Goal: Task Accomplishment & Management: Manage account settings

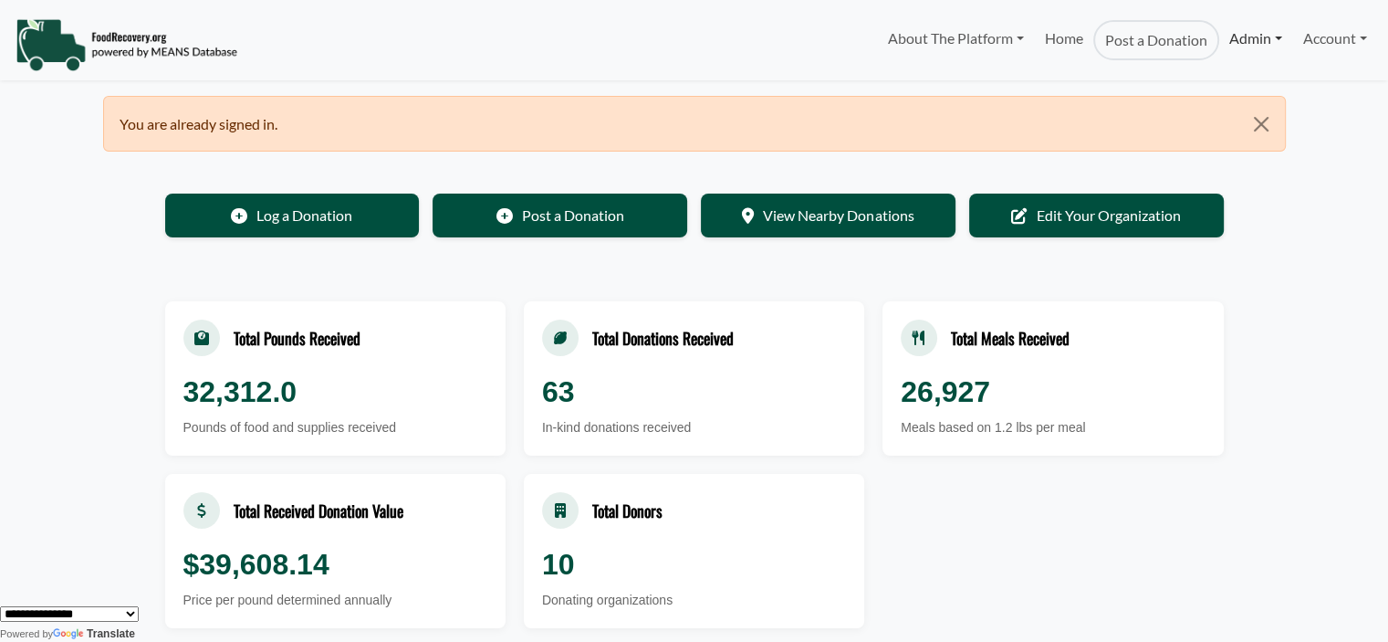
click at [1236, 47] on link "Admin" at bounding box center [1255, 38] width 73 height 37
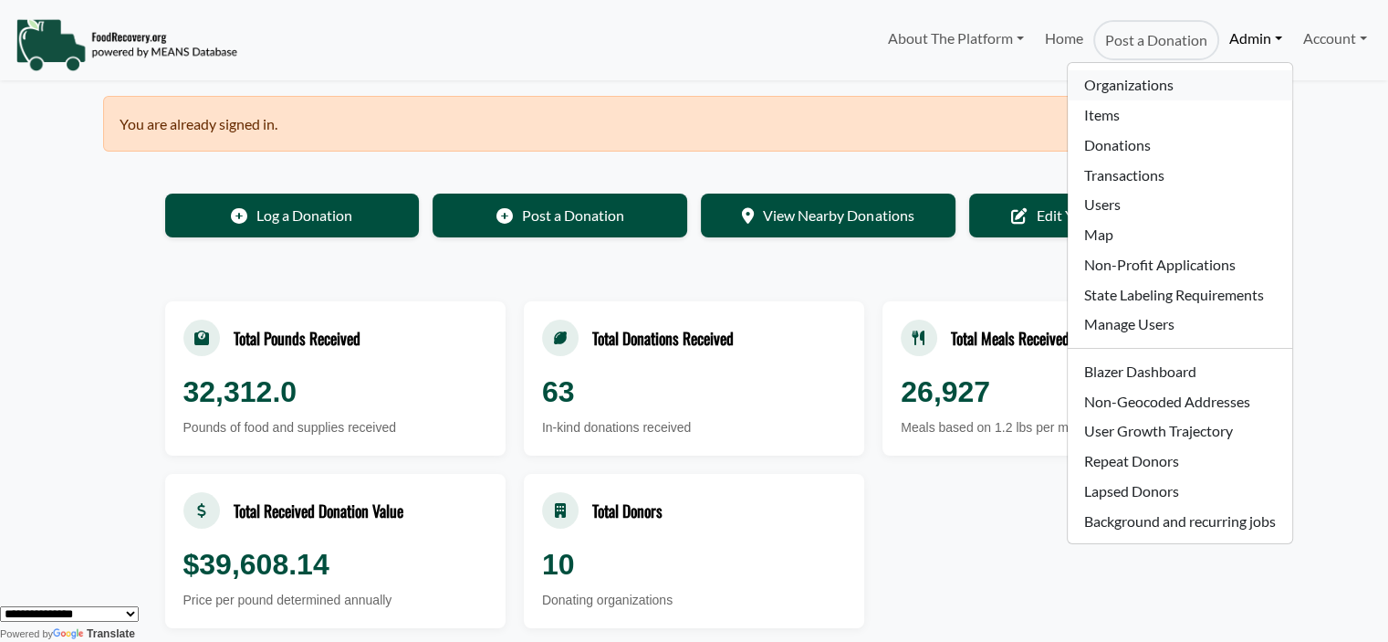
click at [1199, 76] on link "Organizations" at bounding box center [1180, 85] width 224 height 30
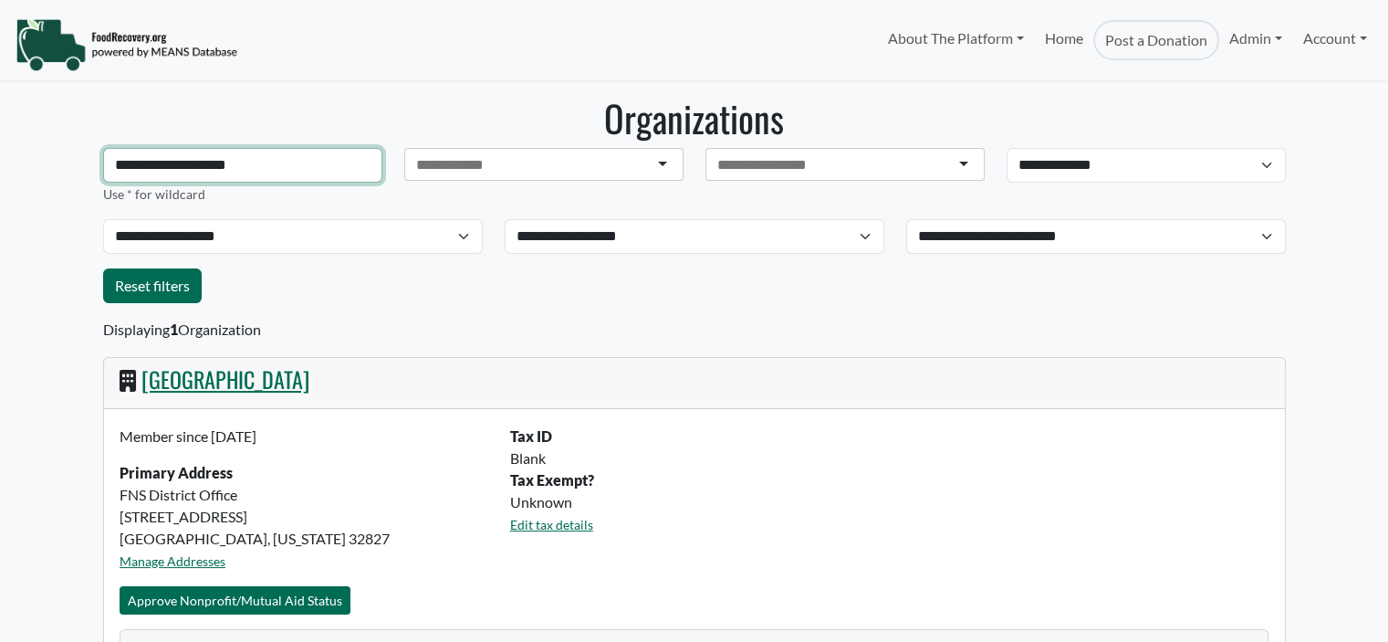
select select "Language Translate Widget"
click at [269, 164] on input "**********" at bounding box center [242, 165] width 279 height 35
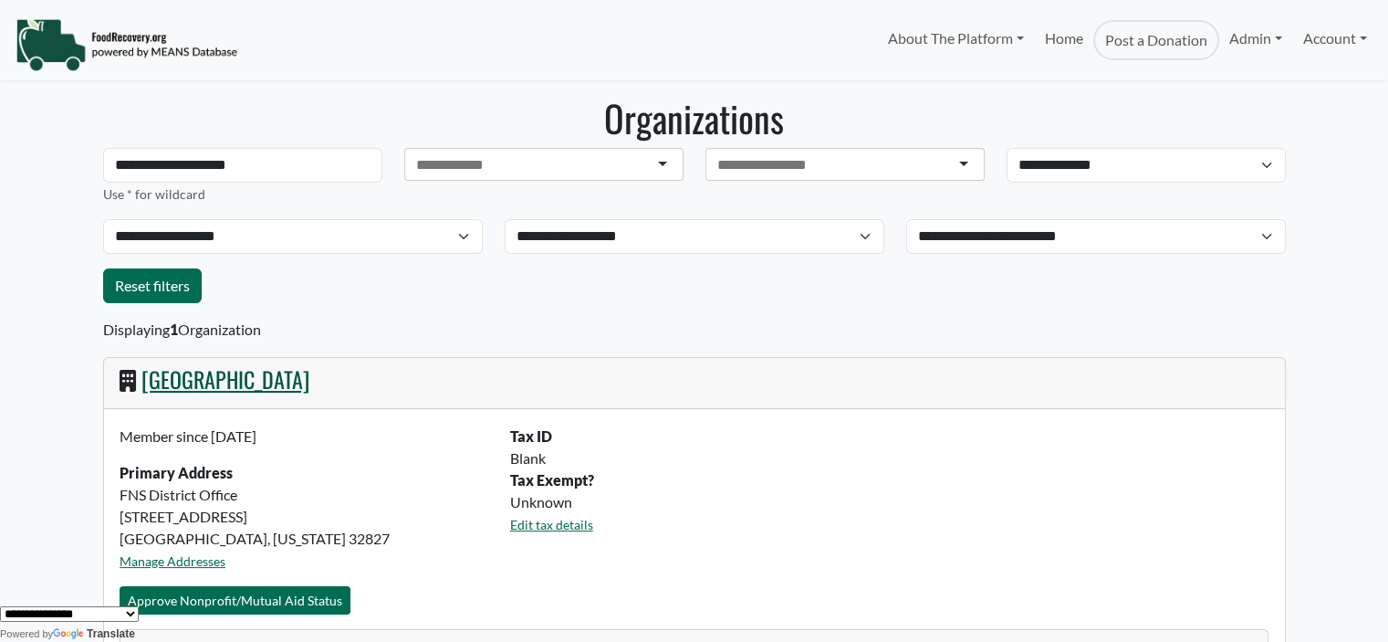
click at [255, 393] on link "Orange County Public Schools" at bounding box center [225, 378] width 168 height 33
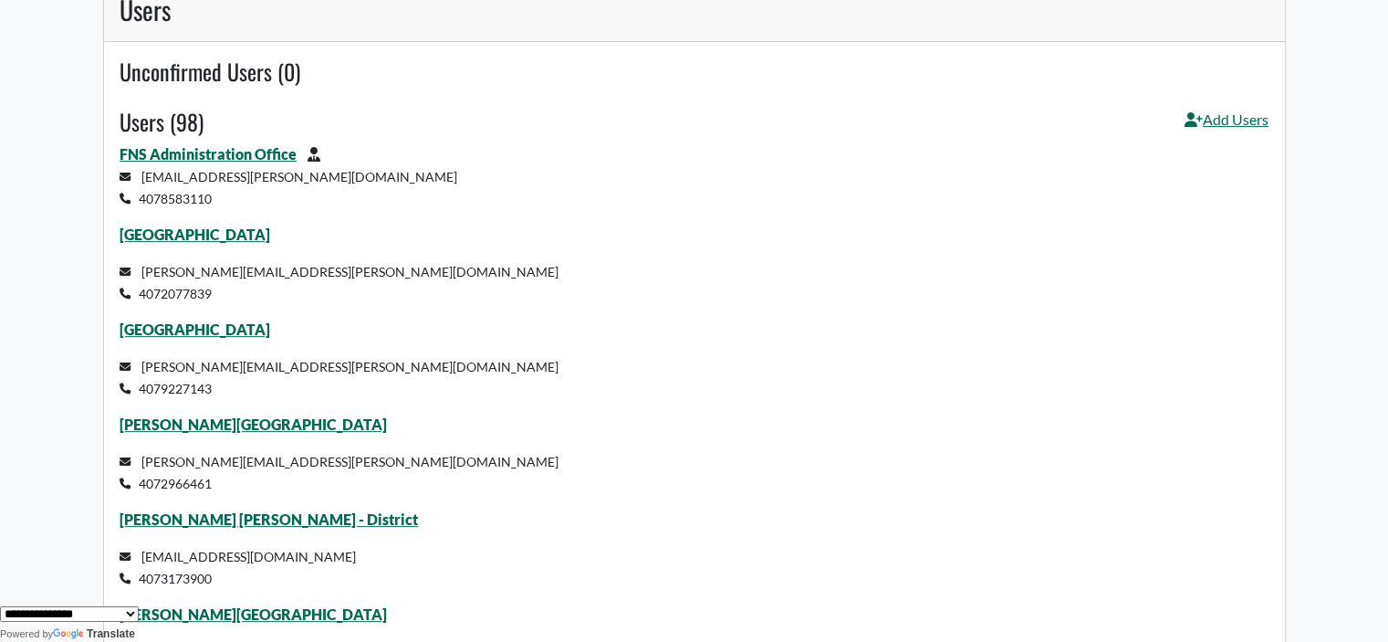
scroll to position [610, 0]
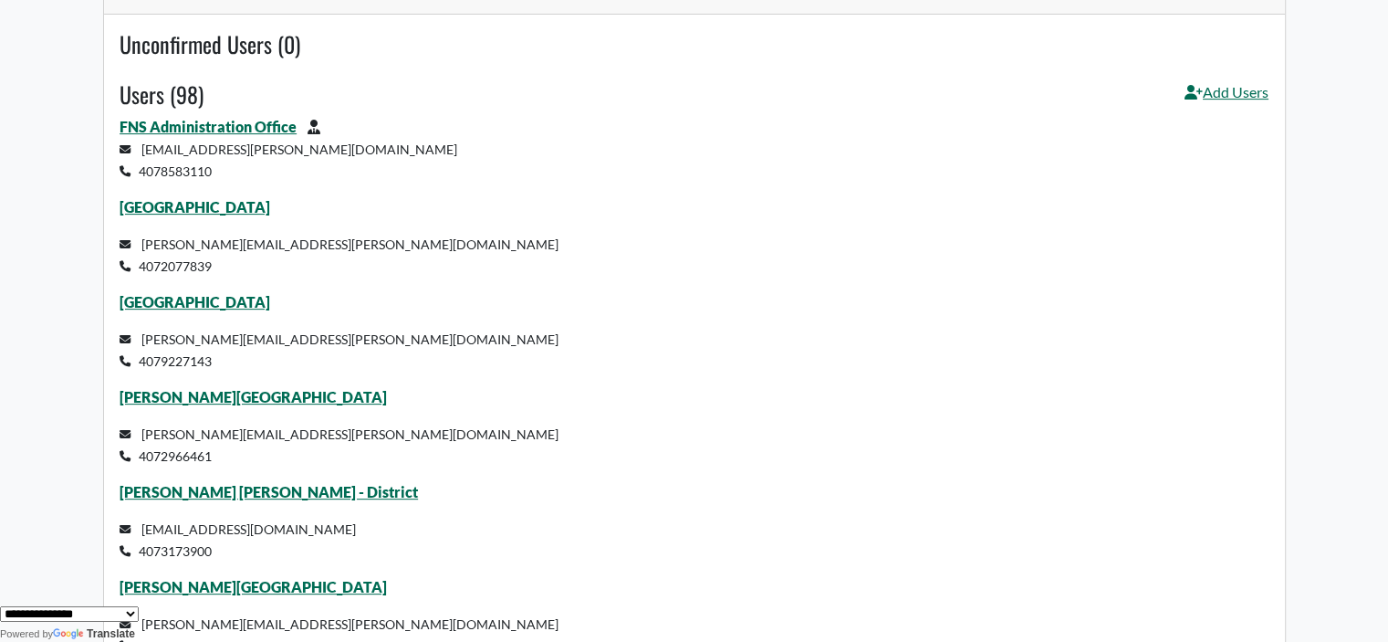
drag, startPoint x: 235, startPoint y: 394, endPoint x: 221, endPoint y: 412, distance: 22.7
drag, startPoint x: 226, startPoint y: 491, endPoint x: 205, endPoint y: 496, distance: 21.5
click at [419, 401] on p "Mollie Ray Elementary" at bounding box center [694, 397] width 1149 height 22
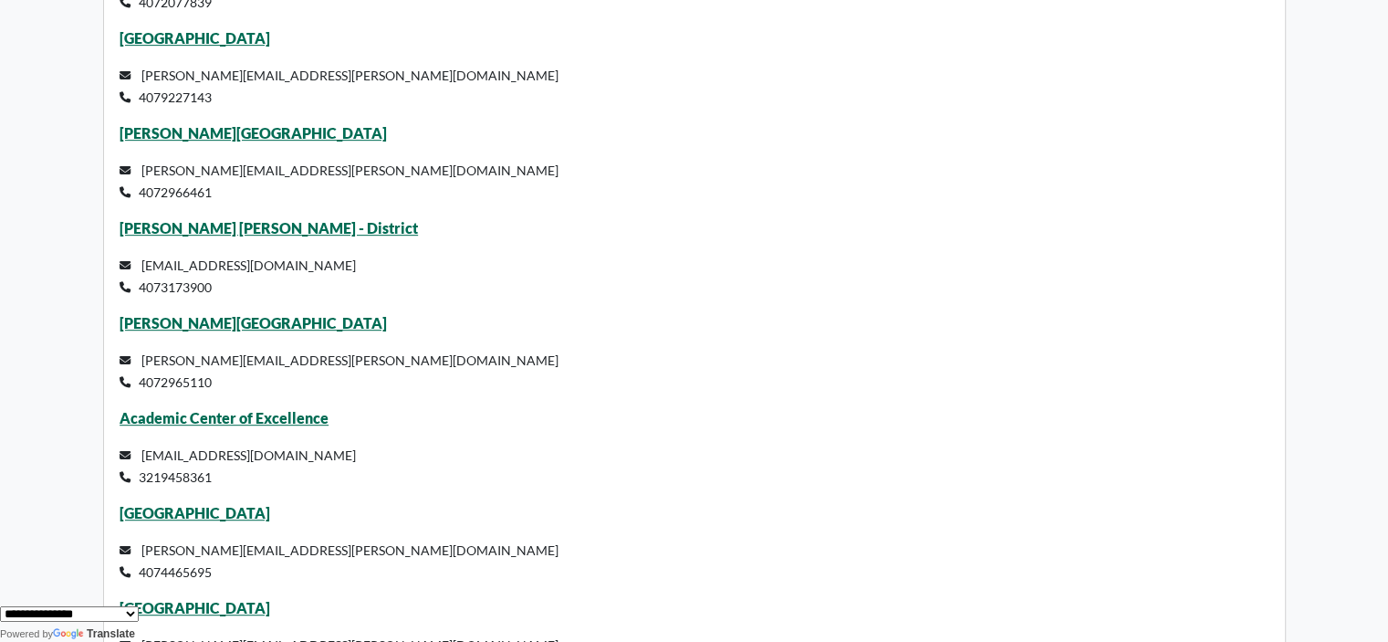
scroll to position [902, 0]
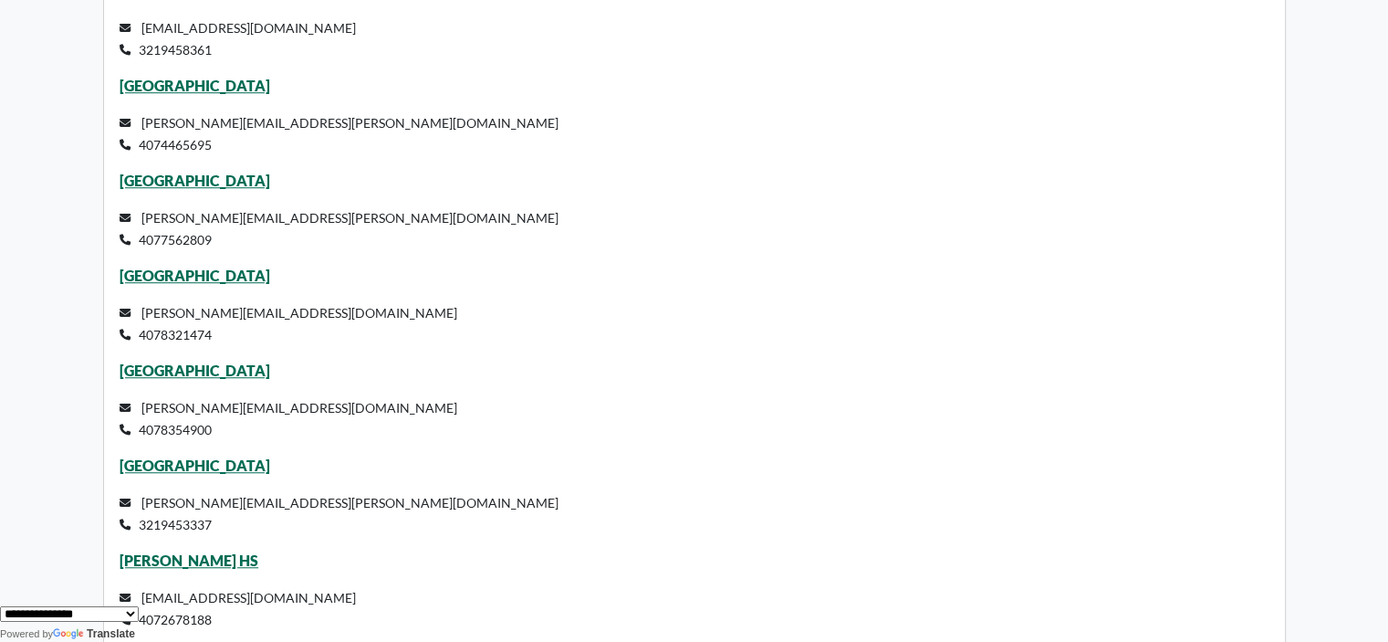
scroll to position [1303, 0]
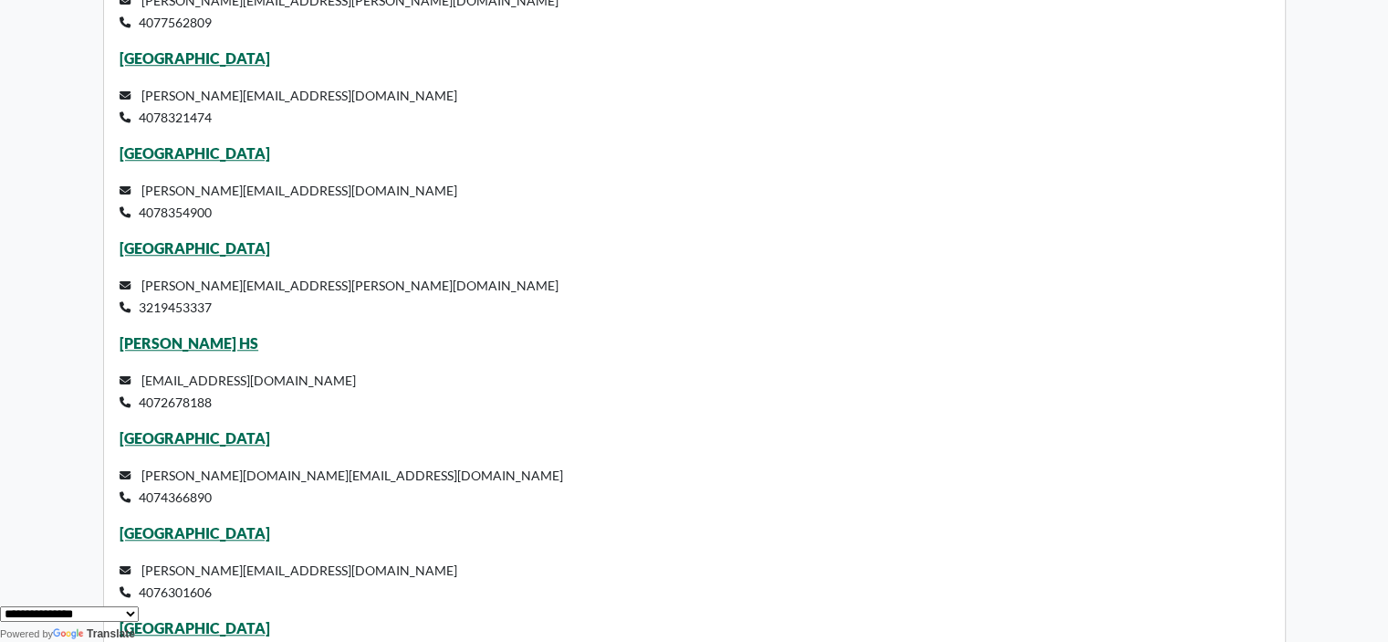
scroll to position [1522, 0]
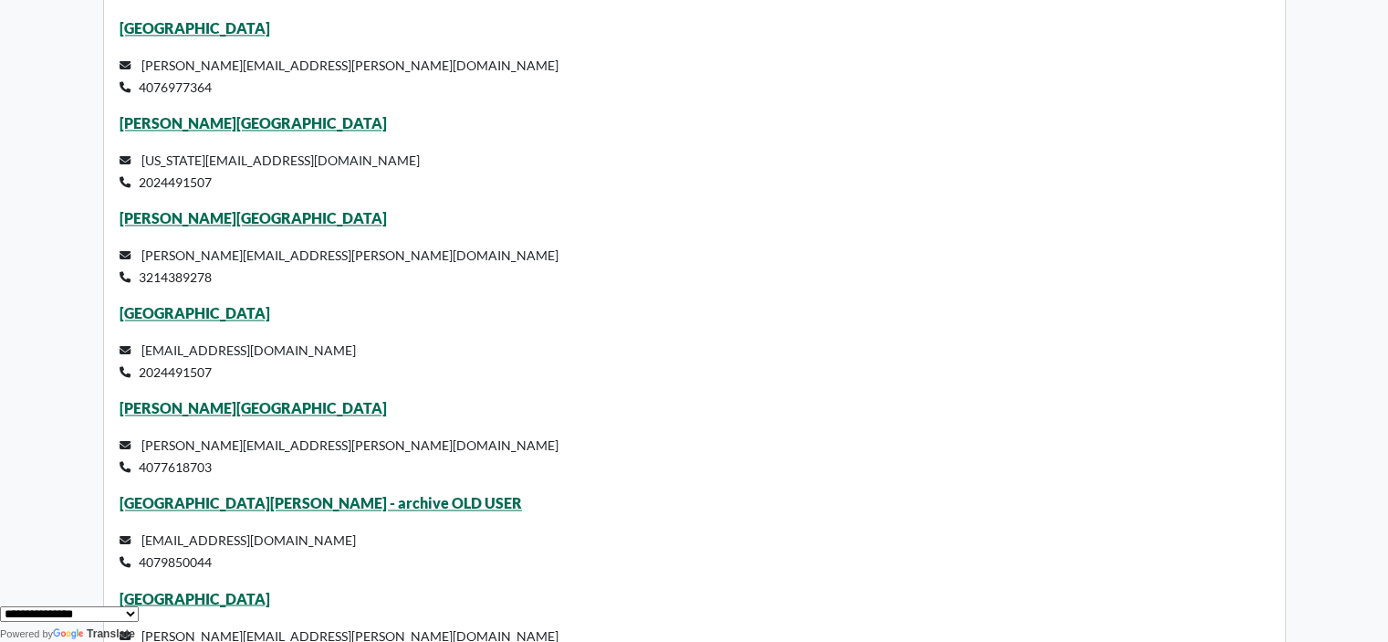
scroll to position [2911, 0]
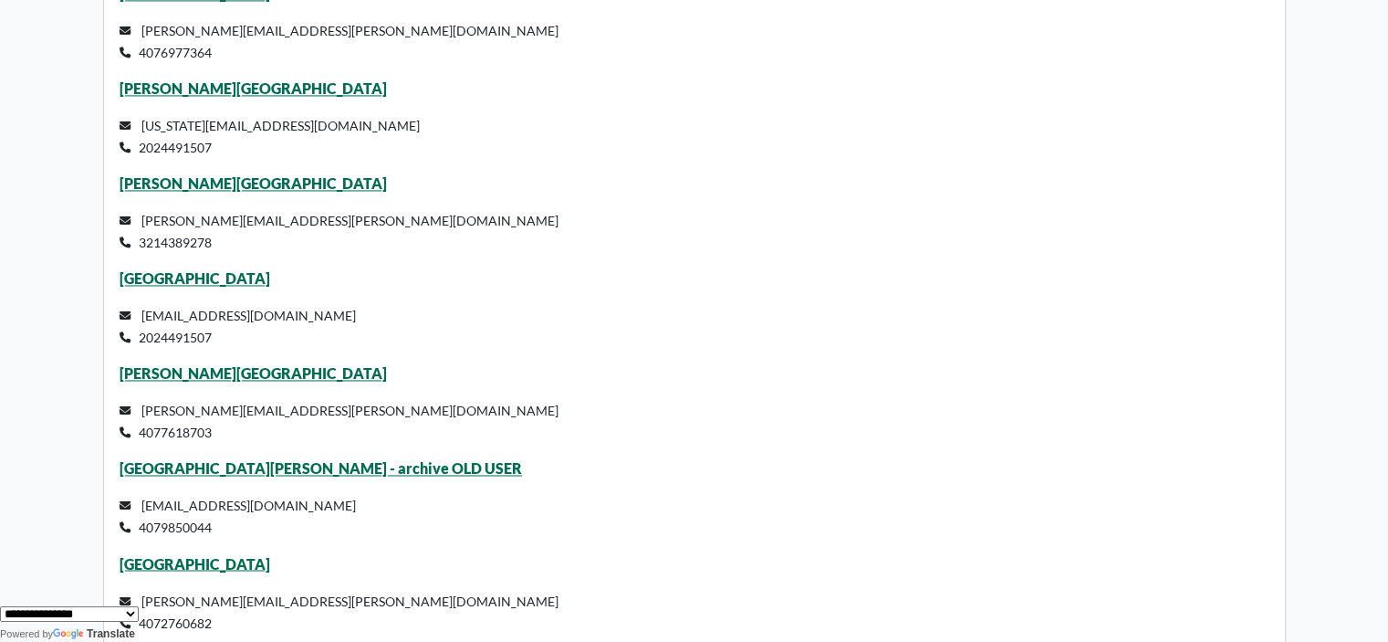
click at [655, 335] on p "ocps+1@meansdatabase.org 2024491507" at bounding box center [694, 326] width 1149 height 44
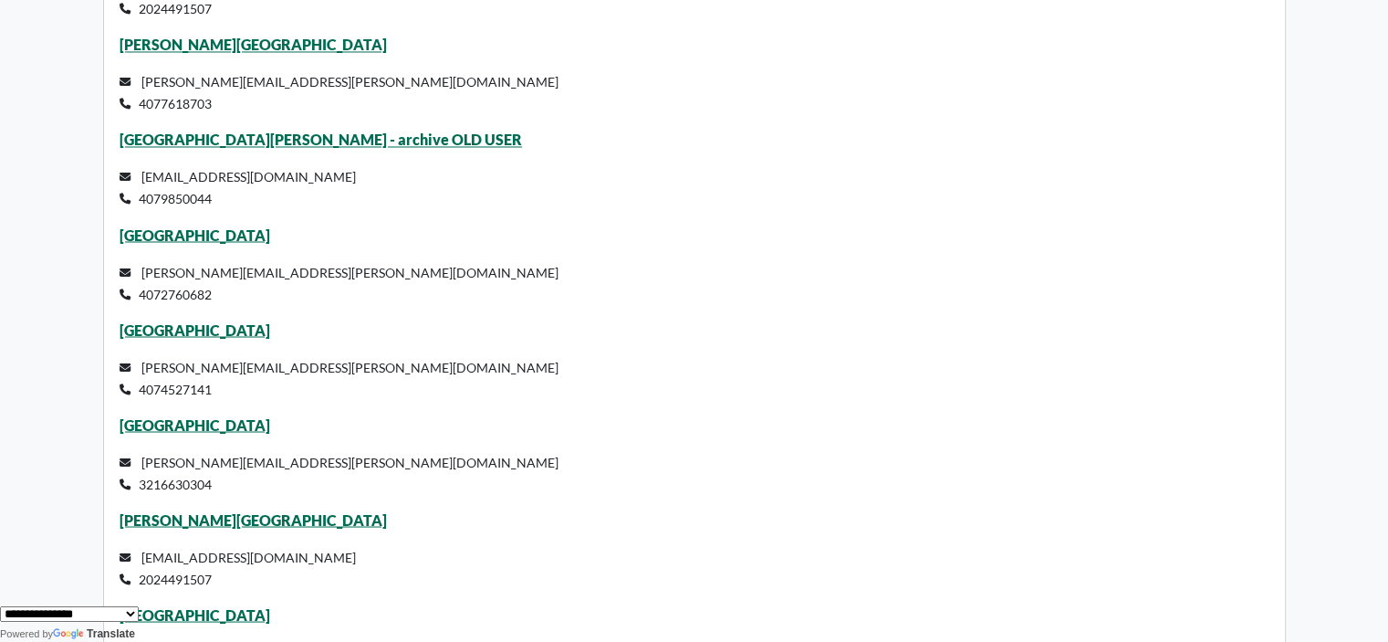
scroll to position [3223, 0]
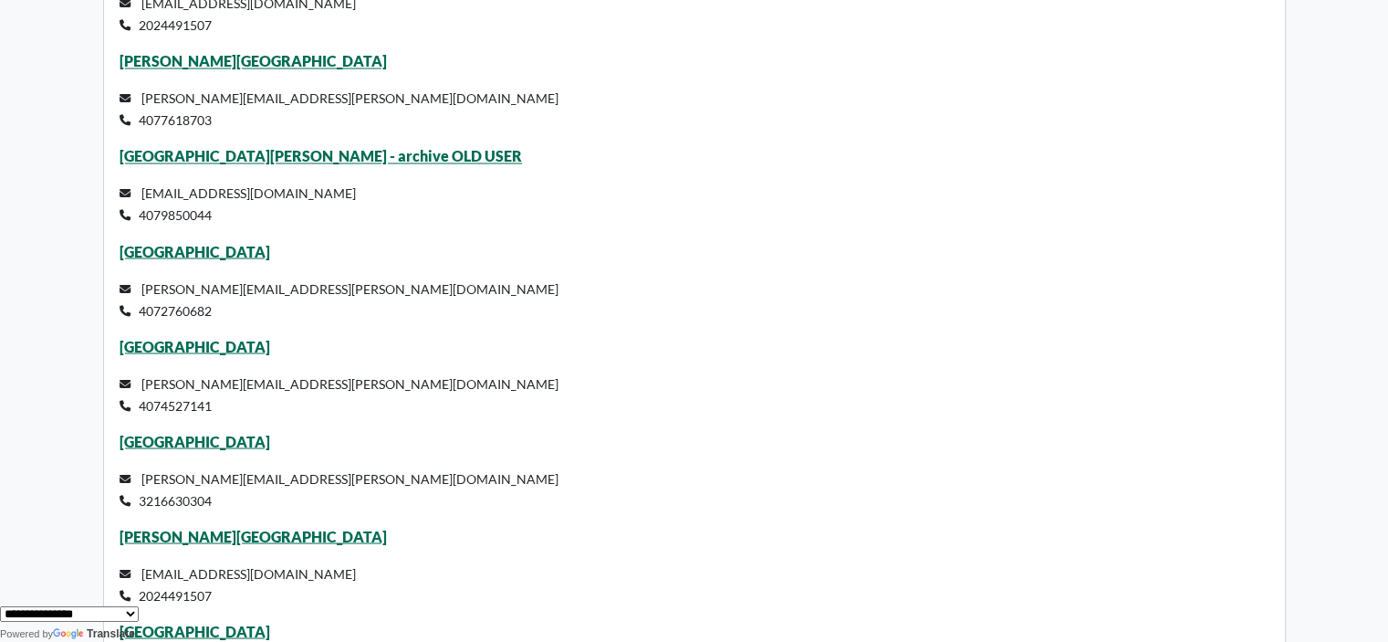
click at [242, 632] on div "**********" at bounding box center [694, 621] width 1388 height 39
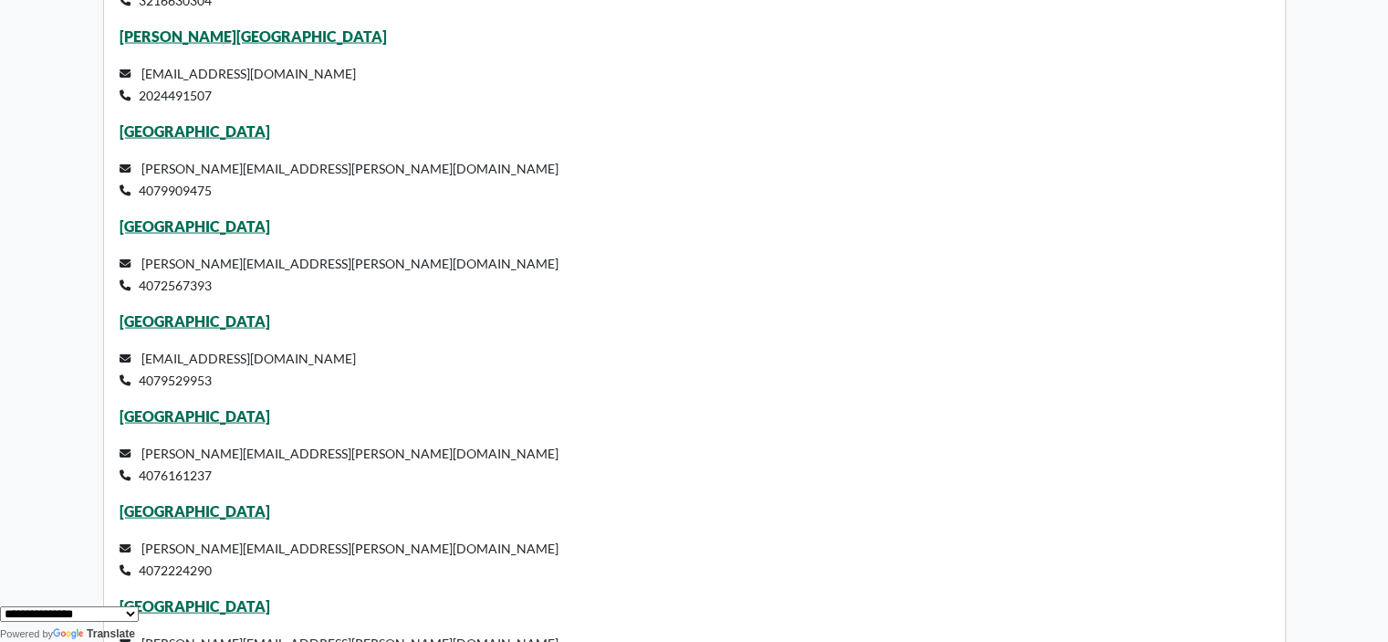
scroll to position [3721, 0]
click at [239, 618] on div "**********" at bounding box center [694, 613] width 1388 height 23
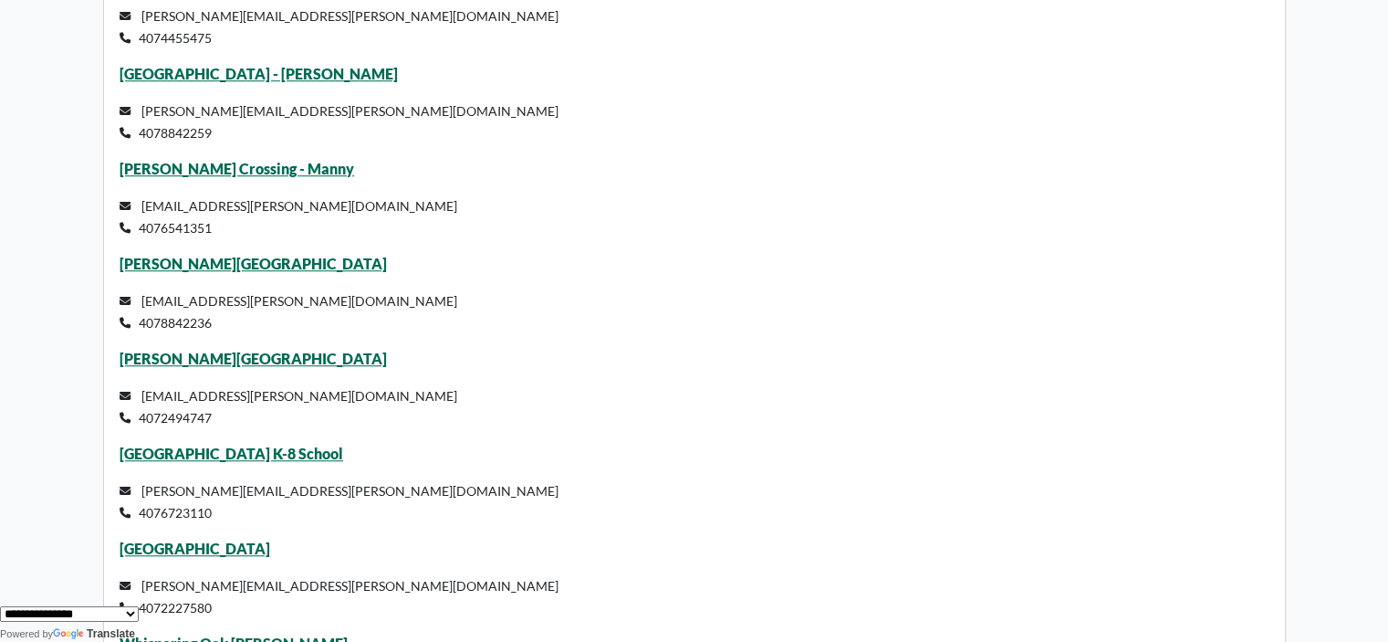
scroll to position [8445, 0]
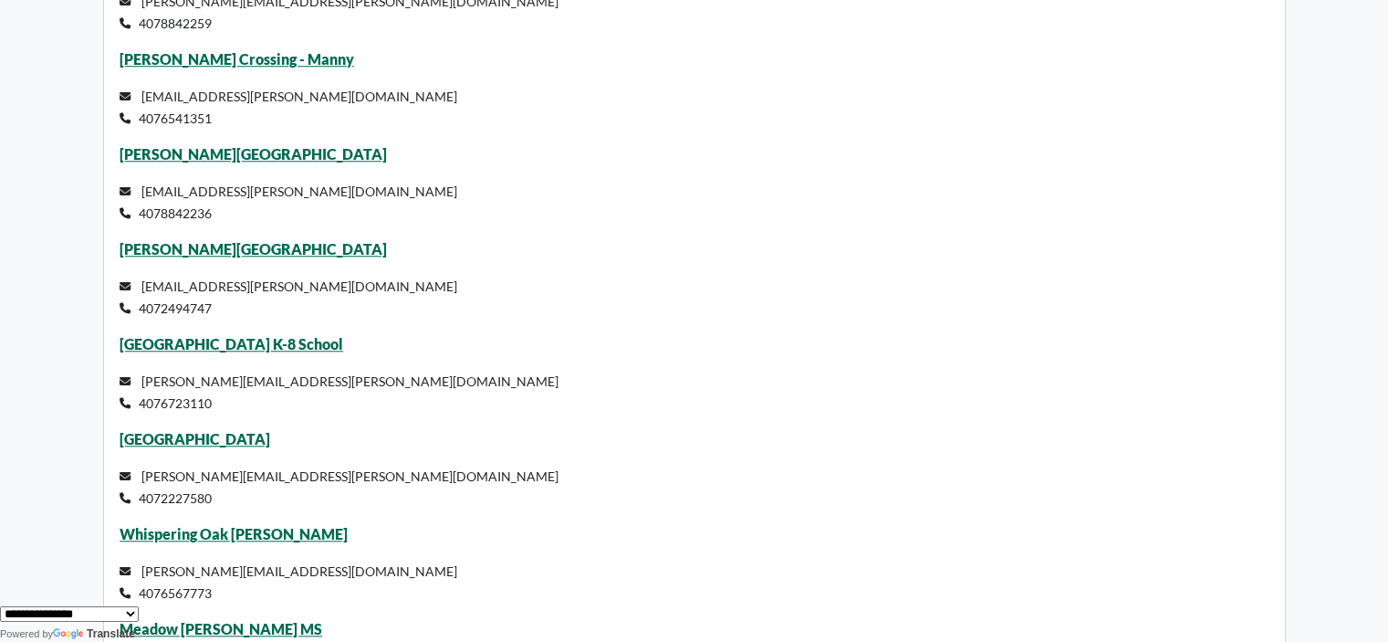
click at [872, 224] on p "emilygrant+lovell@foodrecovery.org 4078842236" at bounding box center [694, 202] width 1149 height 44
click at [846, 318] on p "gilsy.guerrero@ocps.net 4072494747" at bounding box center [694, 297] width 1149 height 44
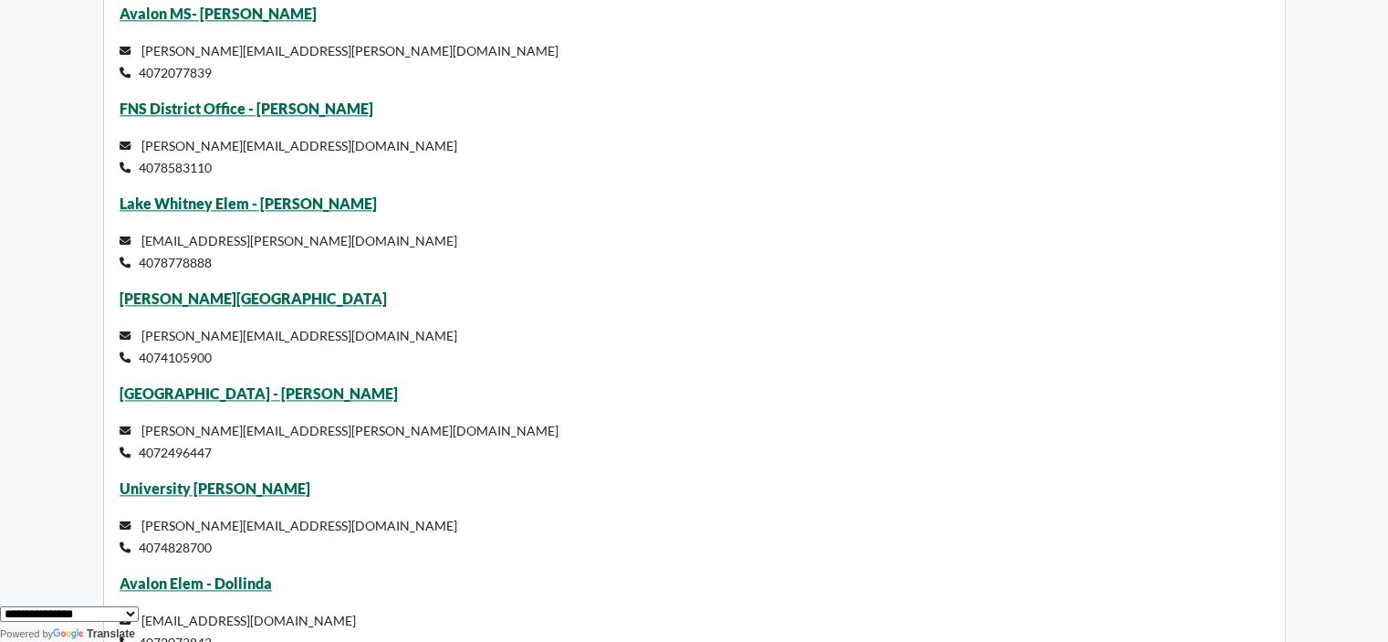
scroll to position [9284, 0]
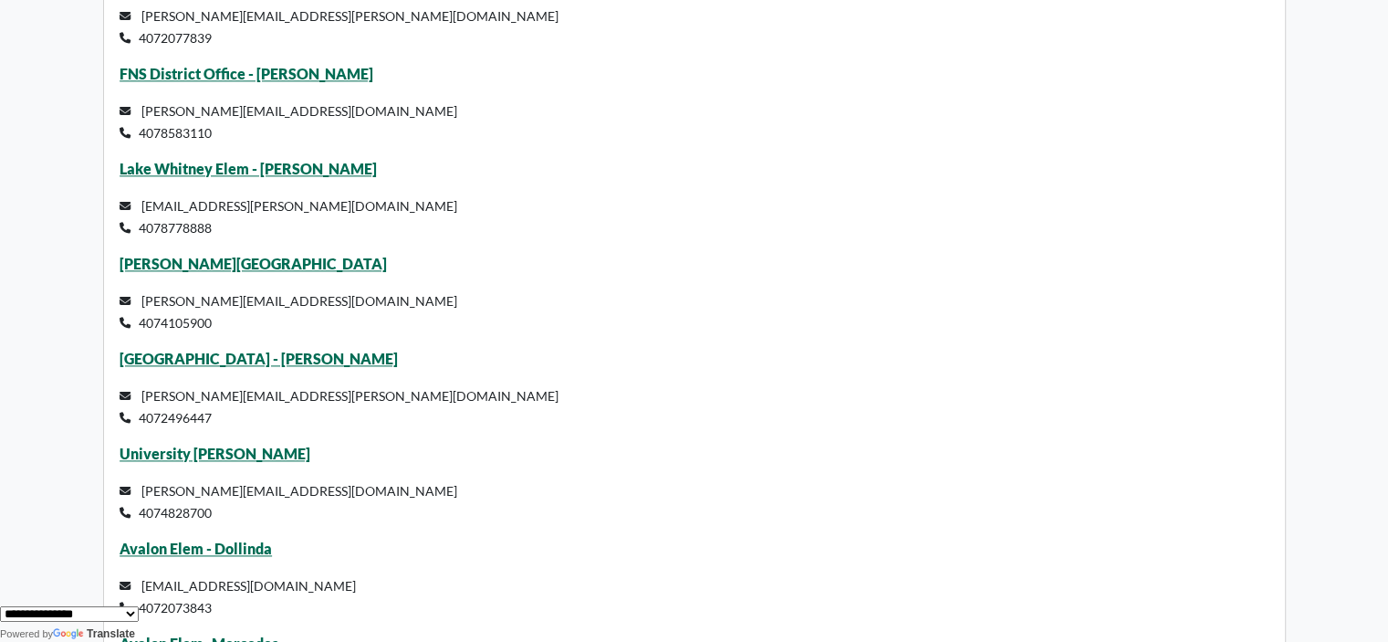
click at [642, 426] on p "sharon.springer@ocps.net 4072496447" at bounding box center [694, 406] width 1149 height 44
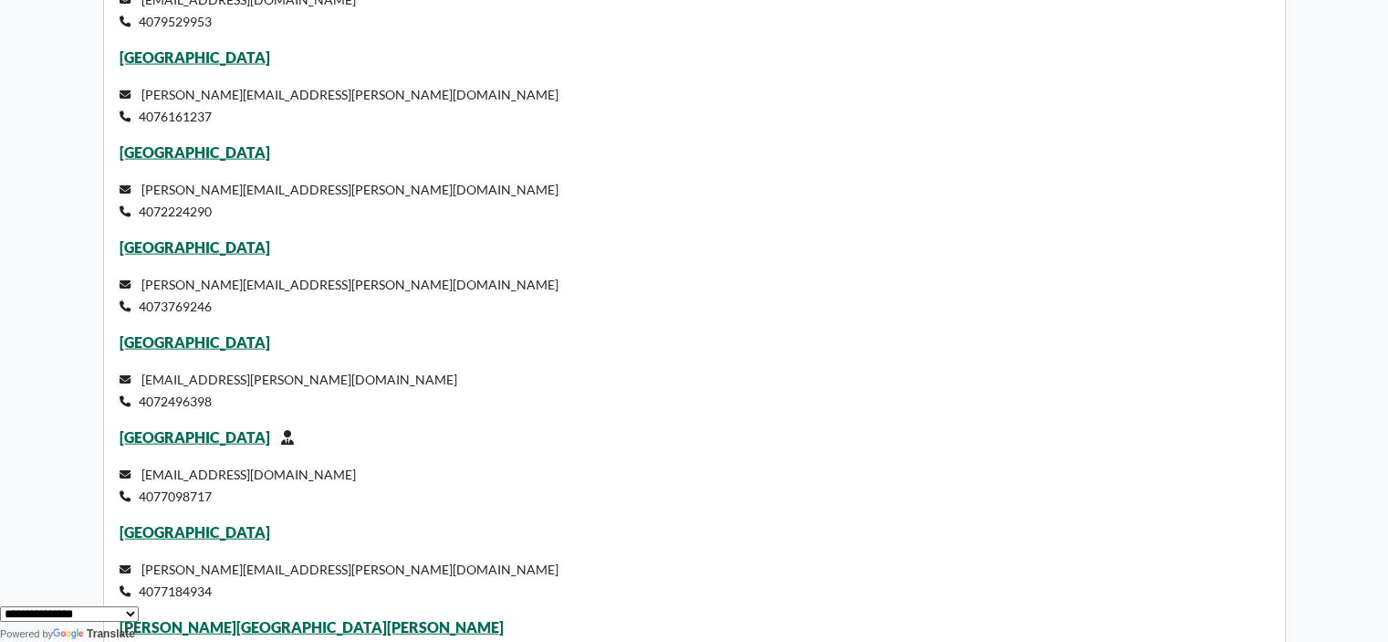
scroll to position [4135, 0]
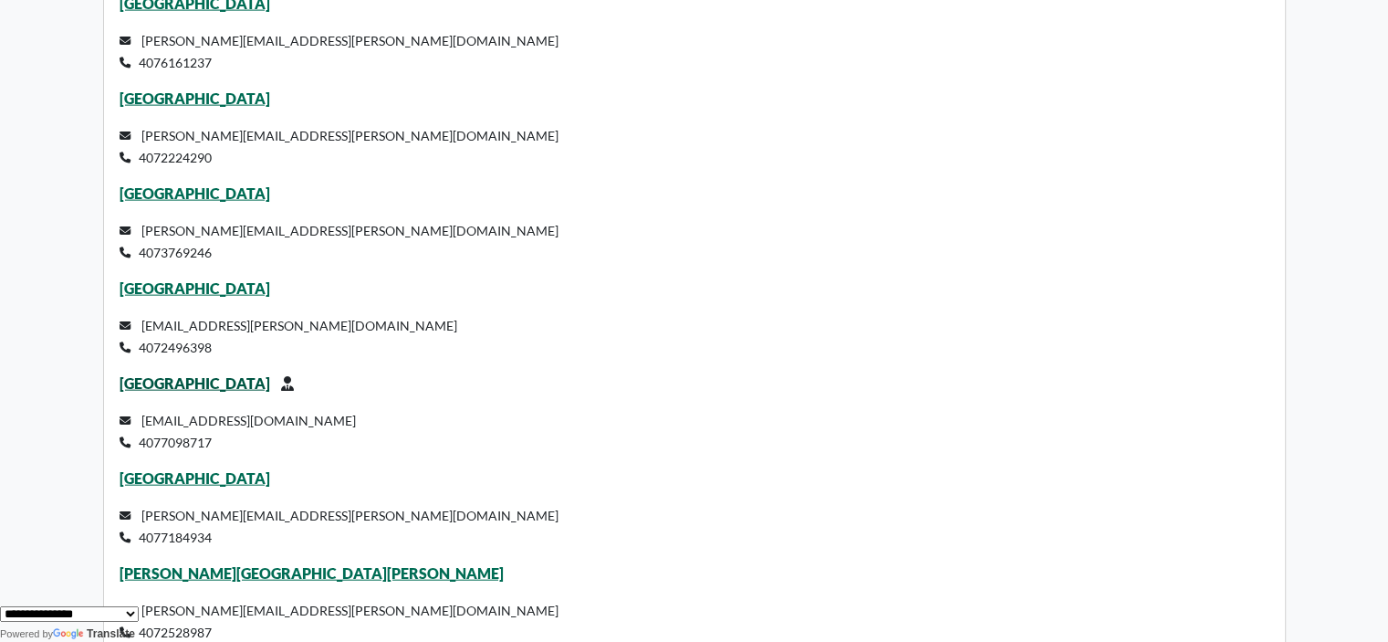
click at [237, 391] on link "Wolf Lake Middle School" at bounding box center [195, 382] width 151 height 17
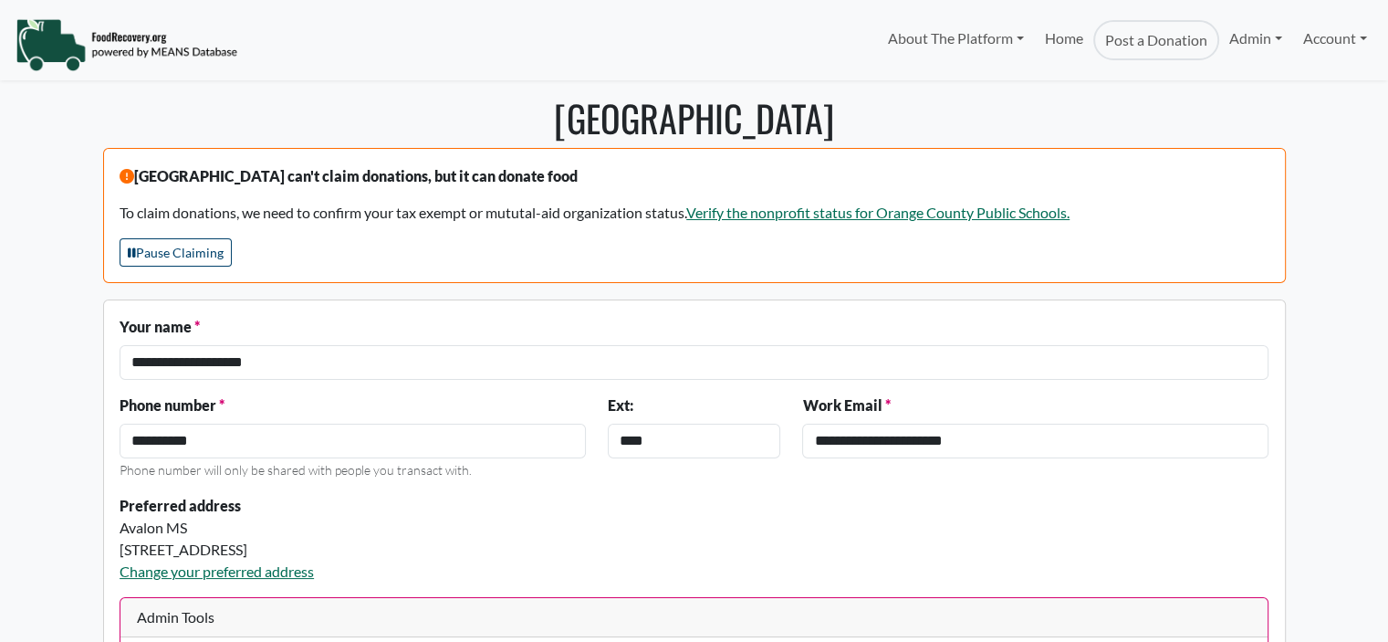
select select "Language Translate Widget"
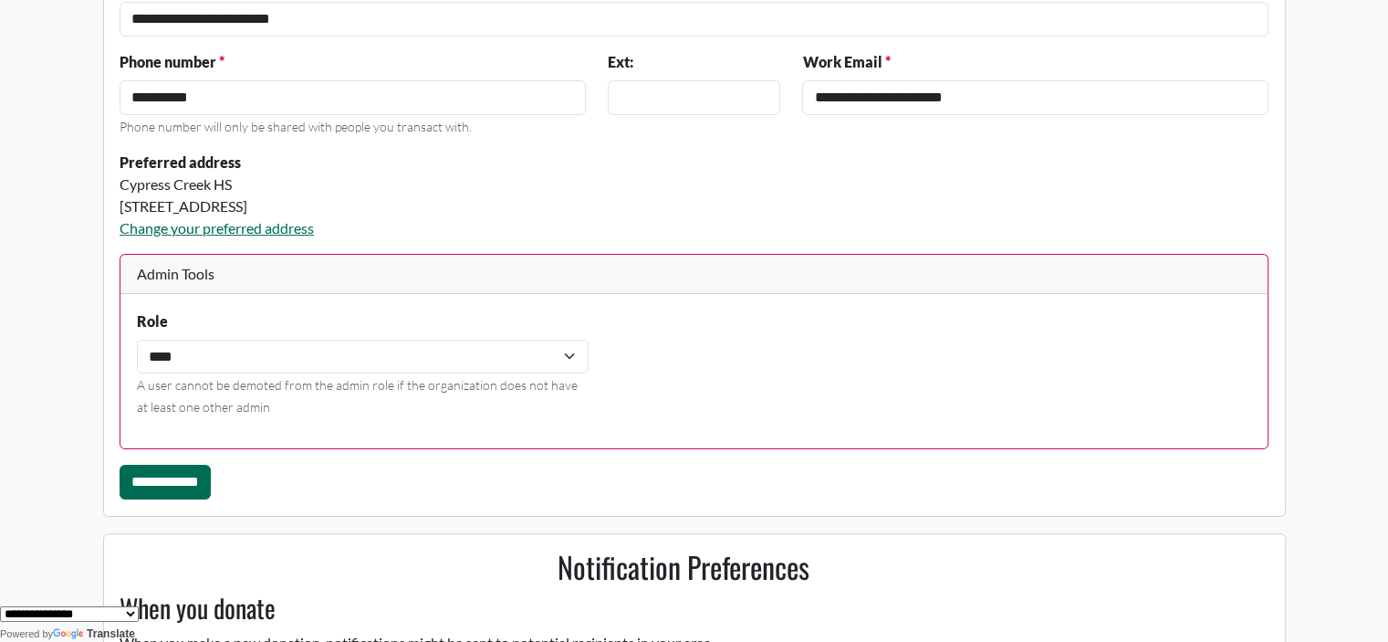
scroll to position [533, 0]
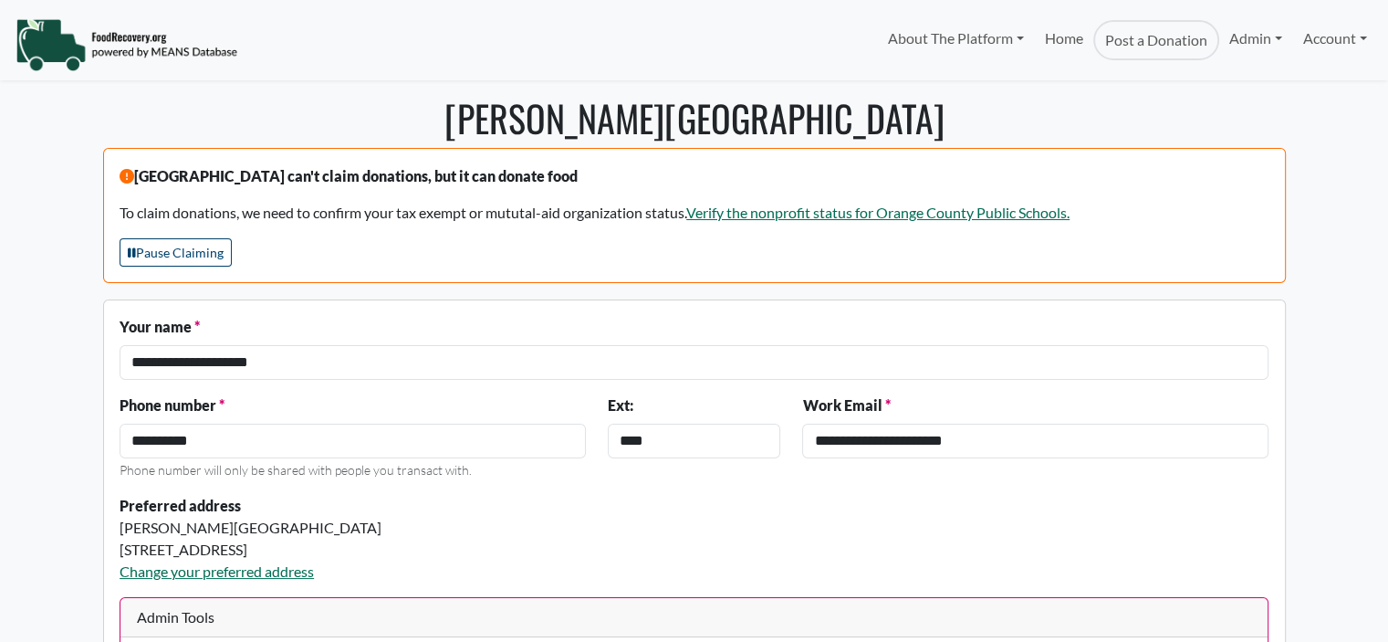
select select "Language Translate Widget"
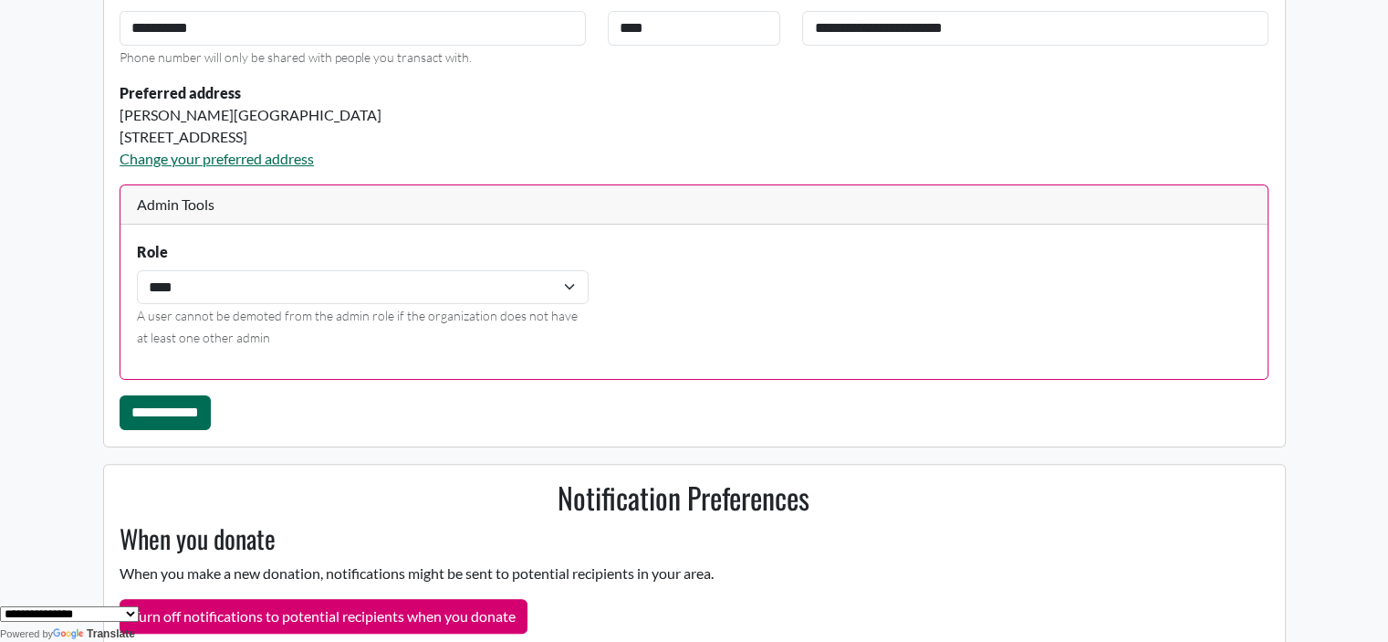
scroll to position [548, 0]
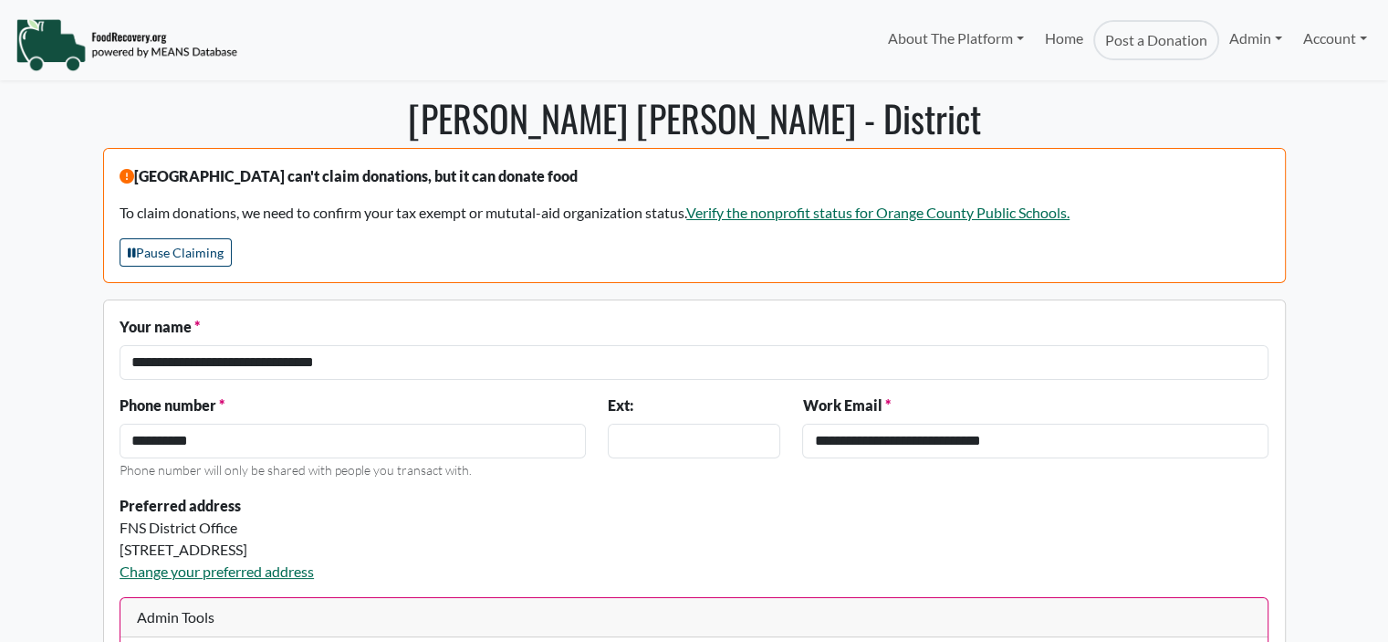
select select "Language Translate Widget"
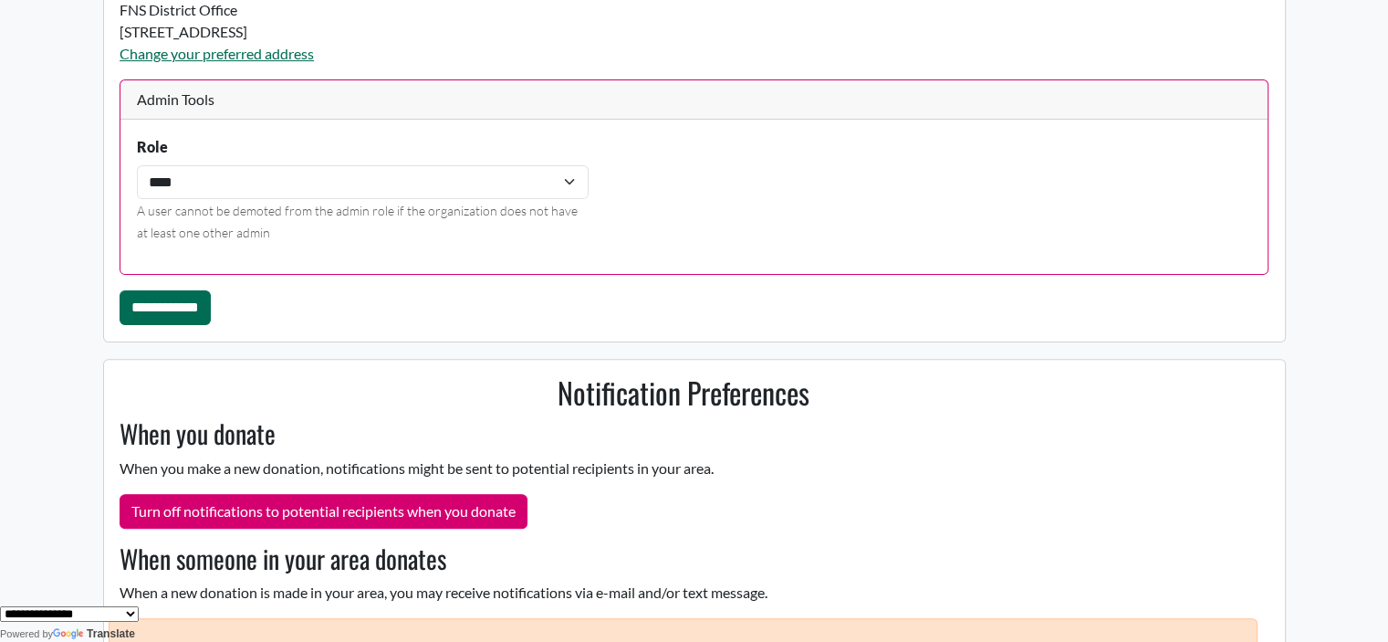
scroll to position [526, 0]
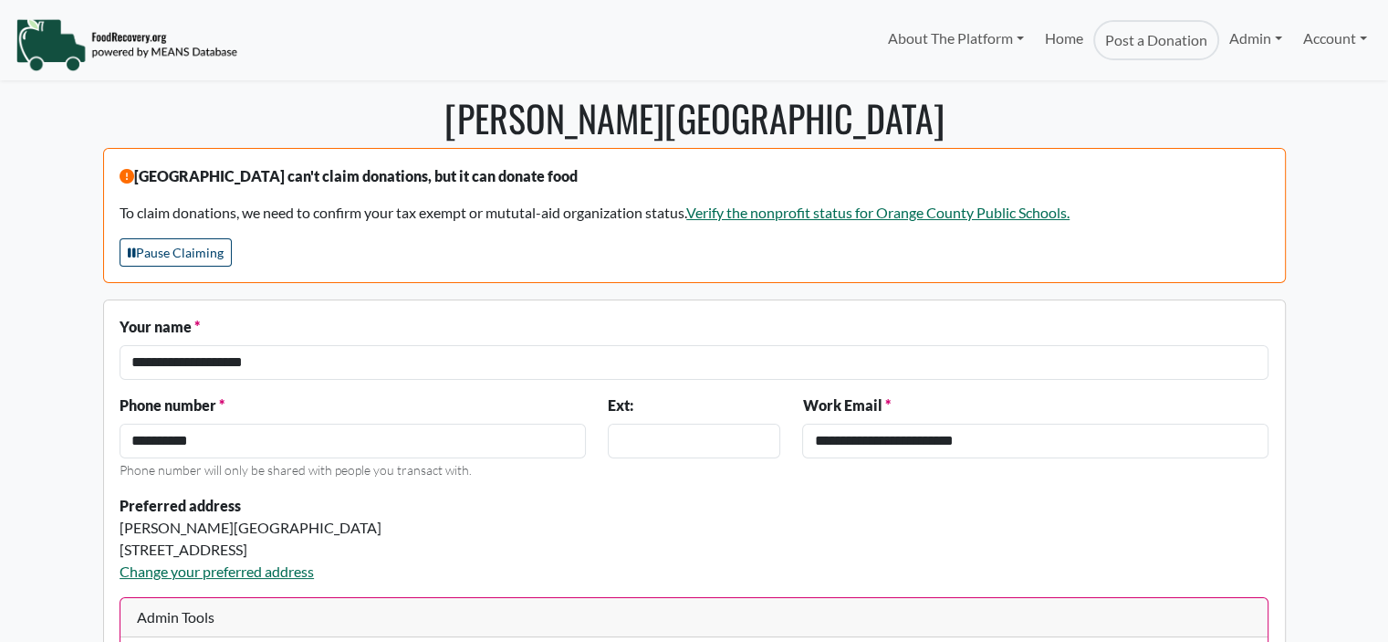
select select "Language Translate Widget"
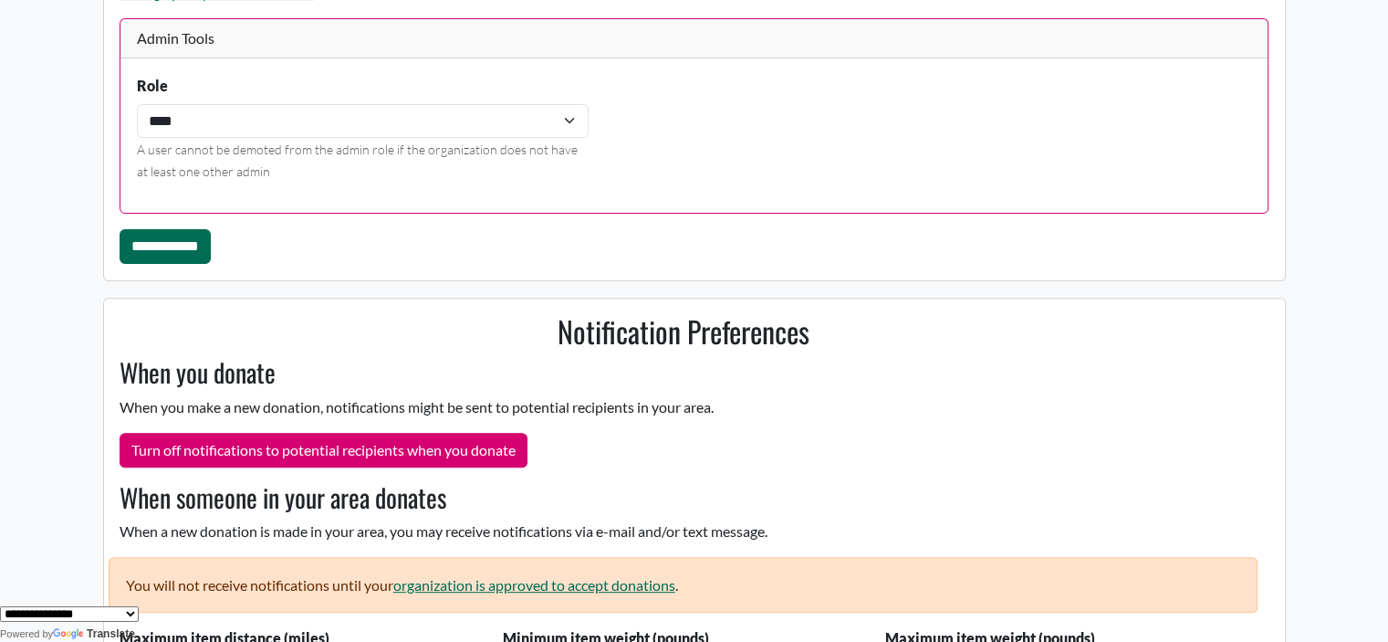
scroll to position [636, 0]
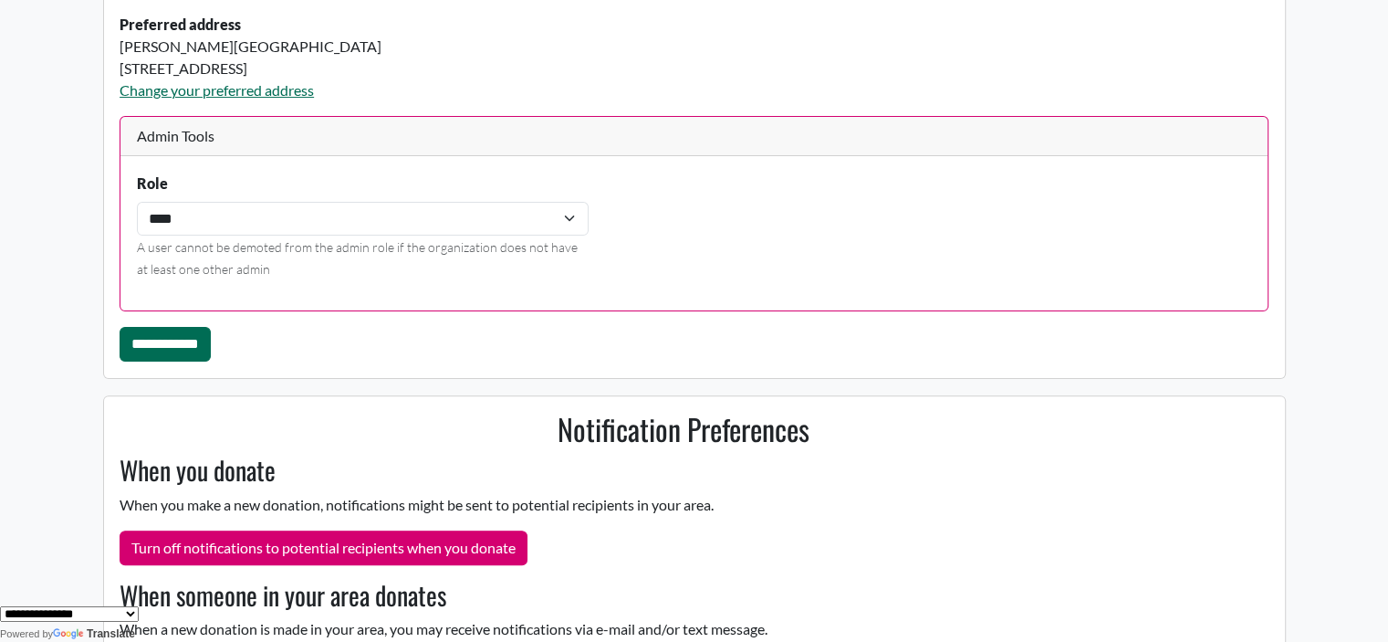
scroll to position [486, 0]
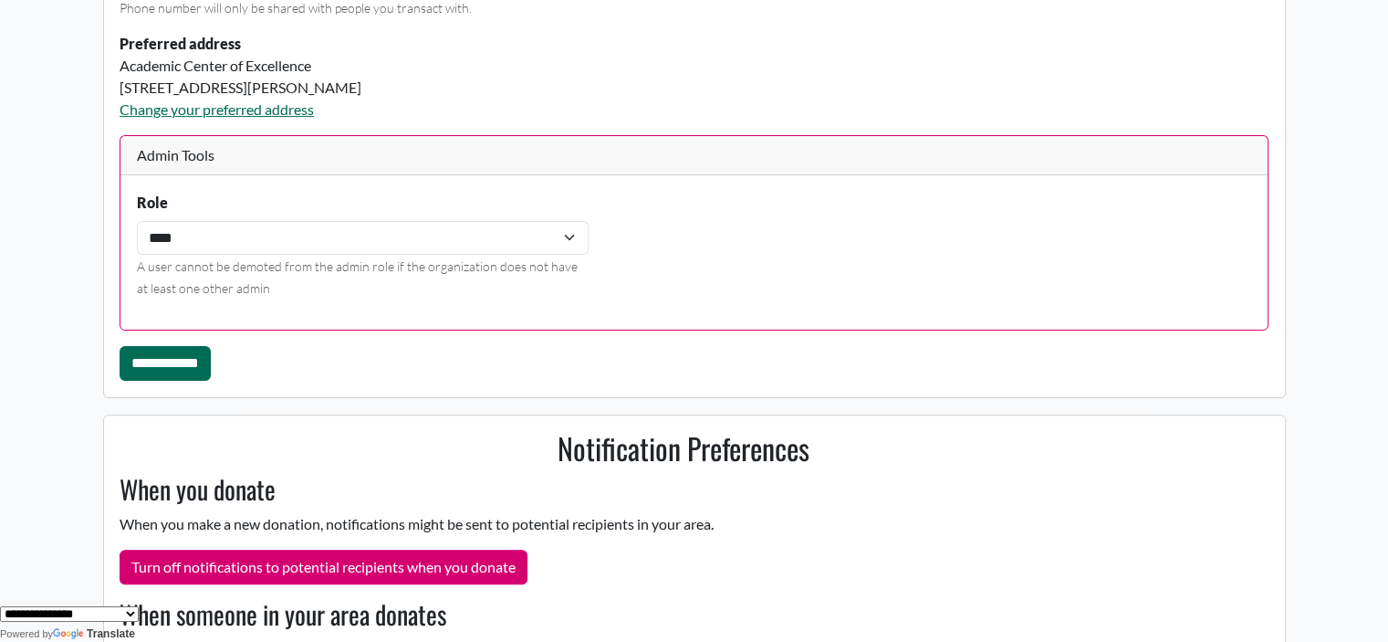
scroll to position [725, 0]
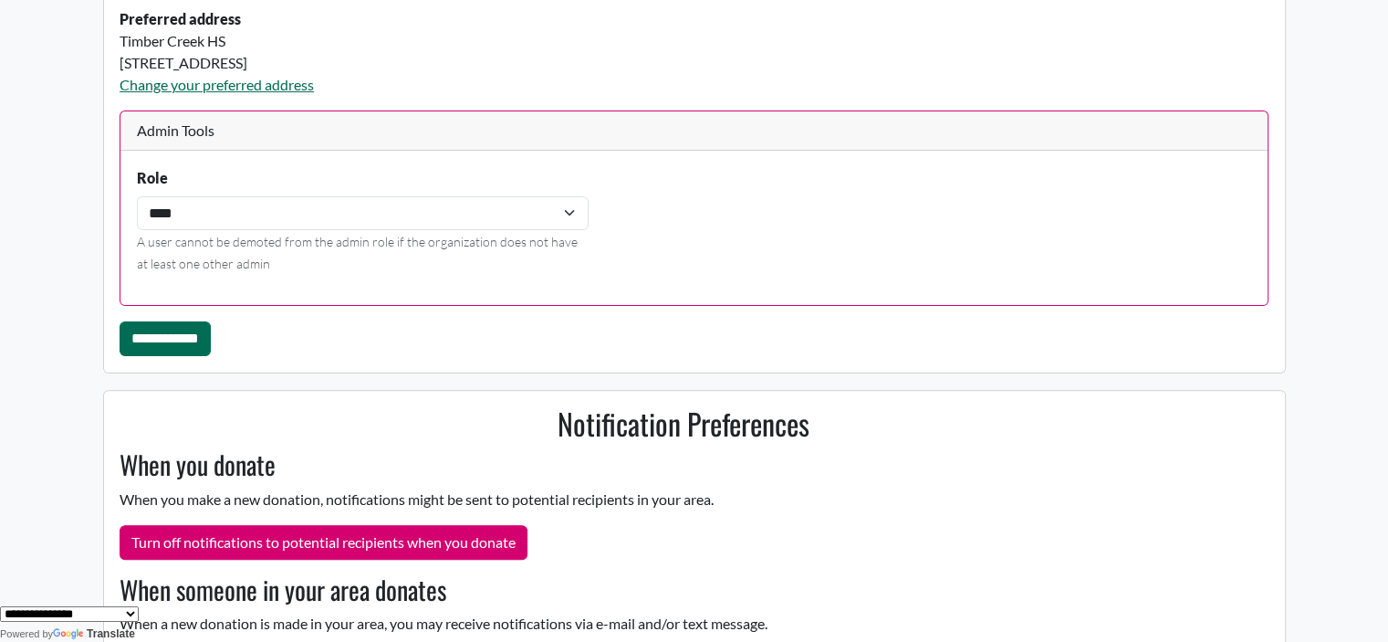
scroll to position [559, 0]
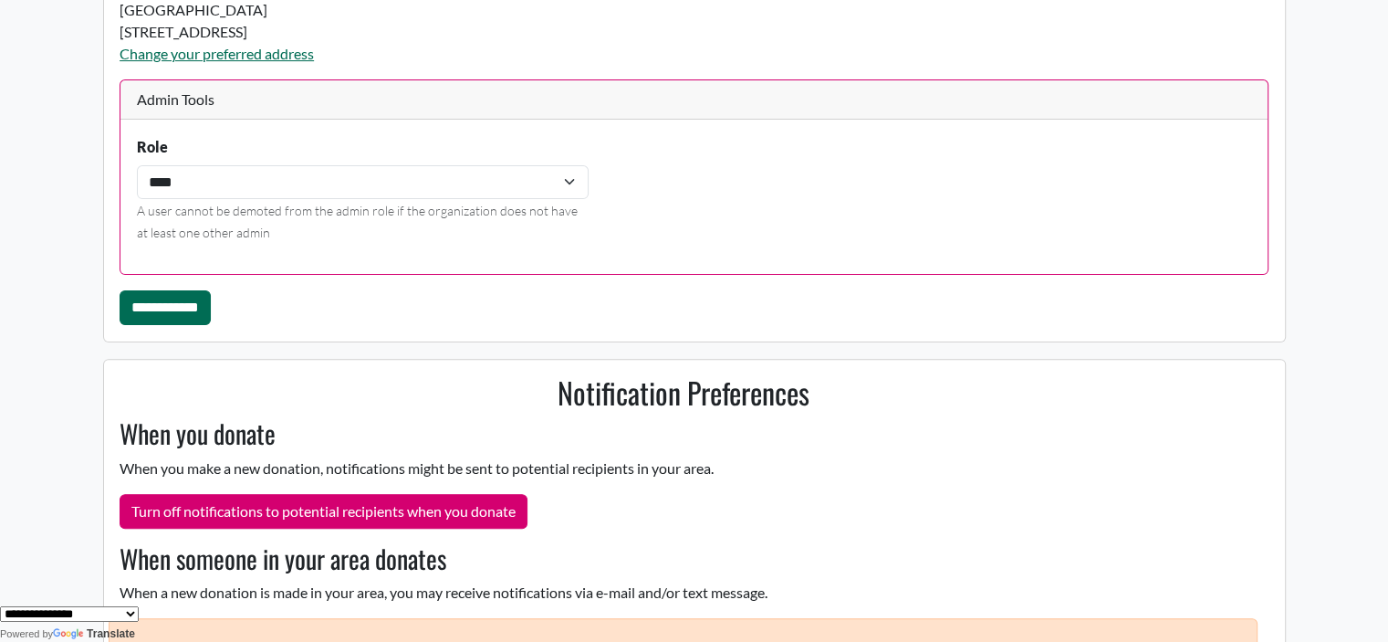
scroll to position [523, 0]
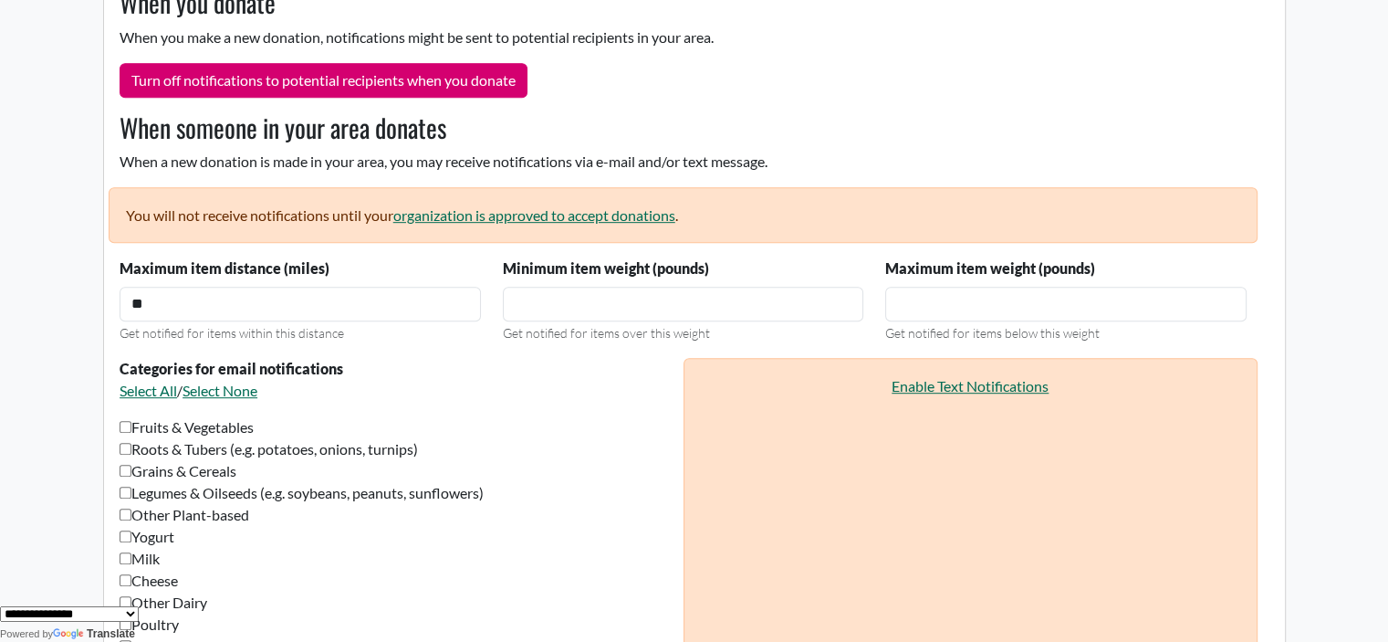
scroll to position [1012, 0]
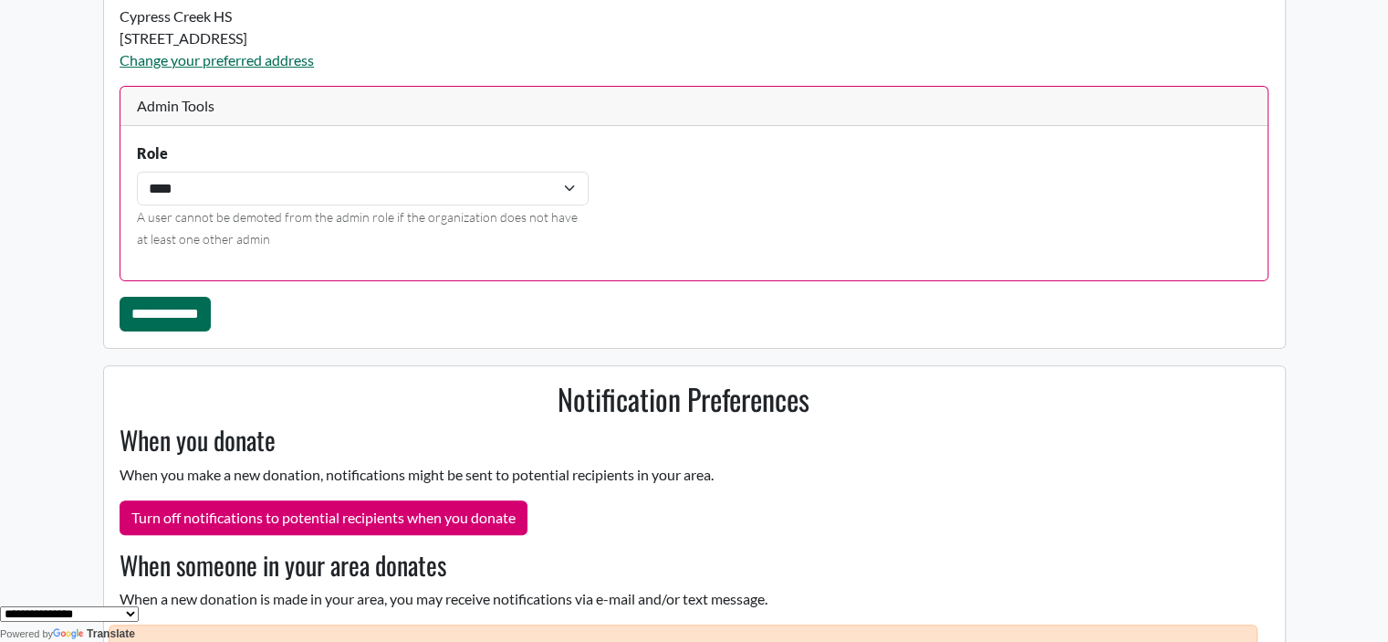
scroll to position [544, 0]
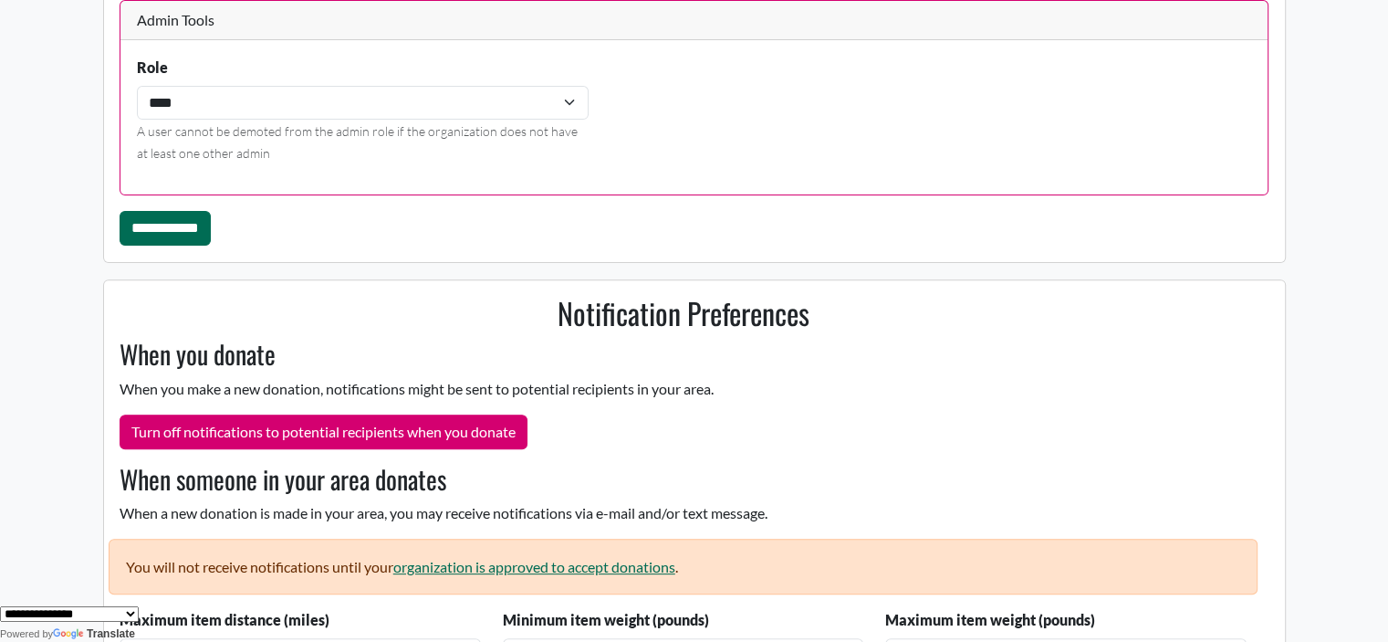
scroll to position [618, 0]
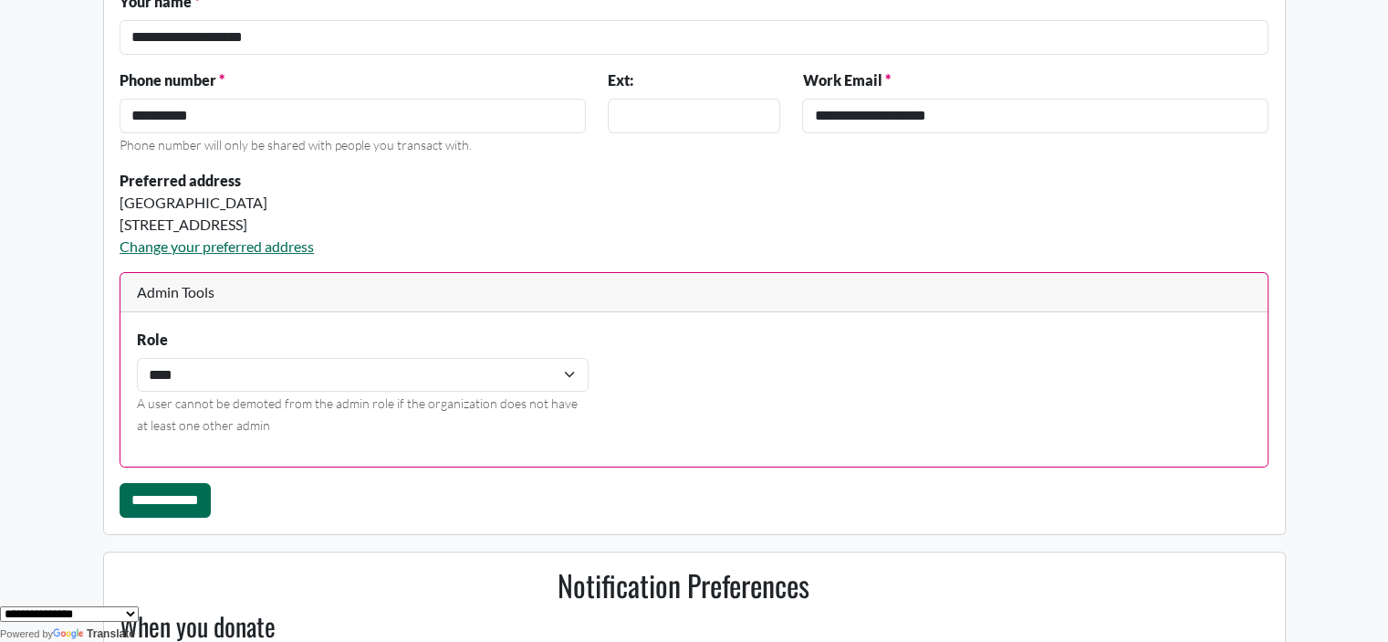
scroll to position [346, 0]
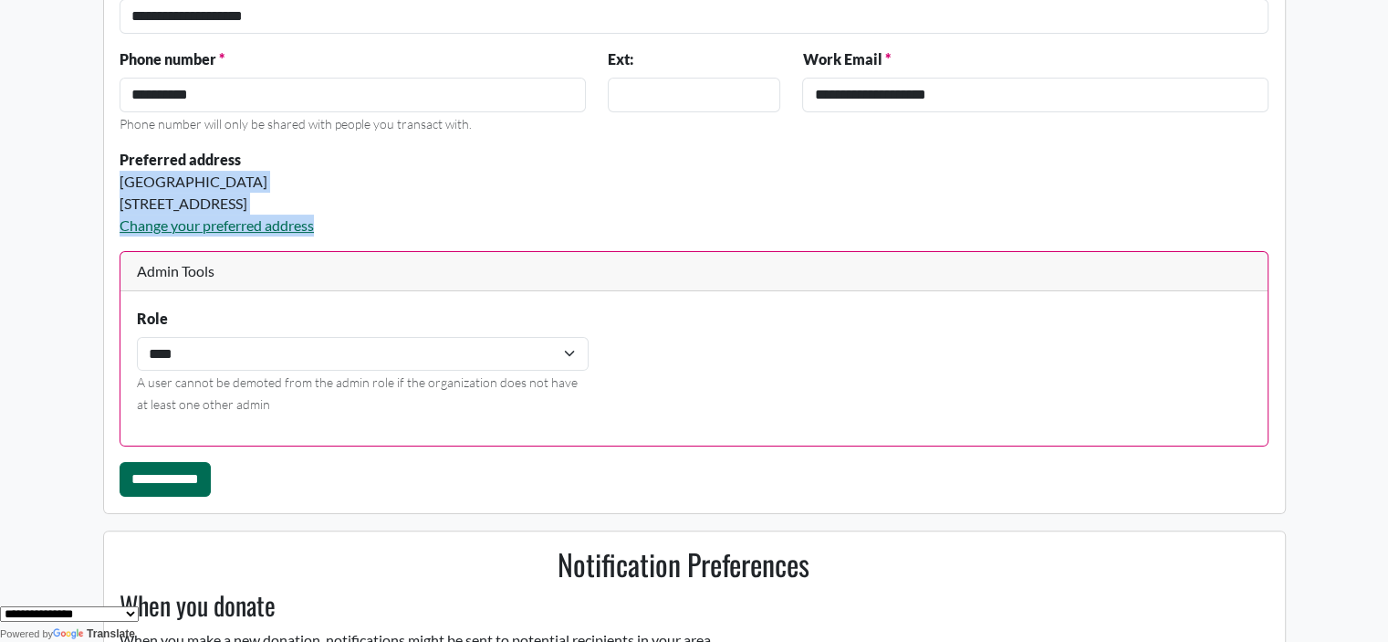
drag, startPoint x: 1385, startPoint y: 163, endPoint x: 1388, endPoint y: 223, distance: 59.4
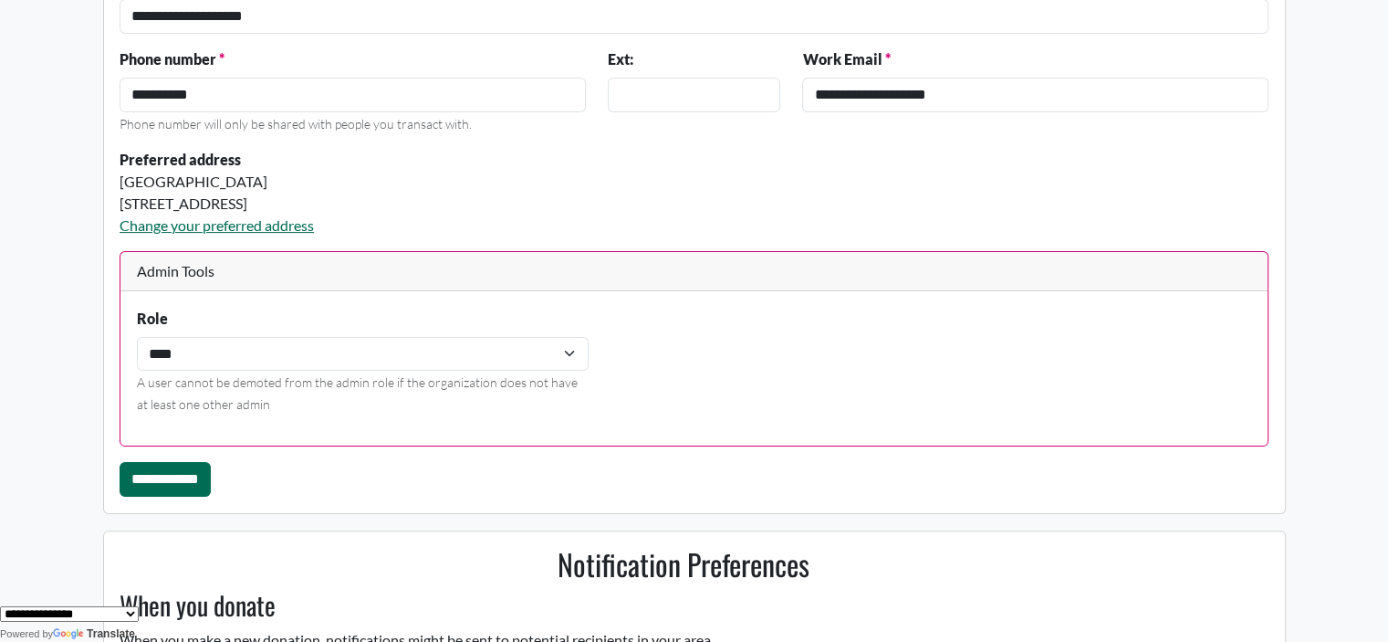
click at [1147, 381] on div "**********" at bounding box center [694, 369] width 1137 height 122
drag, startPoint x: 1387, startPoint y: 144, endPoint x: 1386, endPoint y: 192, distance: 47.5
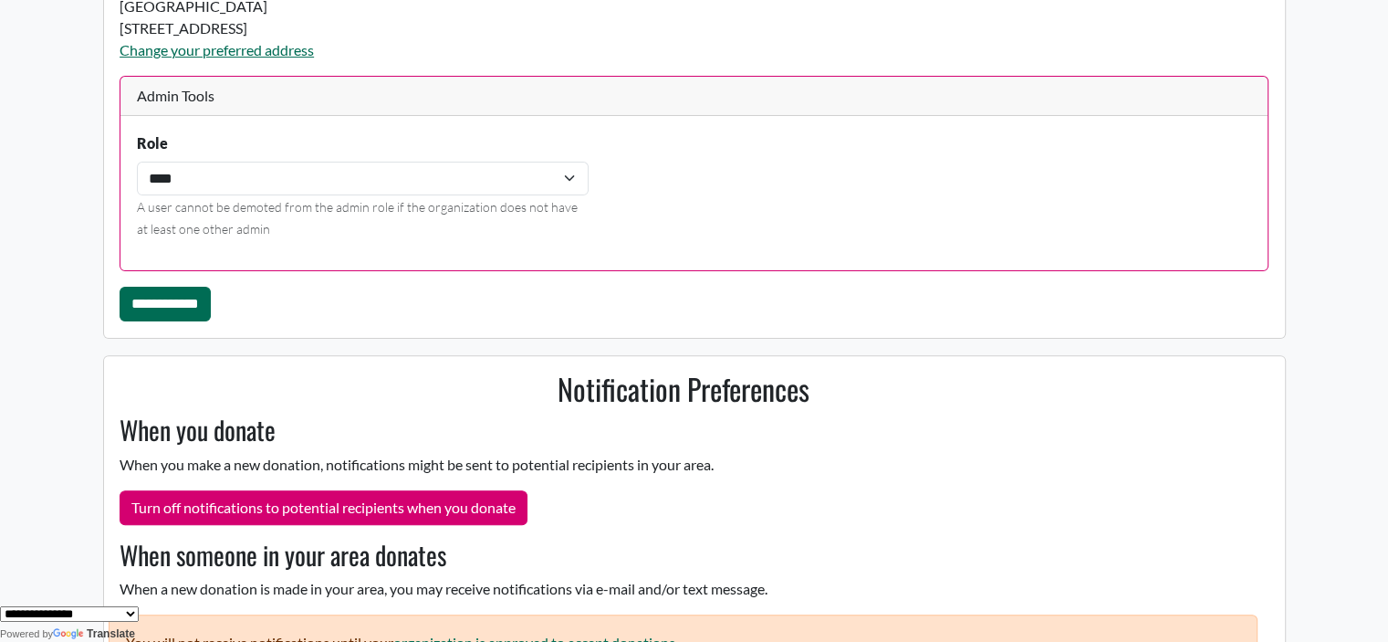
scroll to position [539, 0]
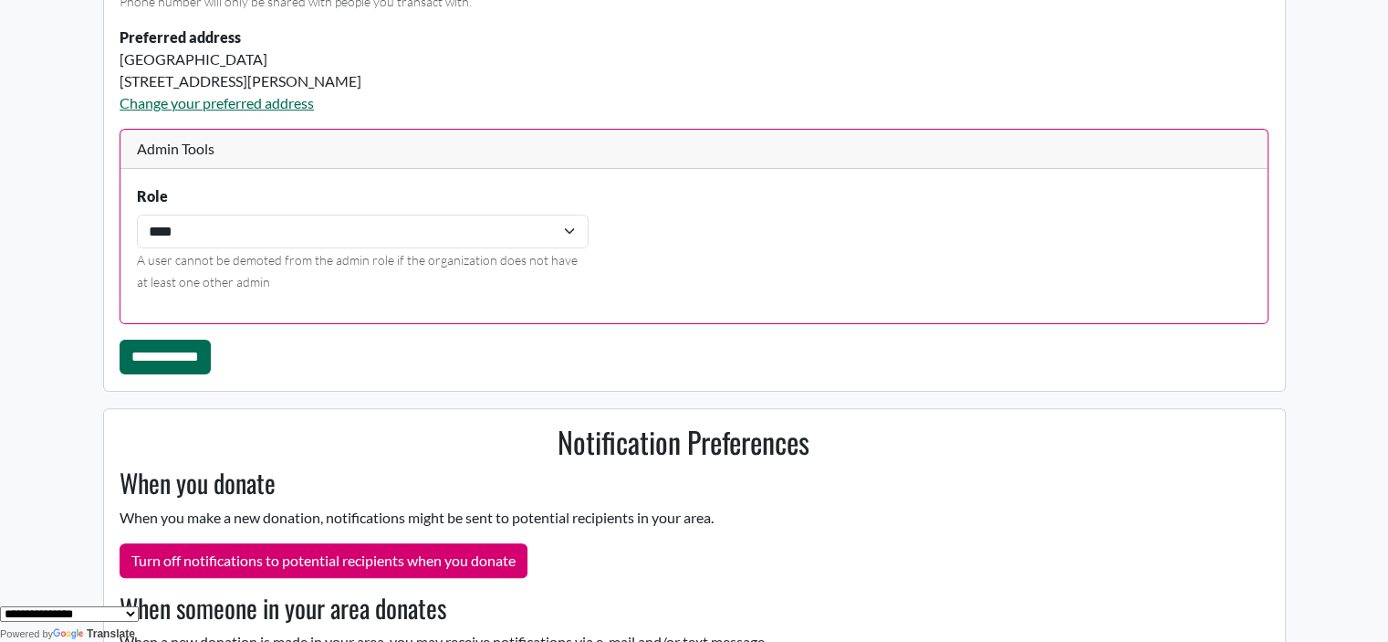
scroll to position [475, 0]
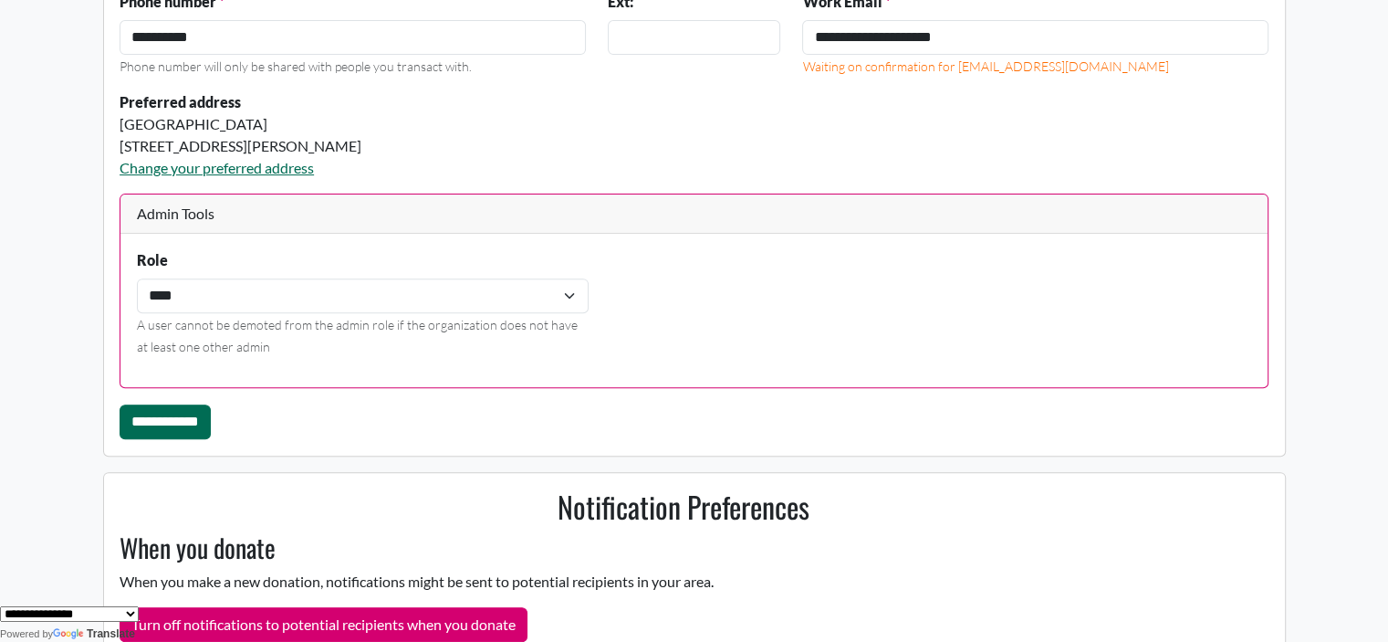
scroll to position [648, 0]
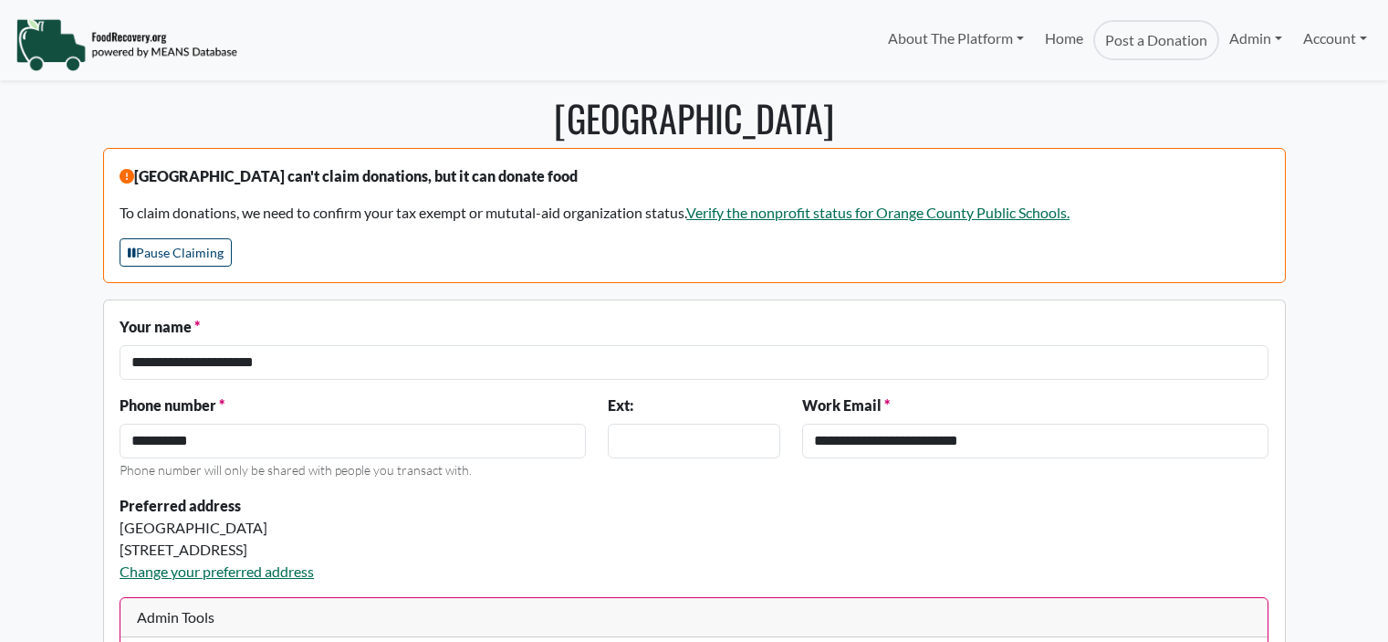
select select "Language Translate Widget"
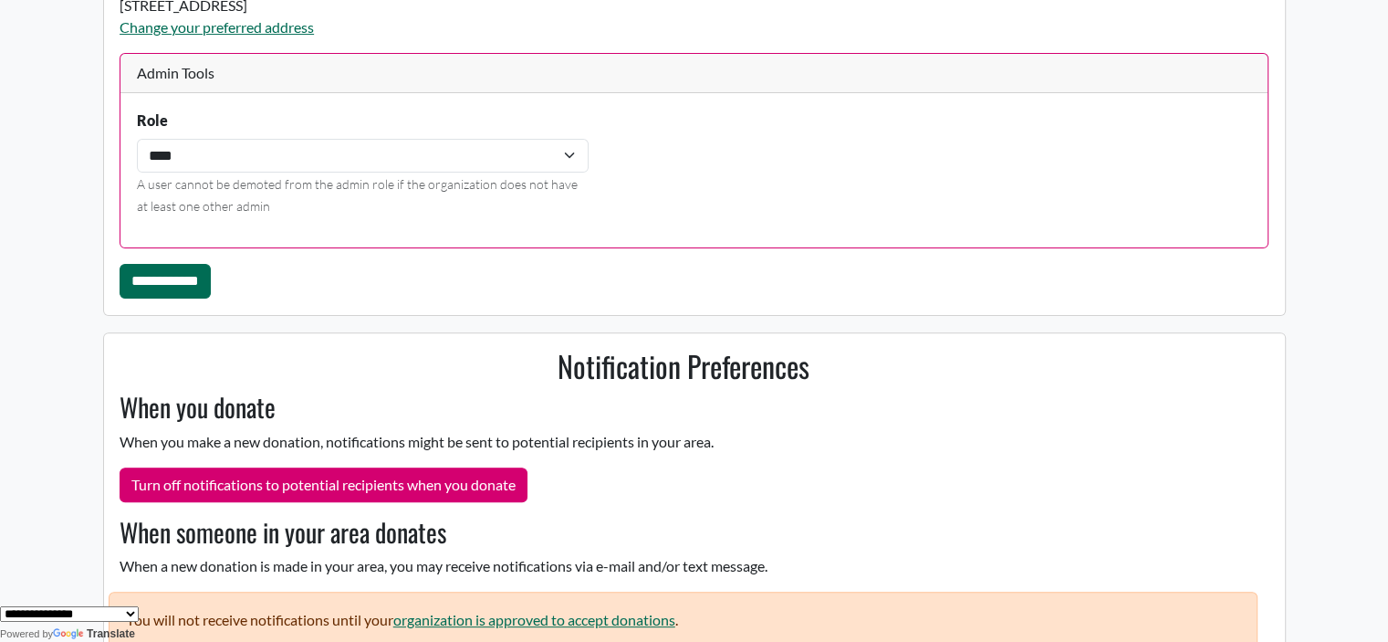
scroll to position [609, 0]
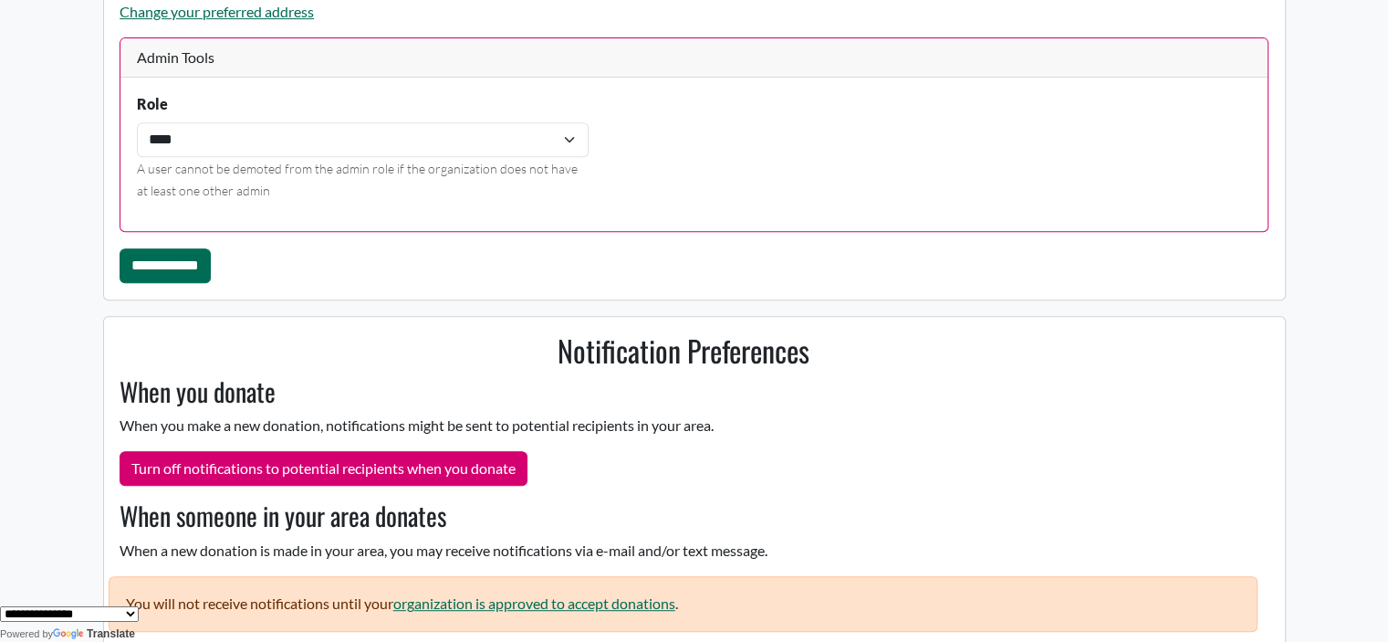
scroll to position [831, 0]
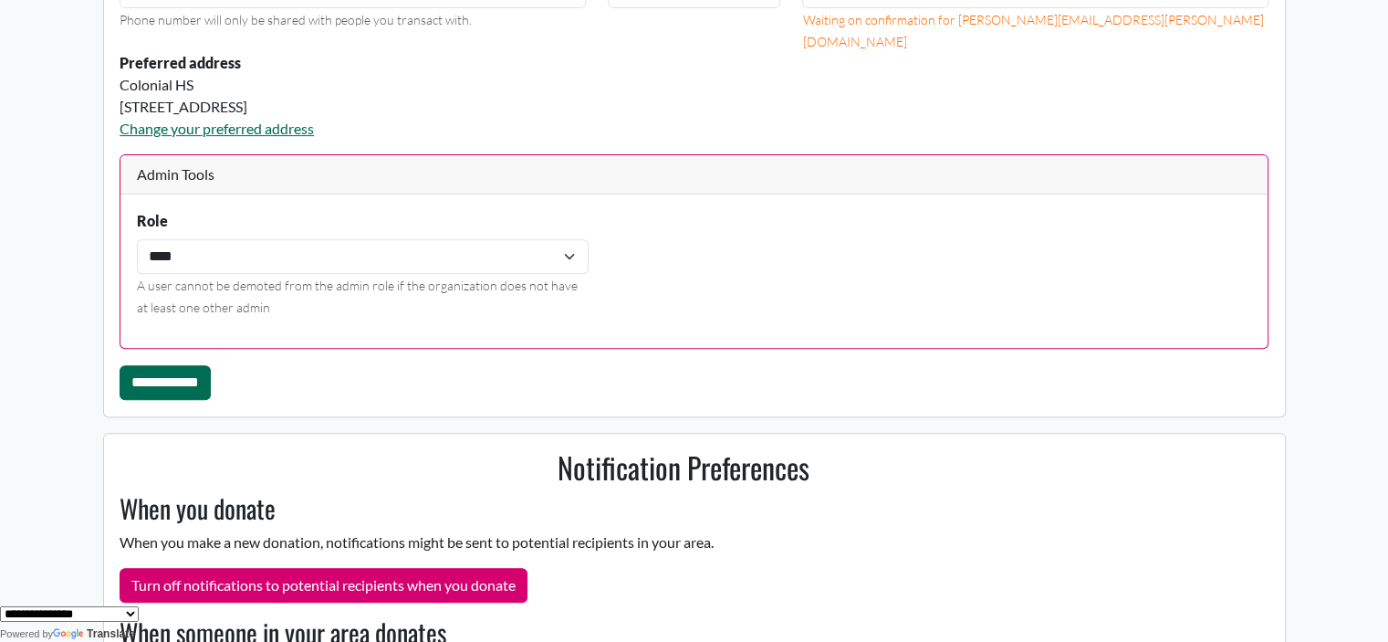
scroll to position [731, 0]
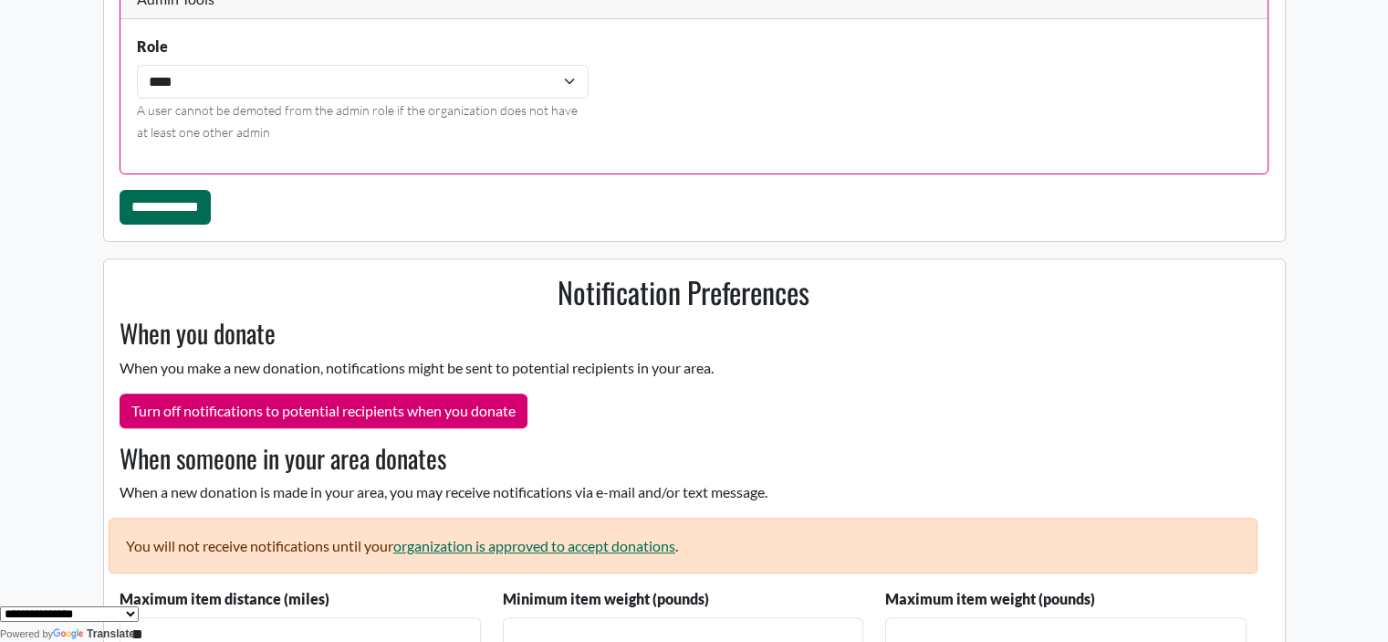
scroll to position [606, 0]
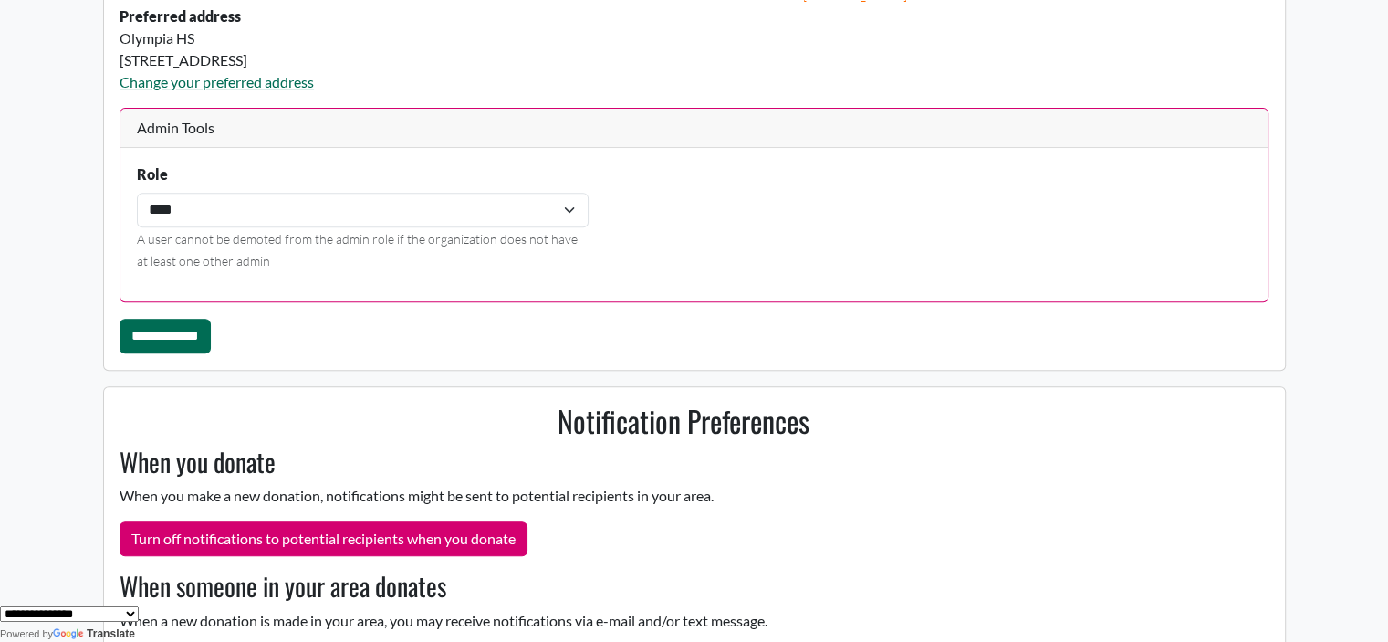
scroll to position [758, 0]
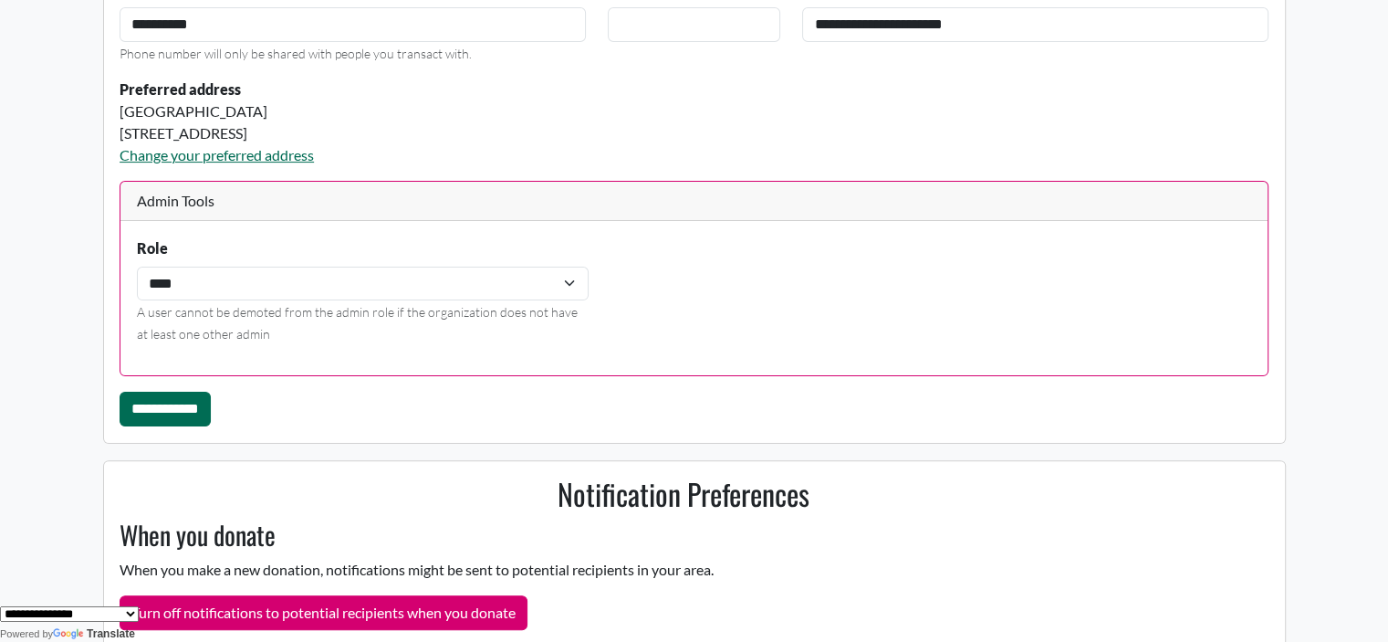
scroll to position [554, 0]
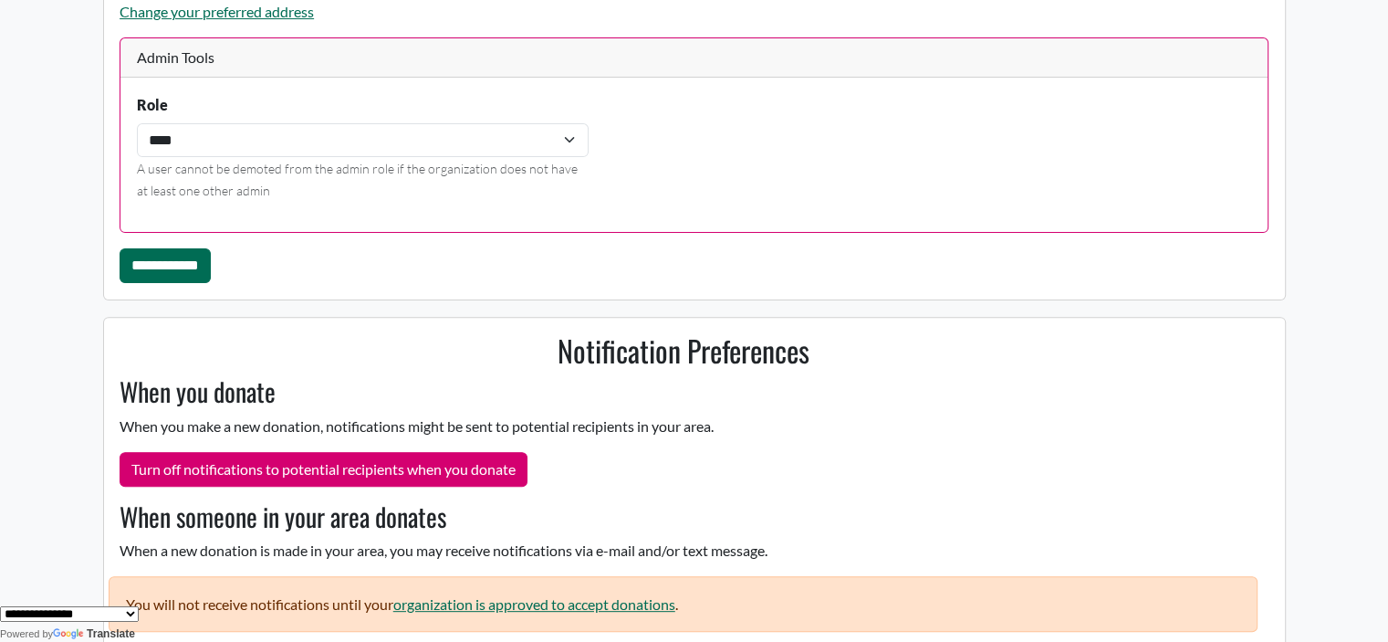
scroll to position [664, 0]
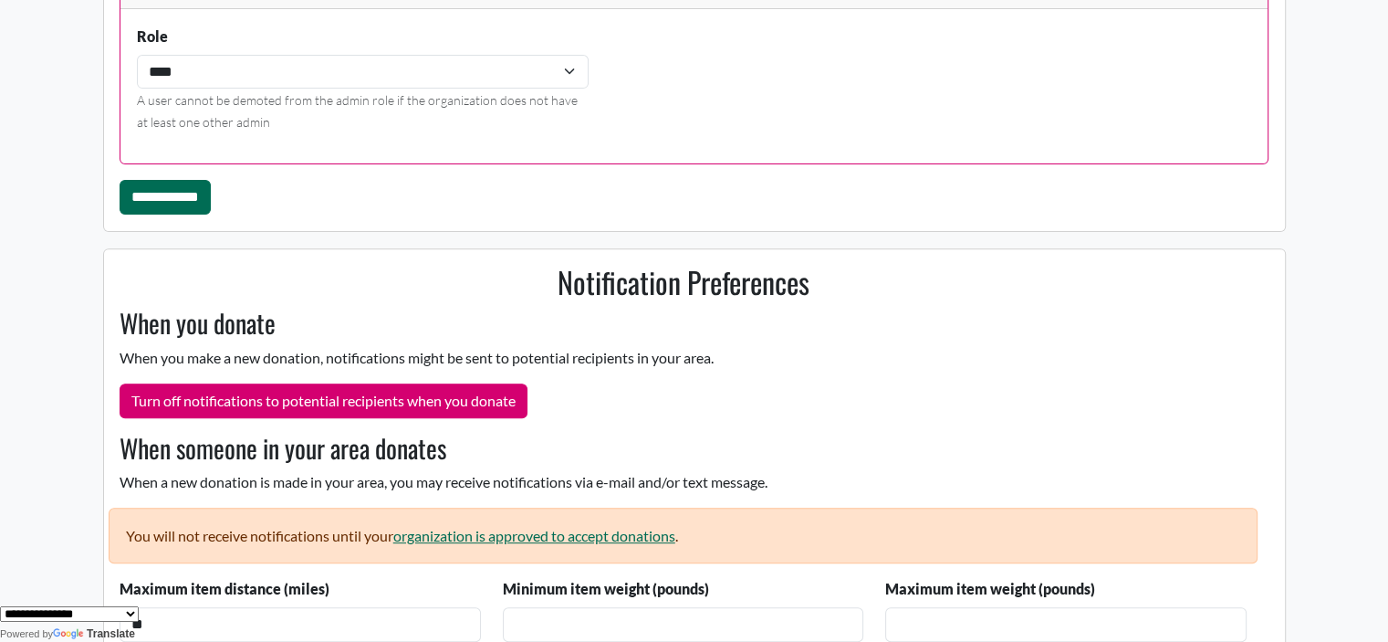
scroll to position [631, 0]
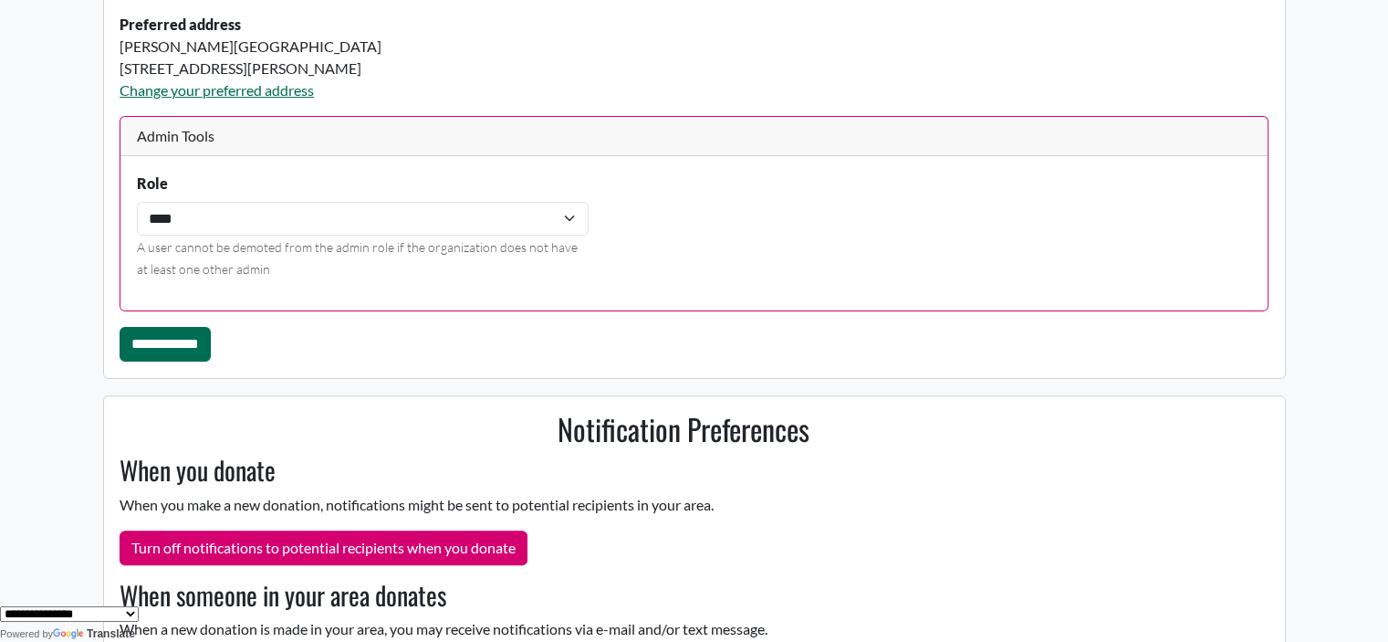
scroll to position [515, 0]
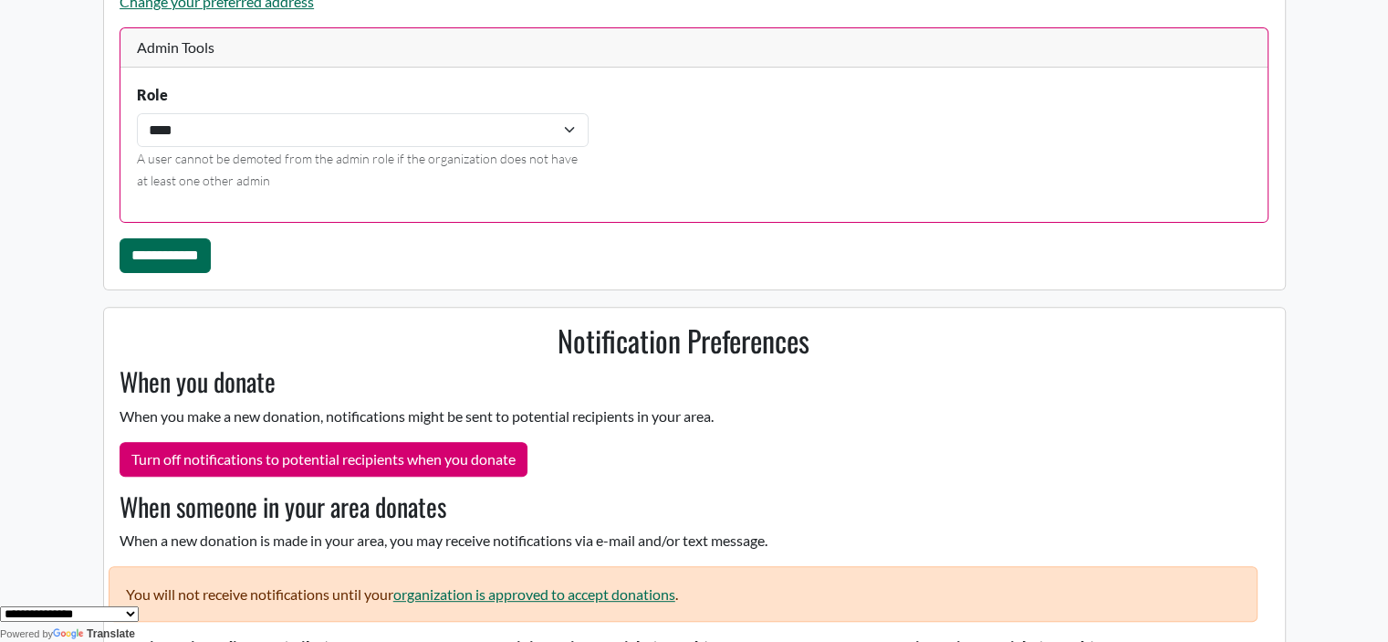
scroll to position [584, 0]
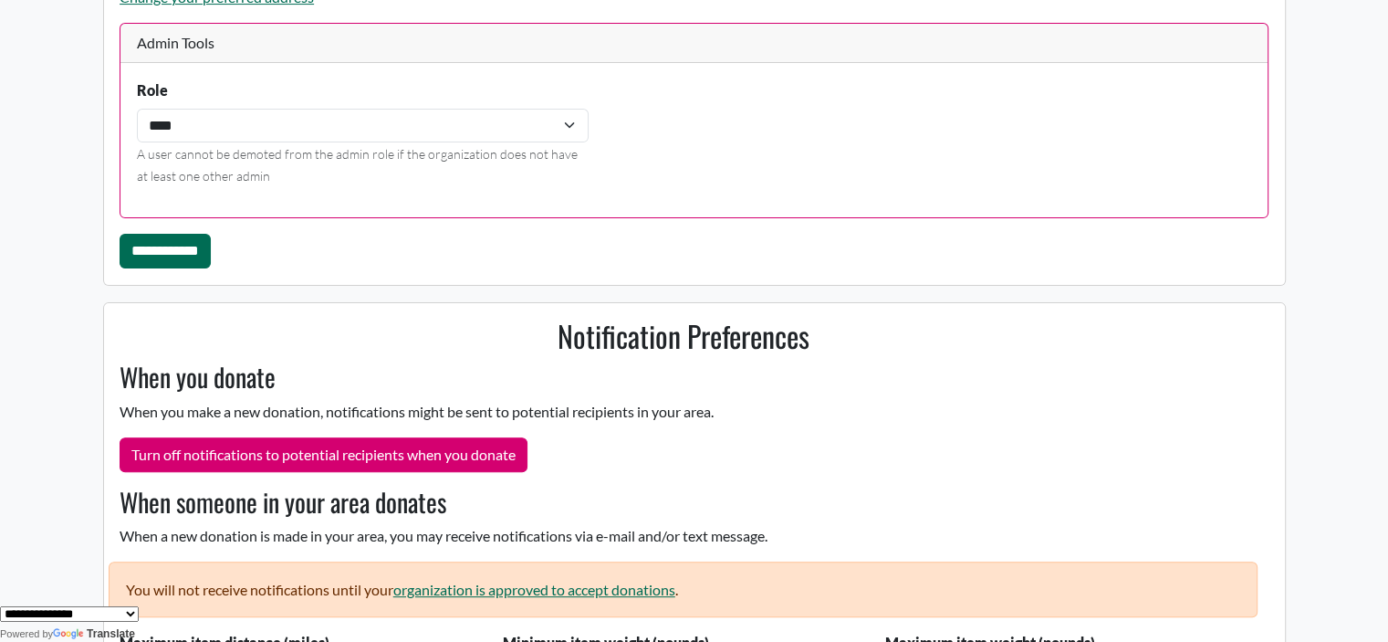
scroll to position [558, 0]
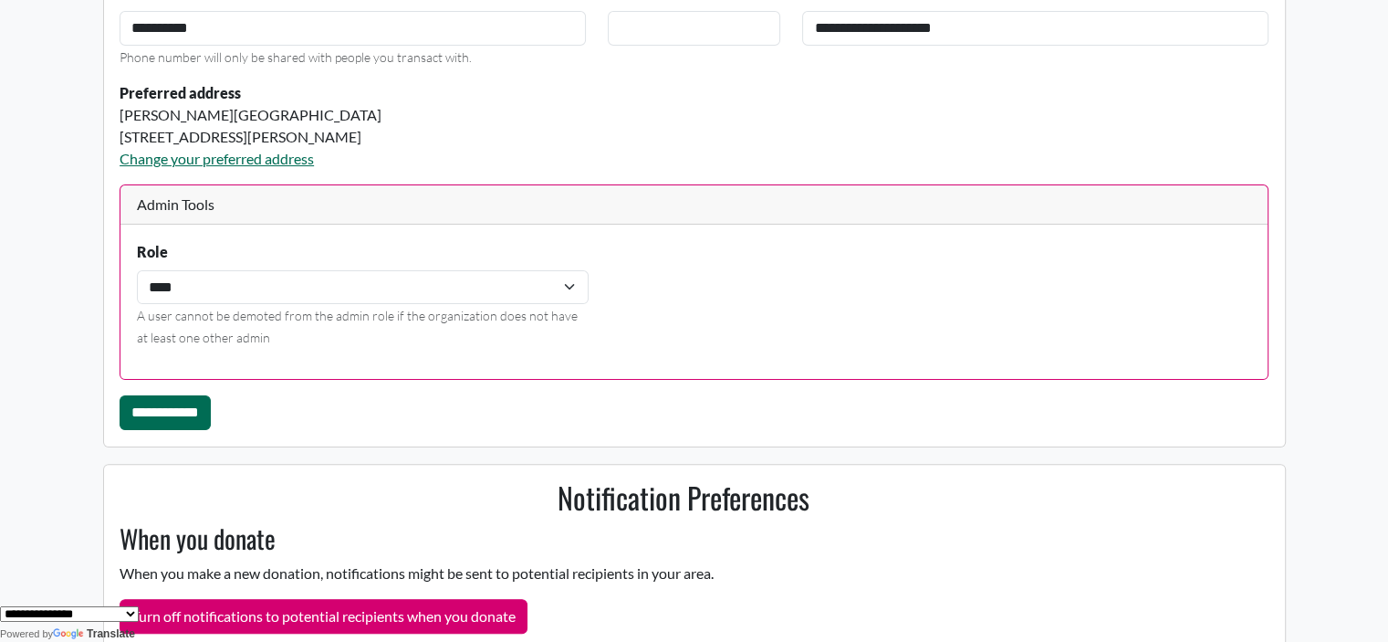
scroll to position [493, 0]
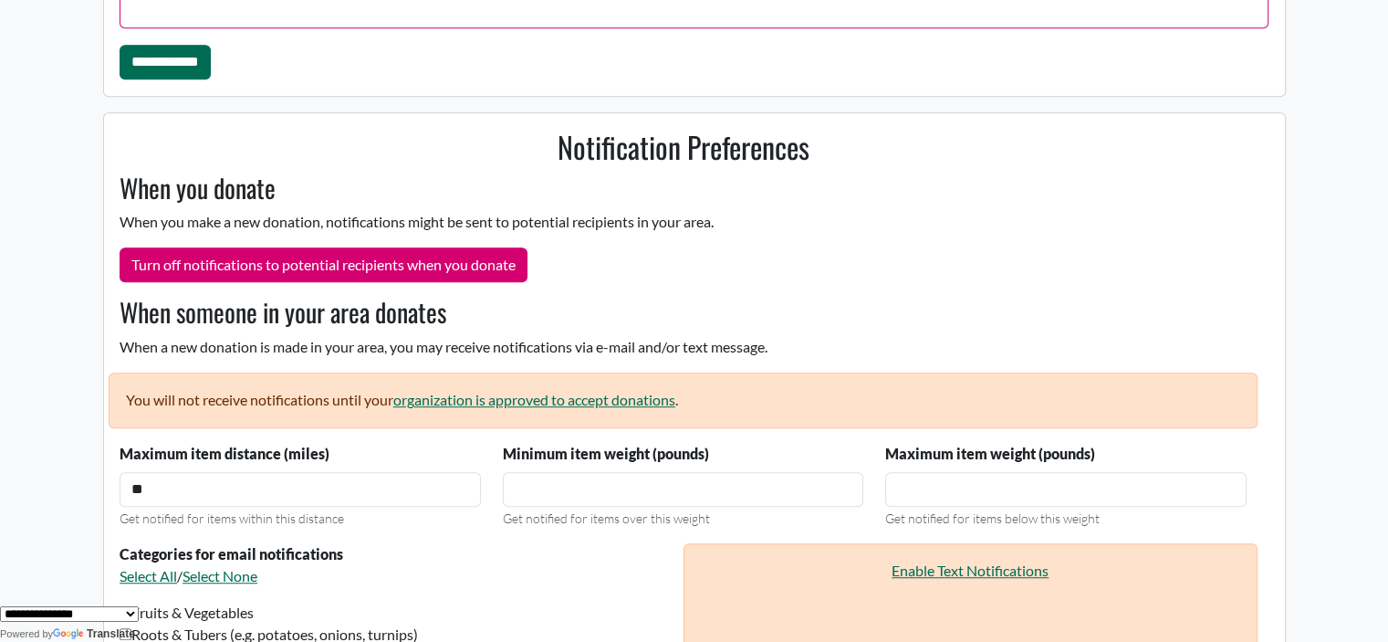
scroll to position [1025, 0]
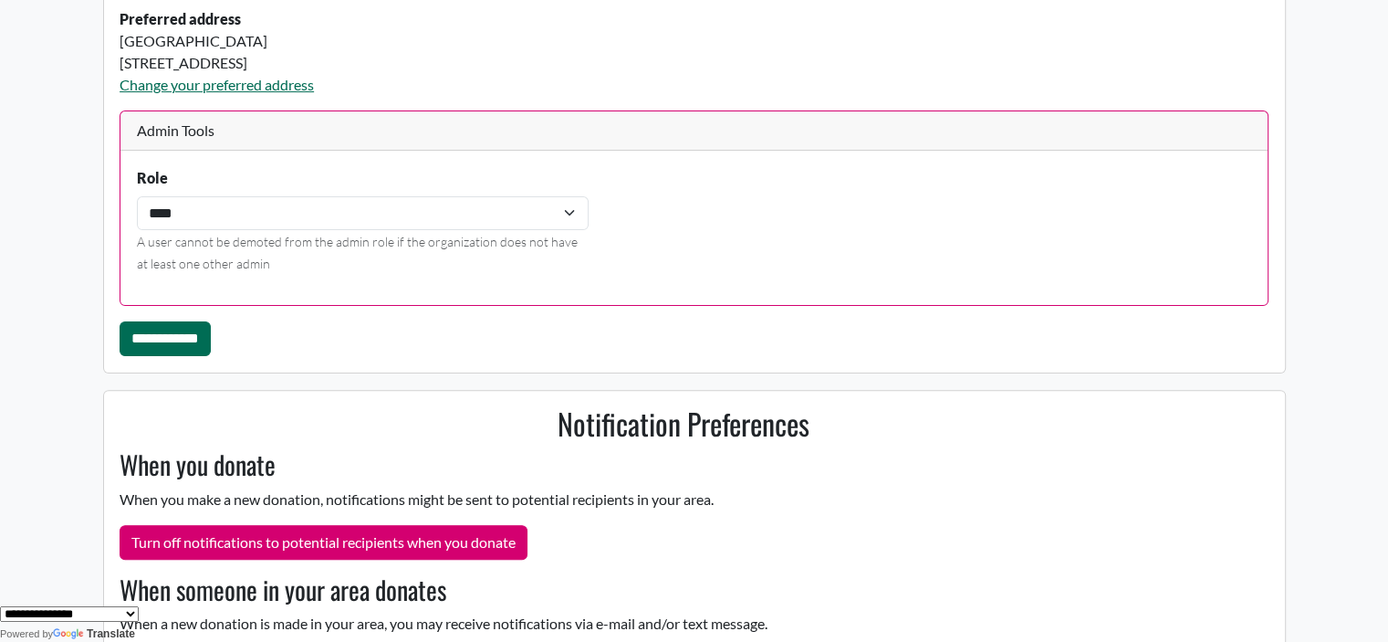
scroll to position [765, 0]
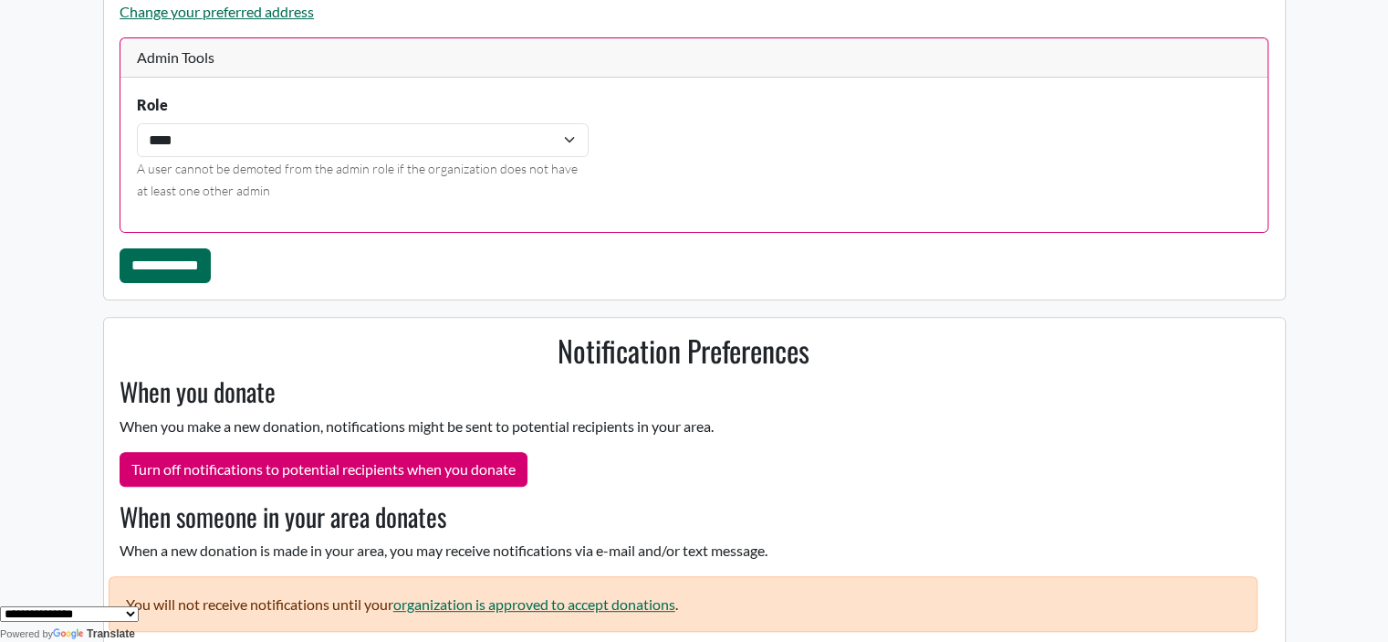
scroll to position [602, 0]
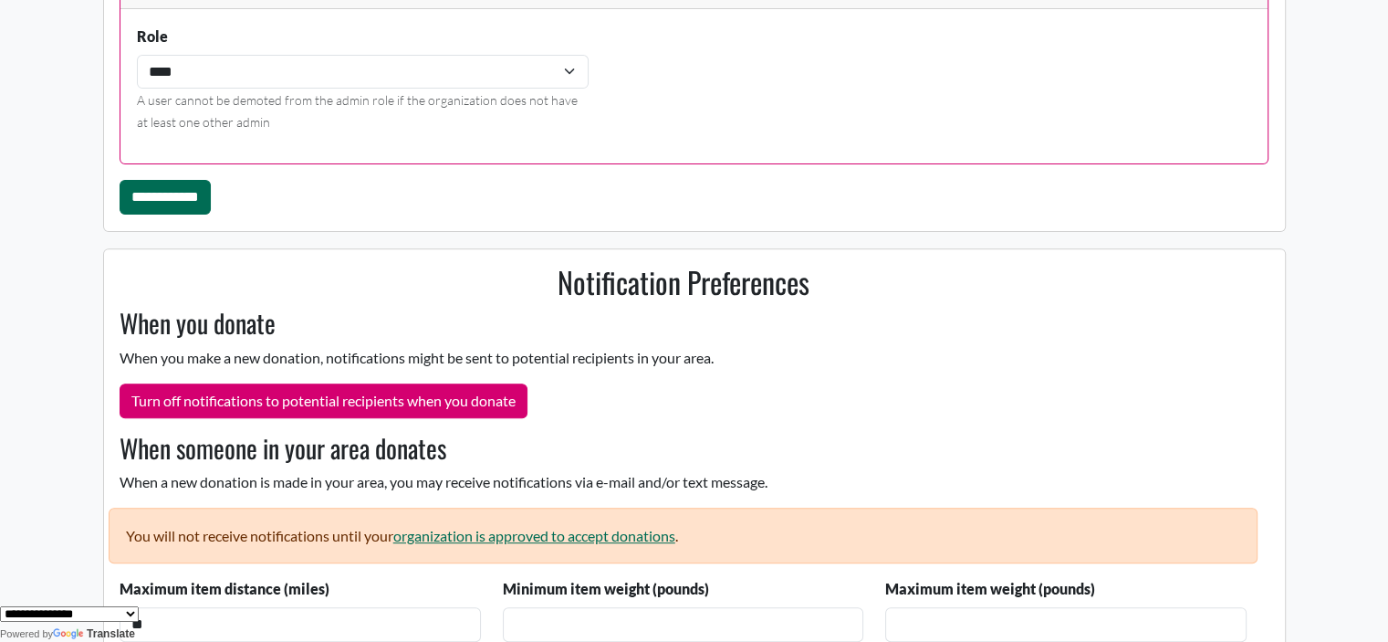
scroll to position [691, 0]
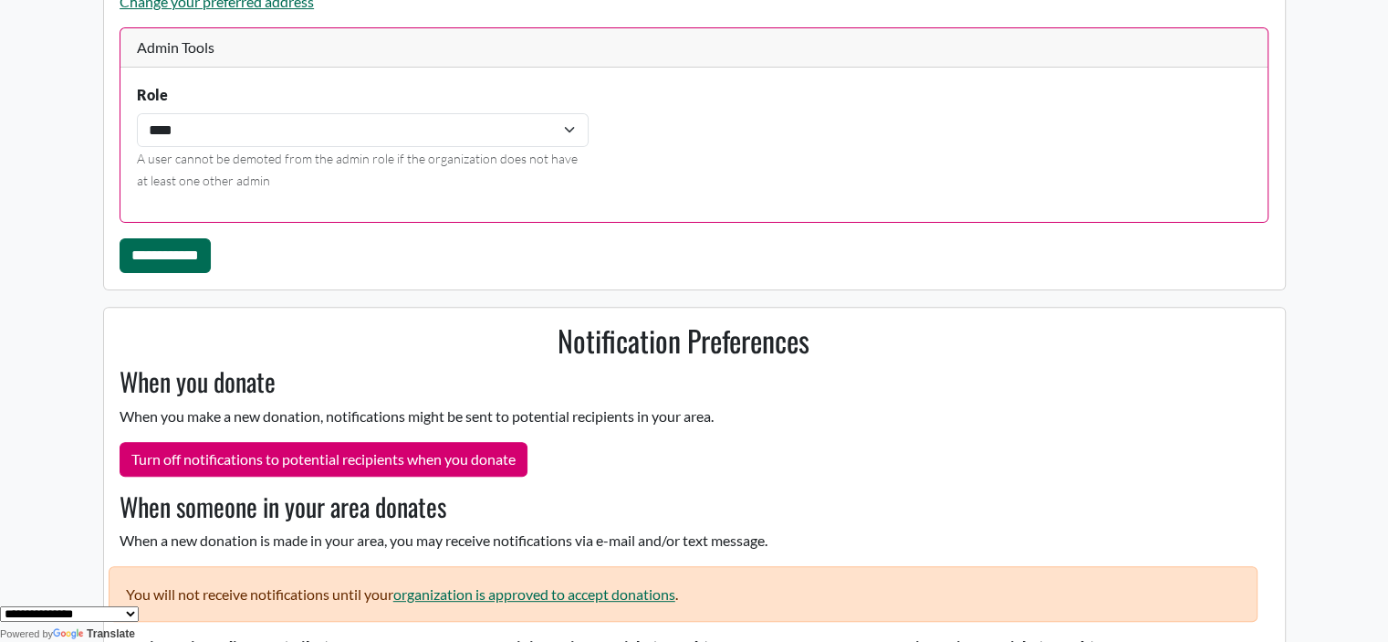
scroll to position [752, 0]
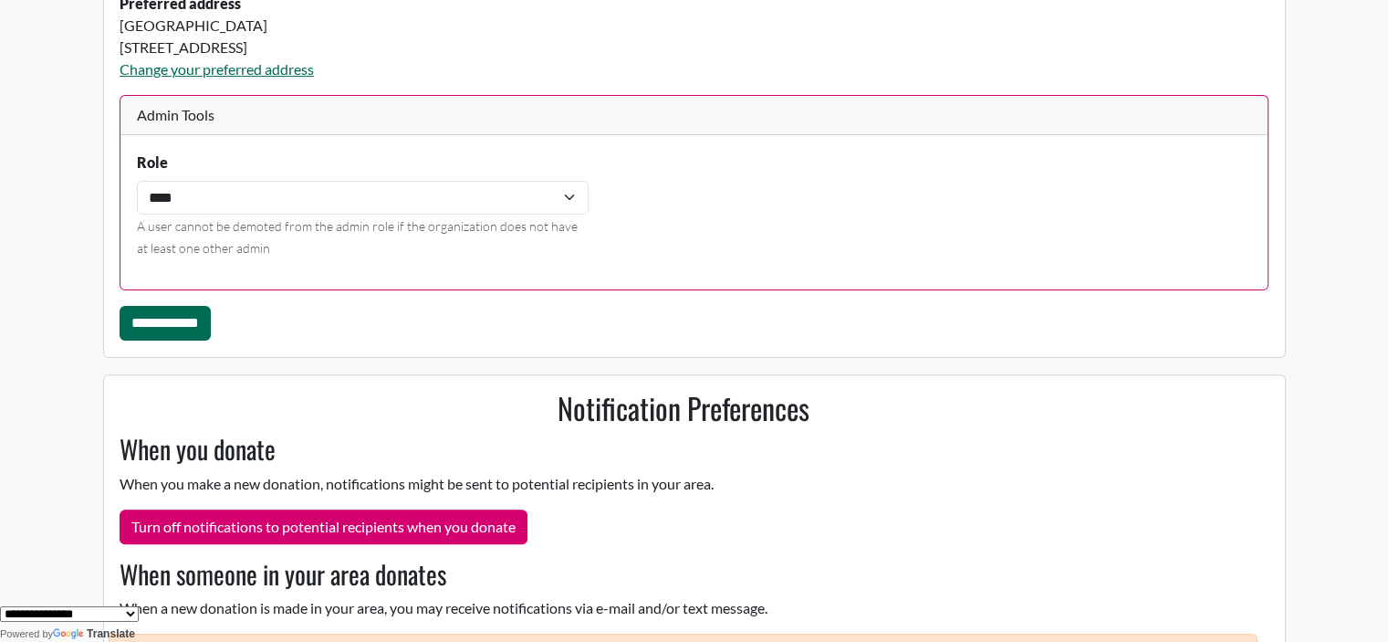
scroll to position [505, 0]
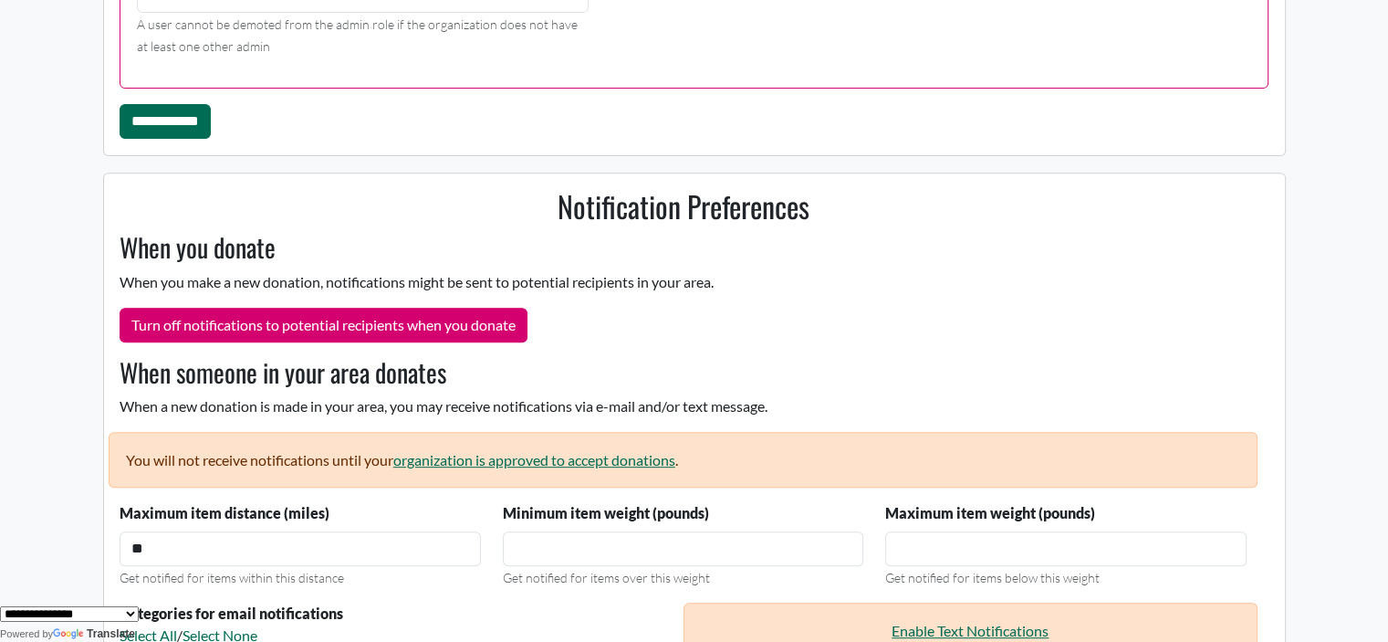
scroll to position [731, 0]
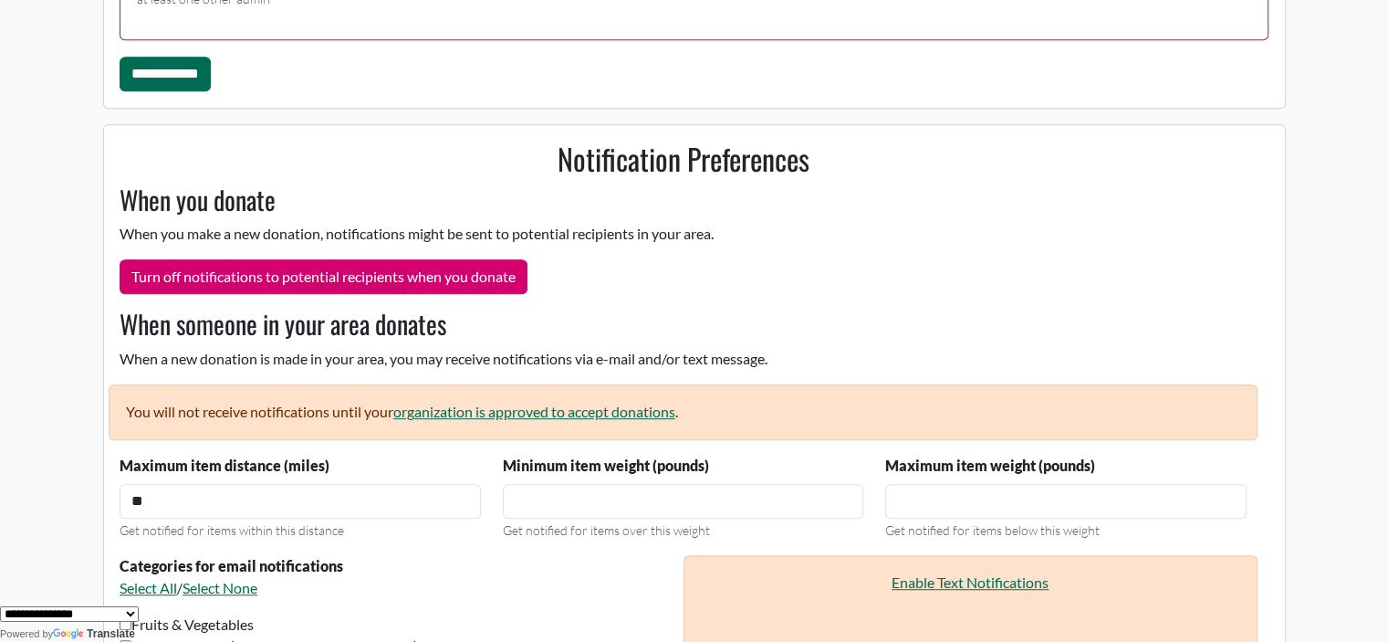
scroll to position [995, 0]
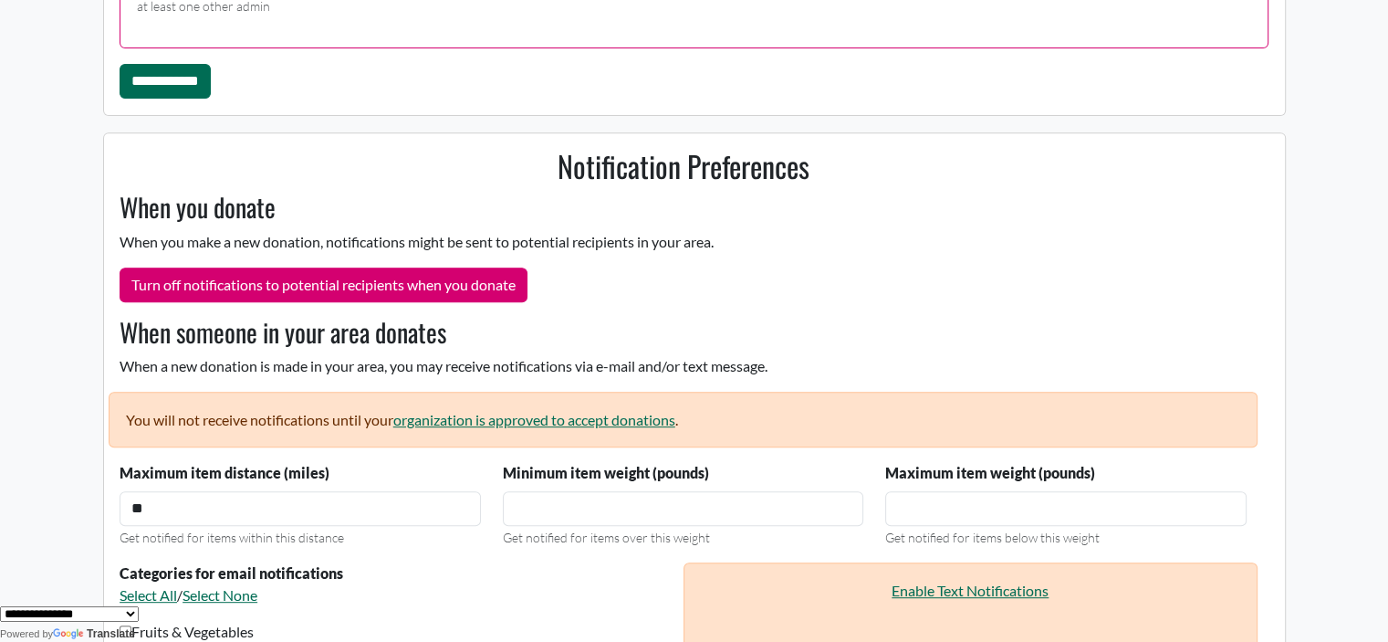
scroll to position [752, 0]
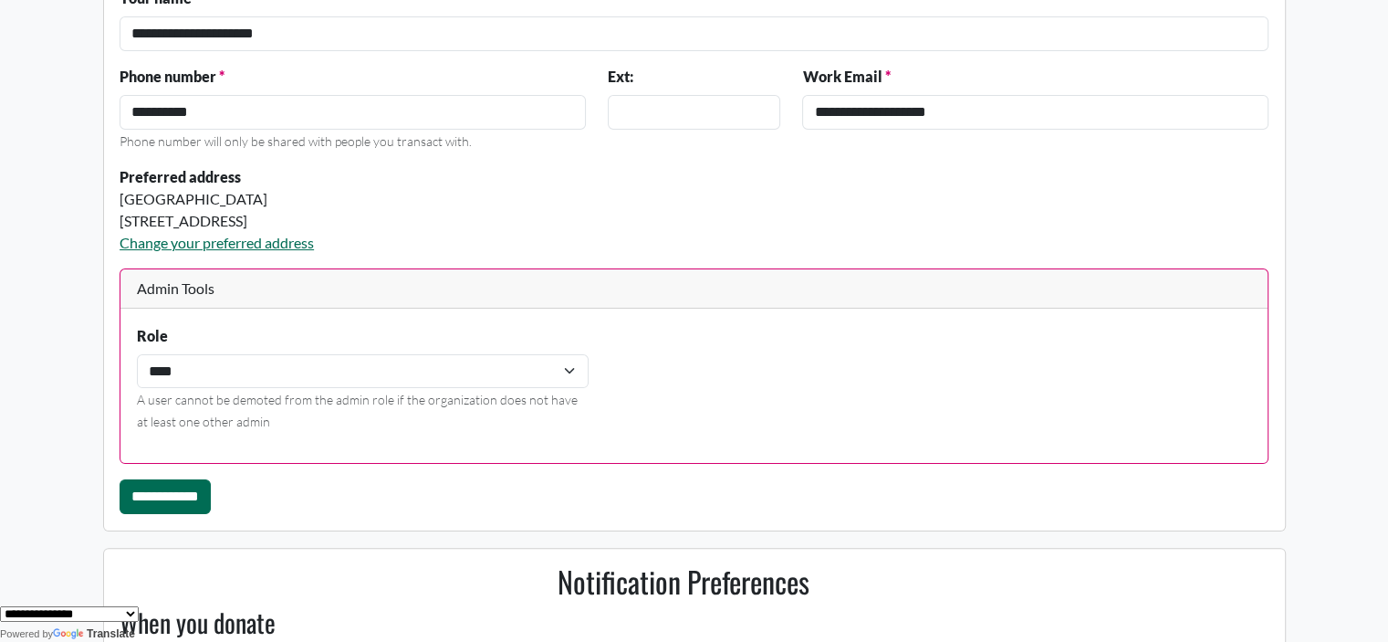
scroll to position [295, 0]
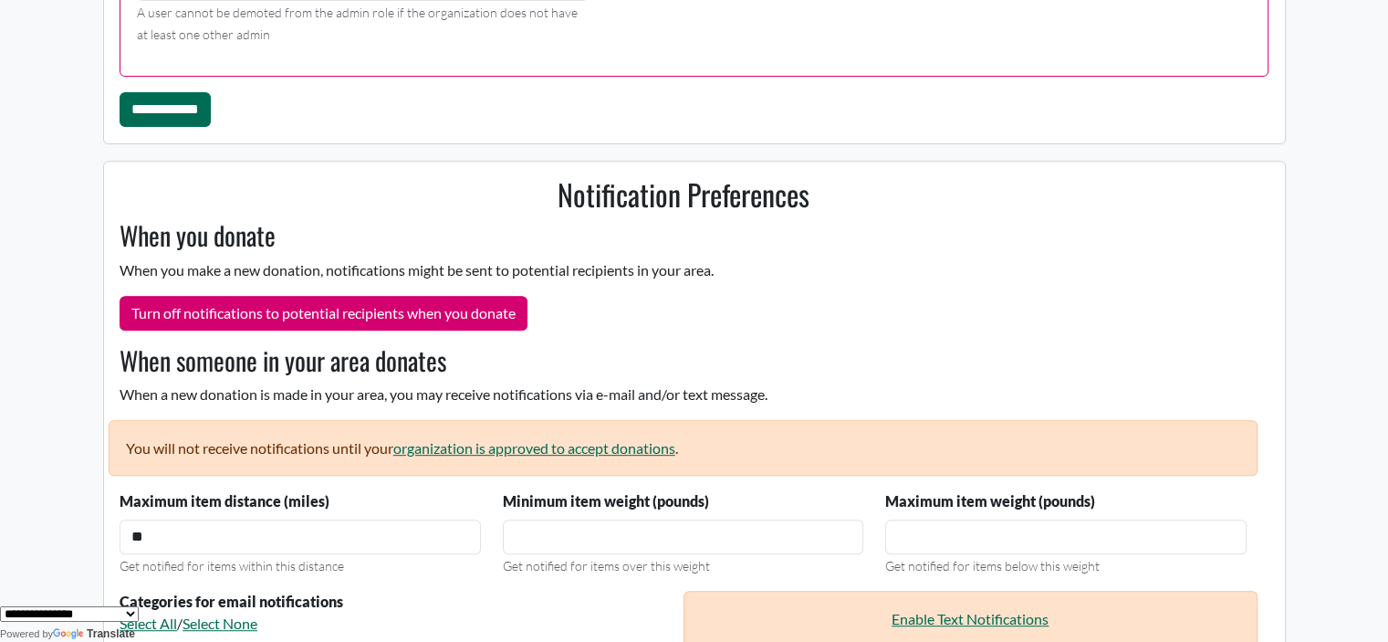
scroll to position [719, 0]
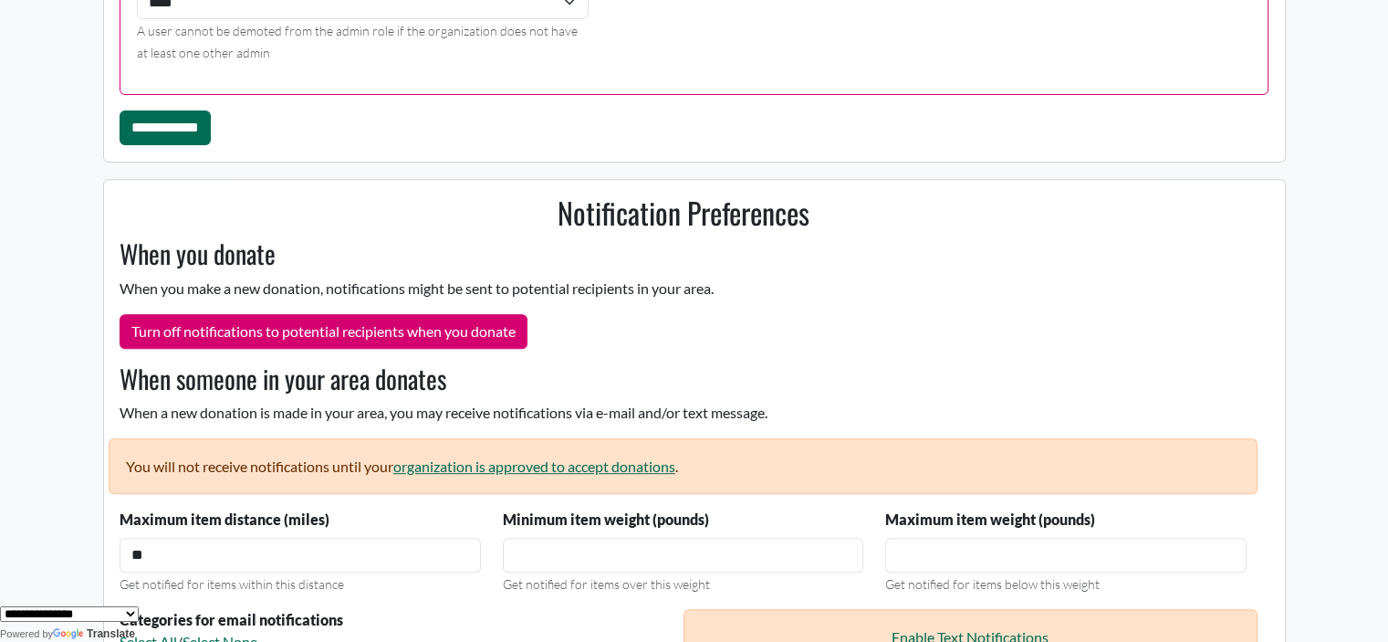
scroll to position [756, 0]
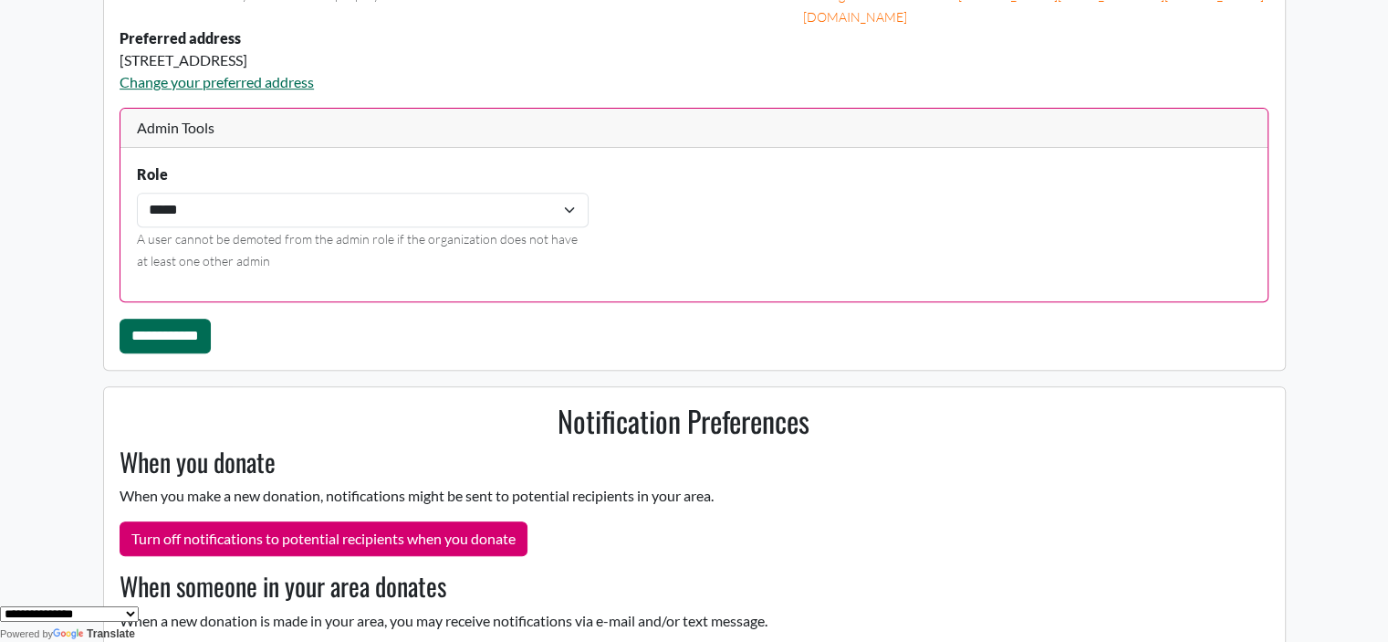
scroll to position [719, 0]
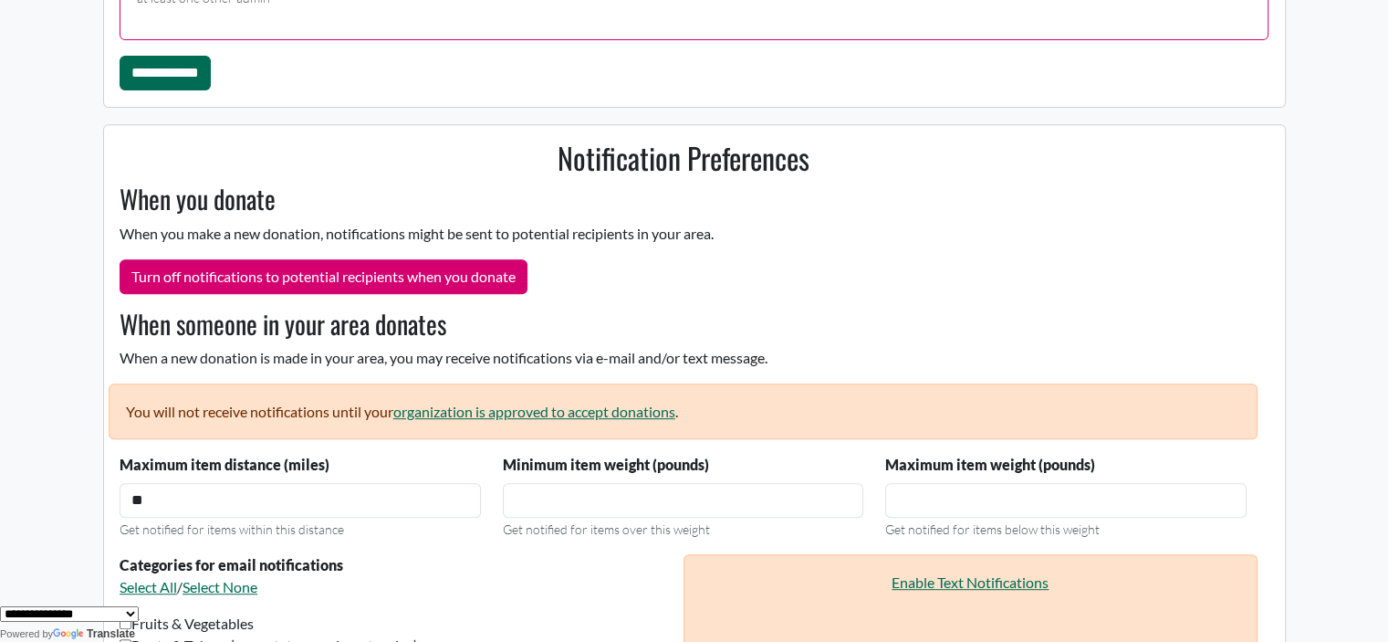
scroll to position [756, 0]
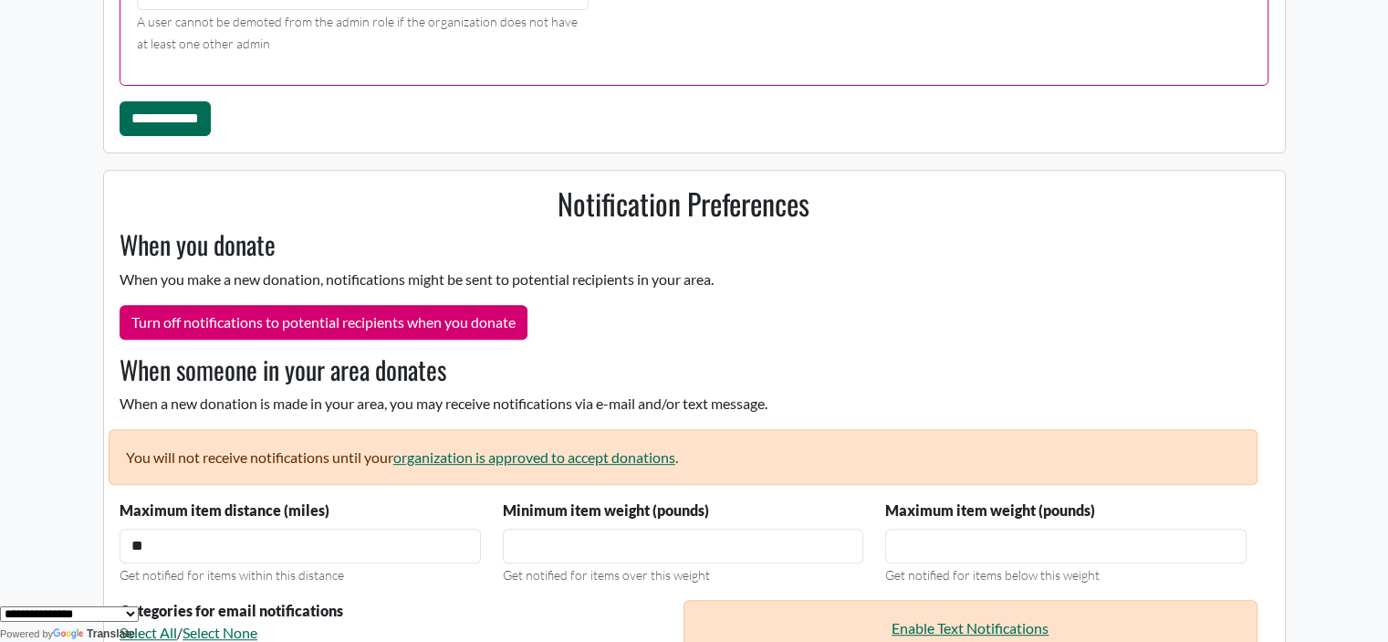
scroll to position [817, 0]
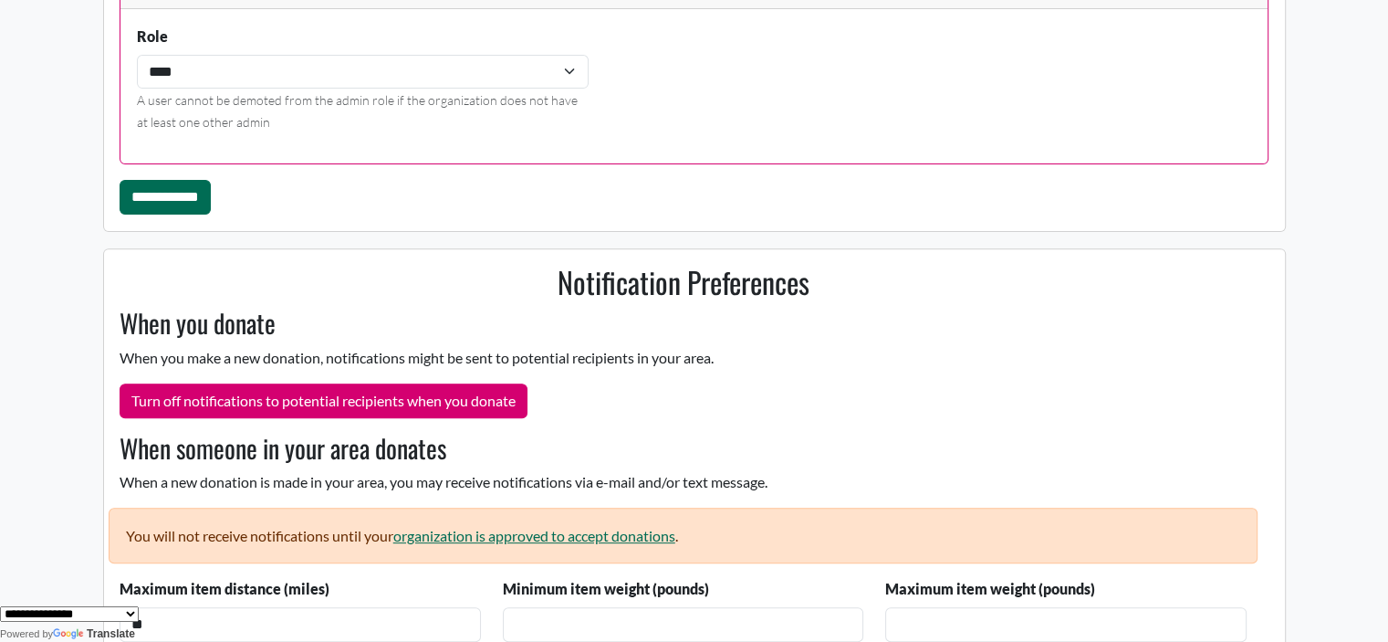
scroll to position [676, 0]
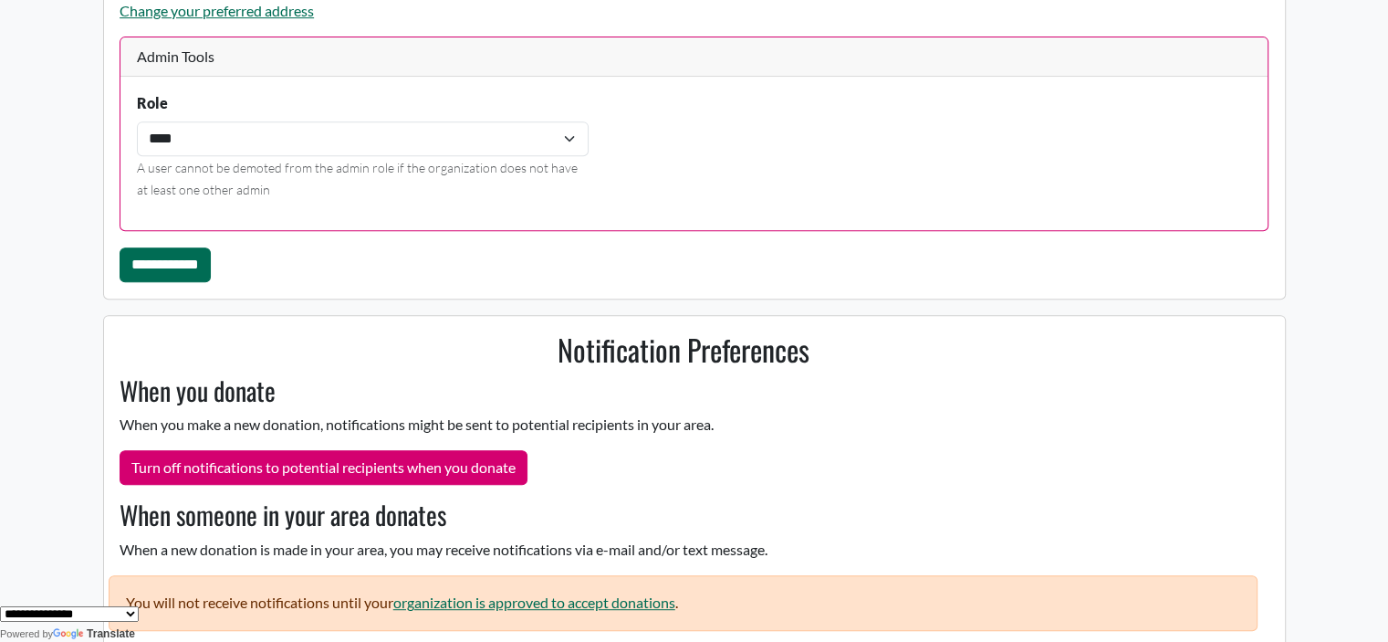
scroll to position [808, 0]
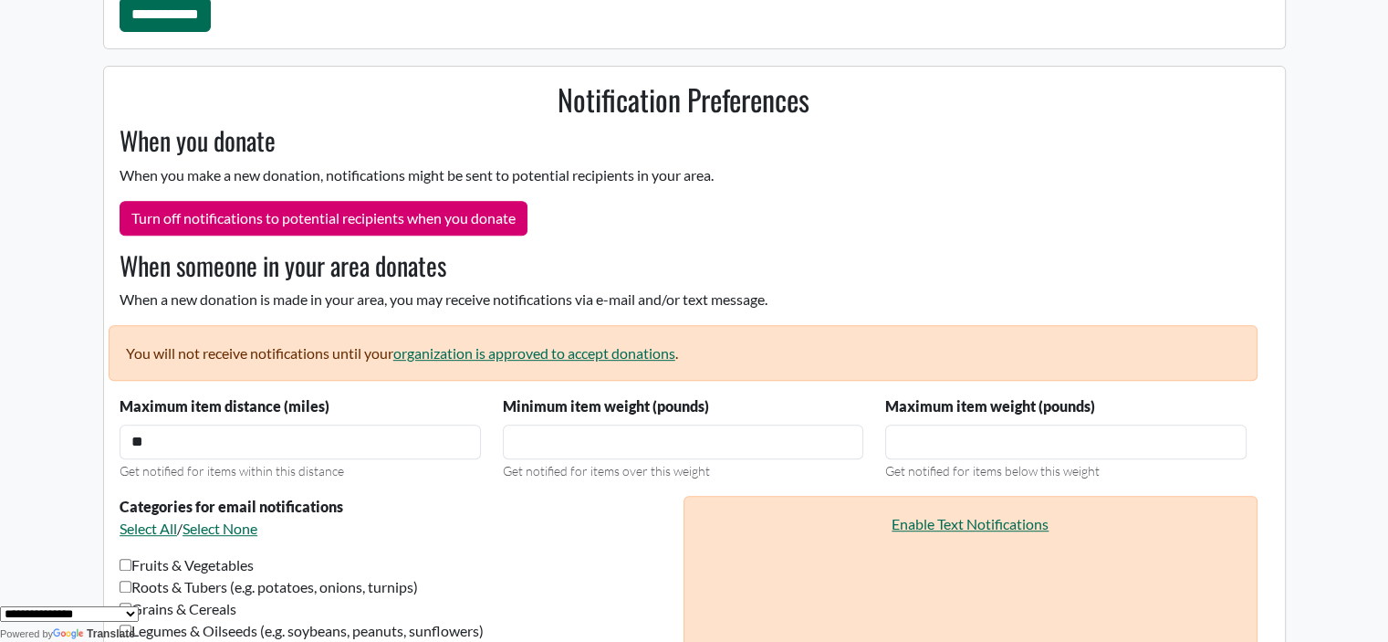
scroll to position [795, 0]
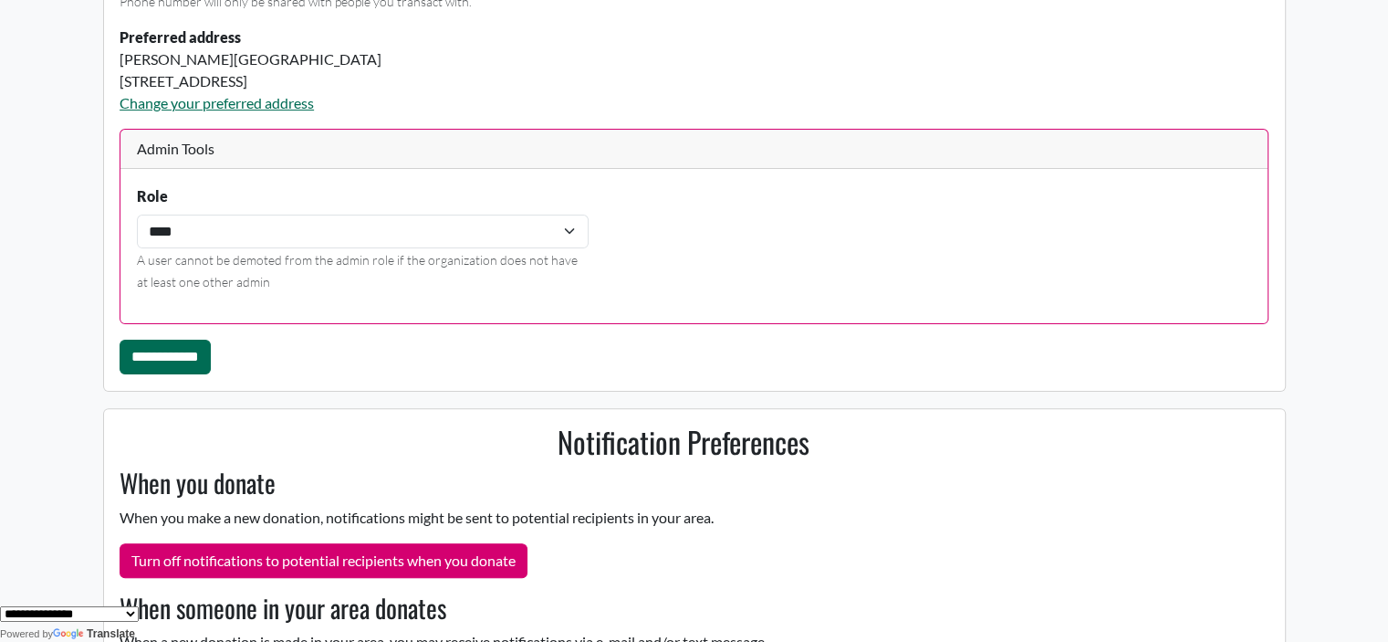
scroll to position [612, 0]
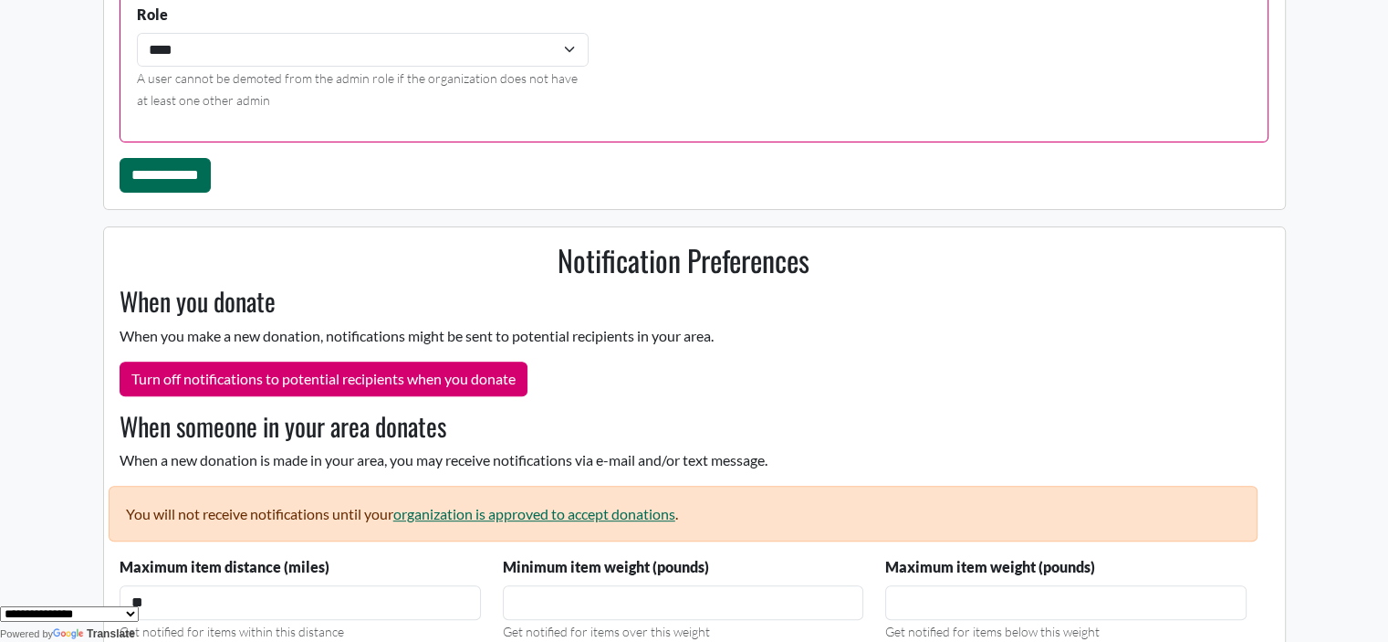
scroll to position [637, 0]
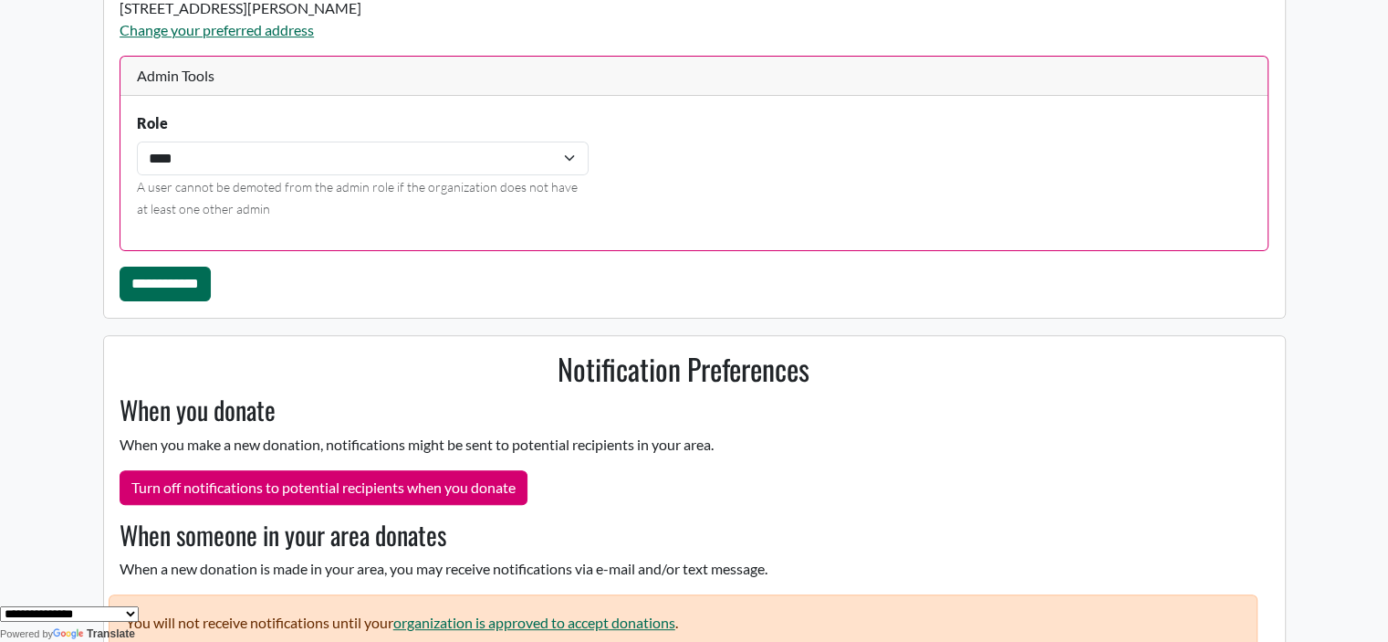
scroll to position [554, 0]
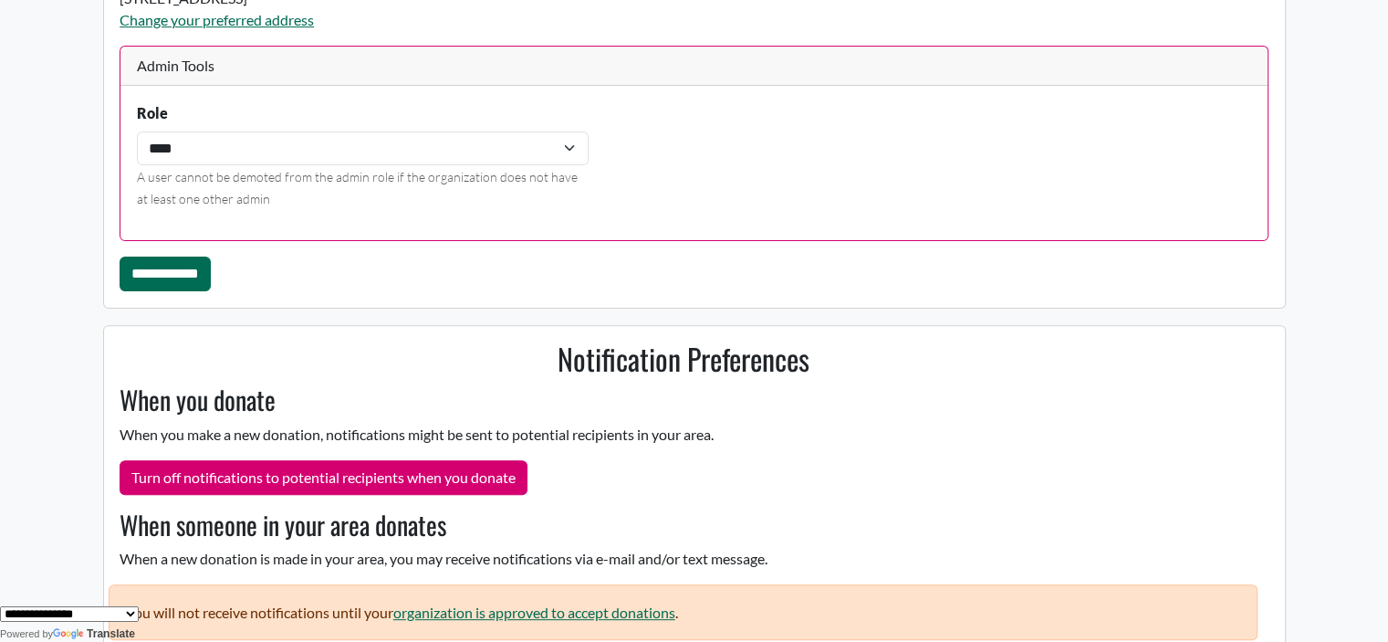
scroll to position [579, 0]
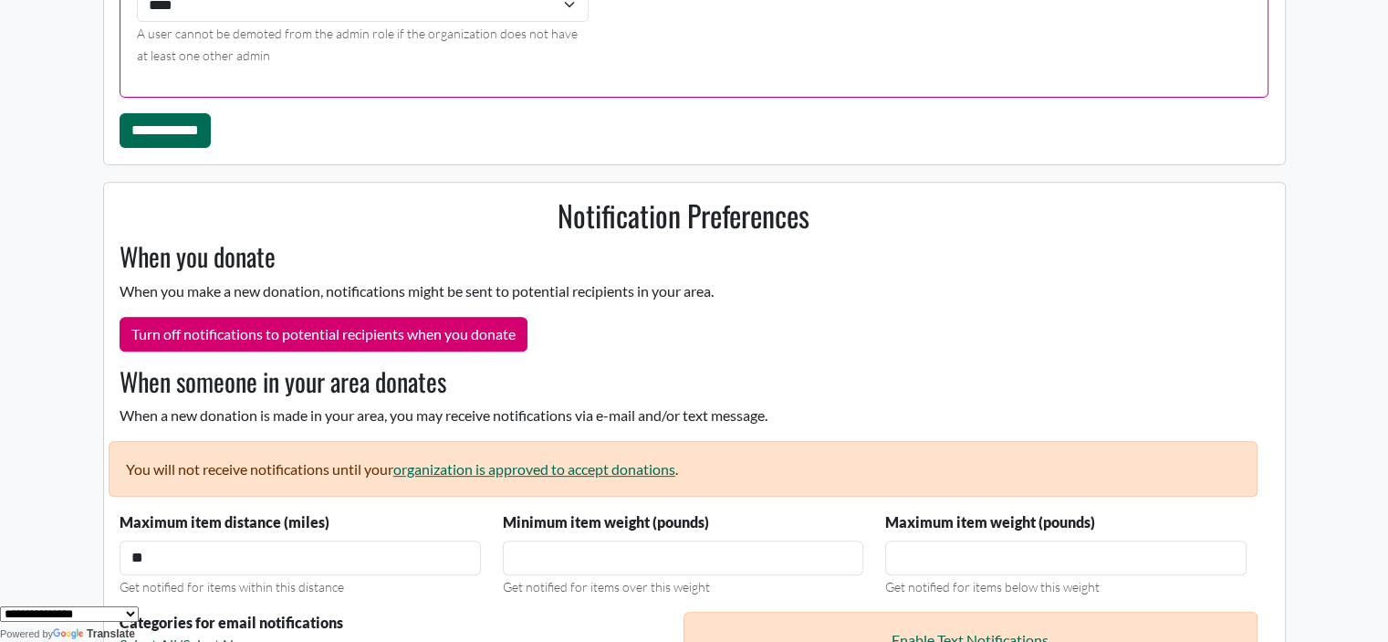
scroll to position [710, 0]
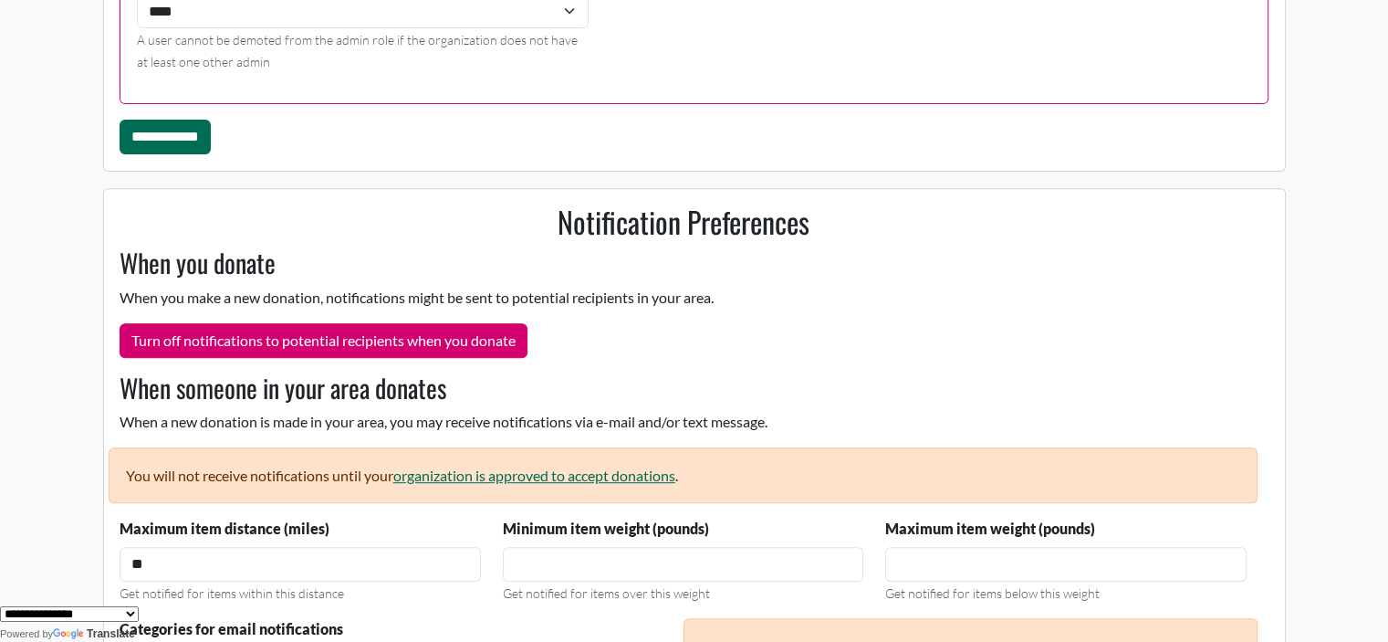
scroll to position [691, 0]
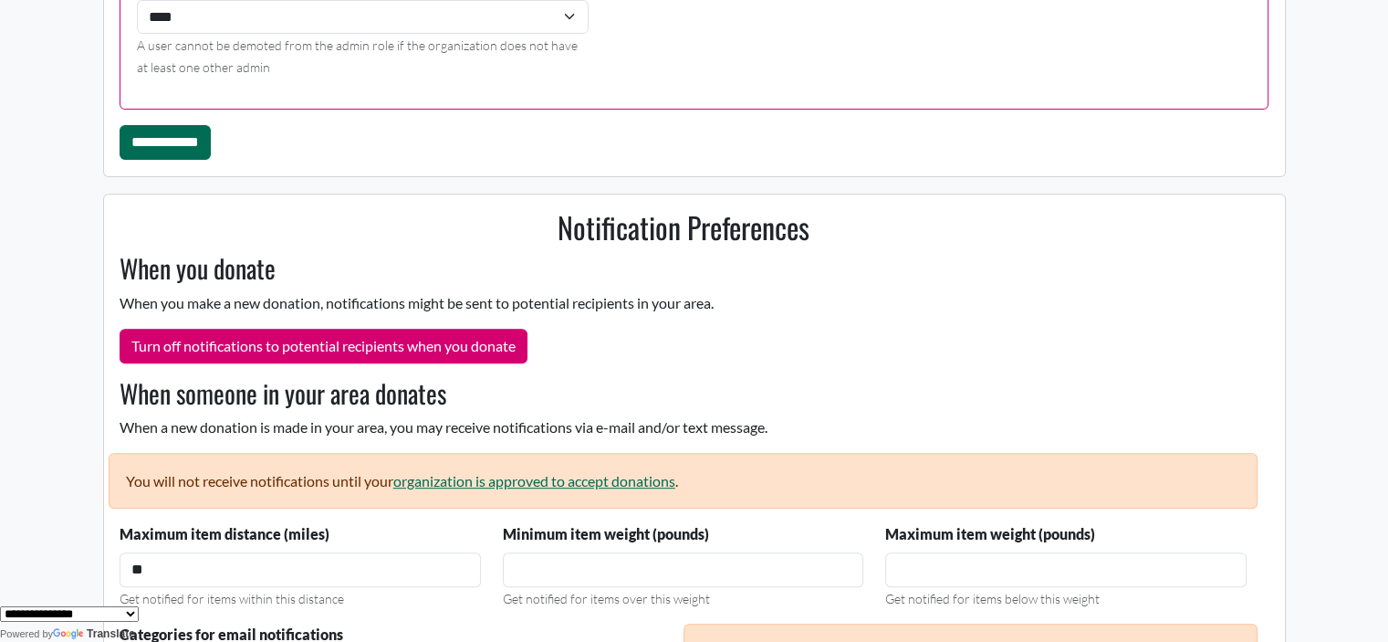
scroll to position [697, 0]
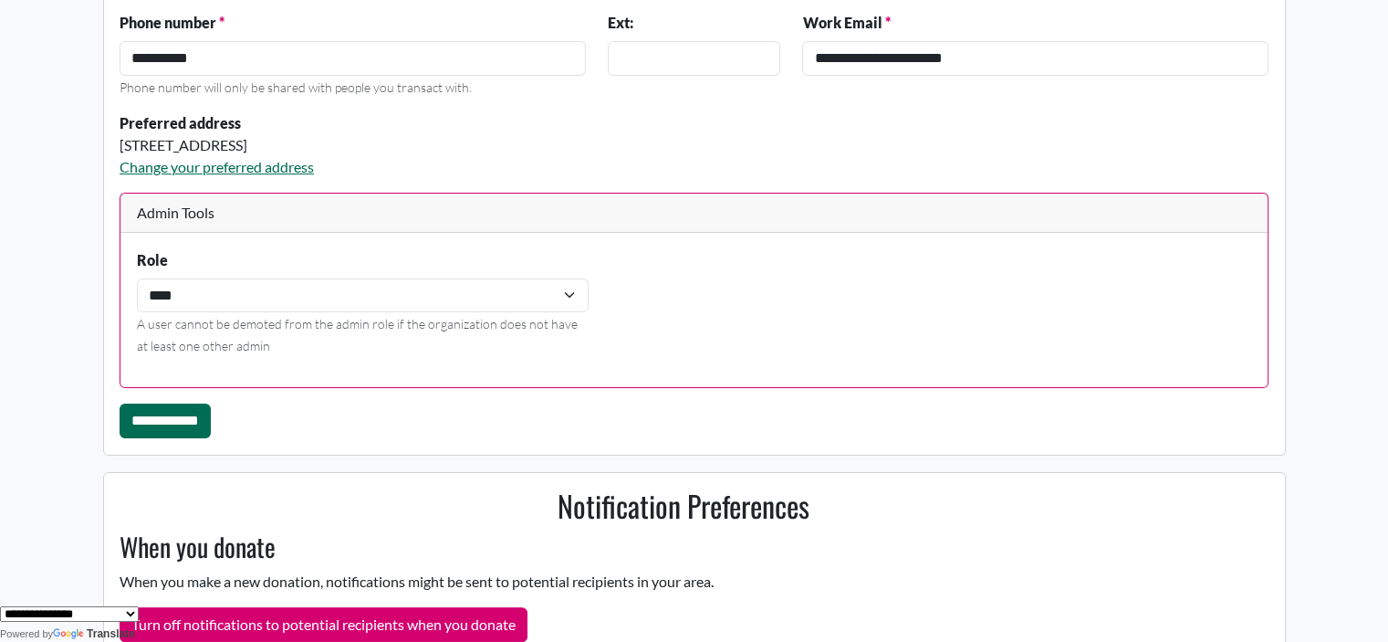
scroll to position [489, 0]
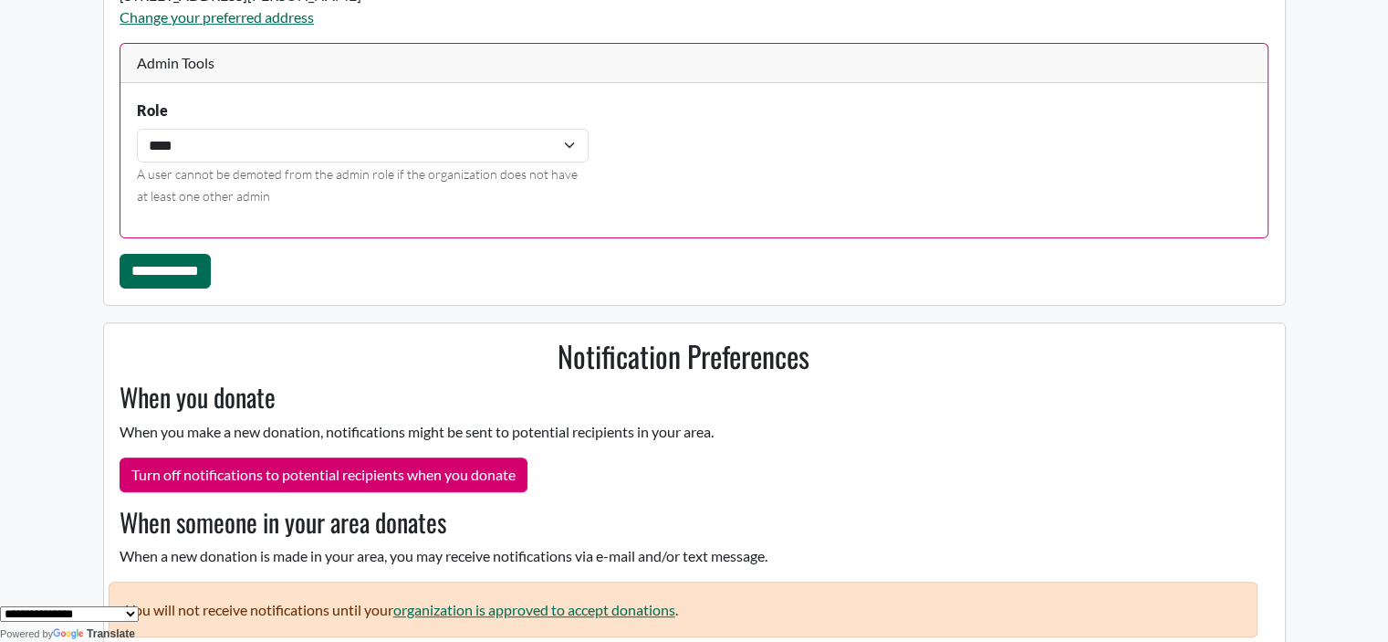
scroll to position [624, 0]
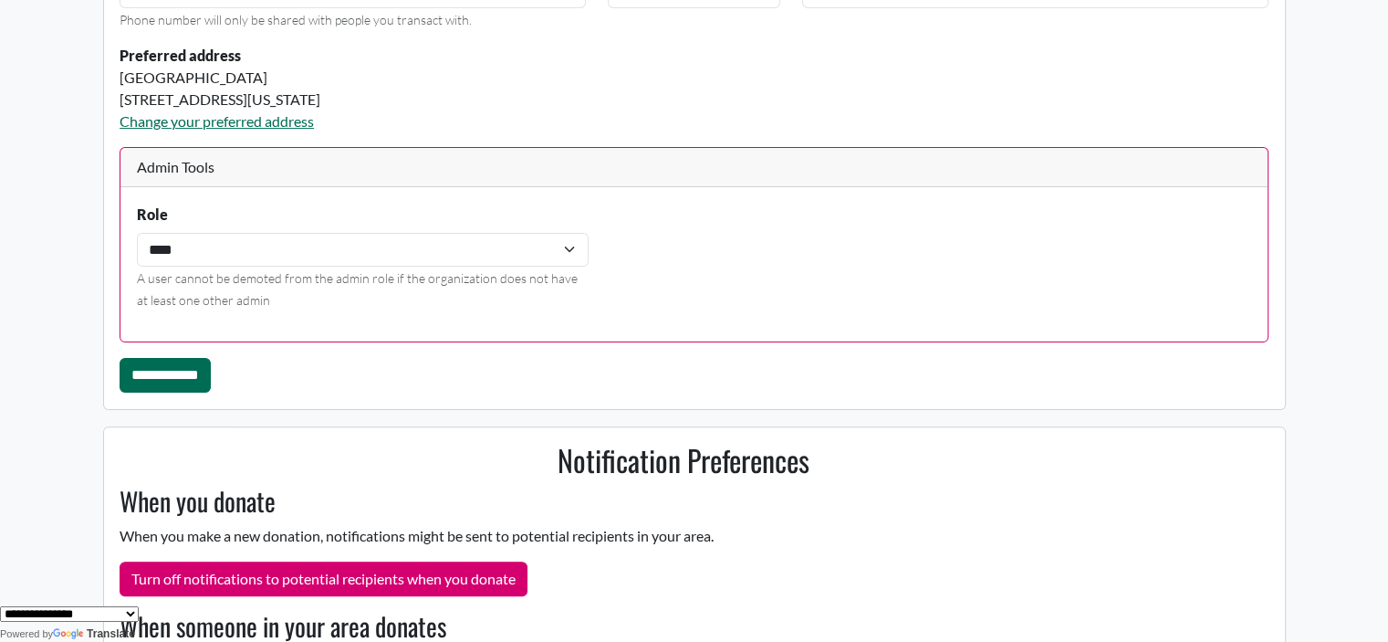
scroll to position [572, 0]
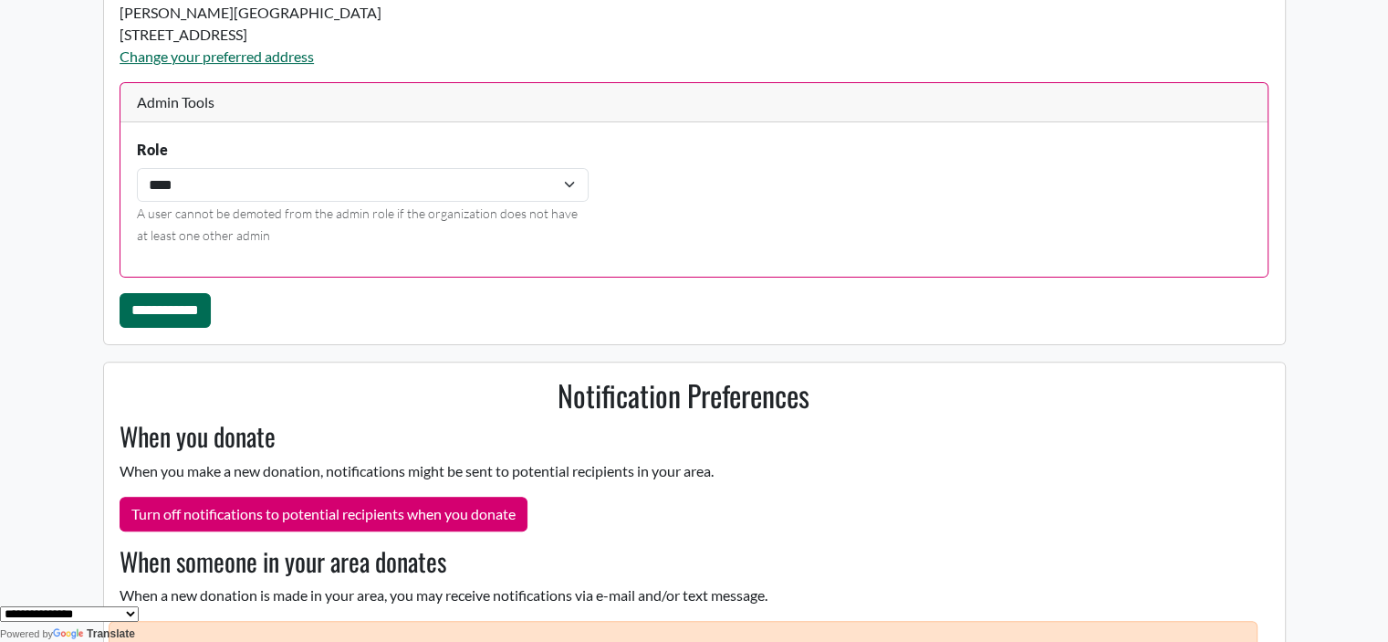
scroll to position [667, 0]
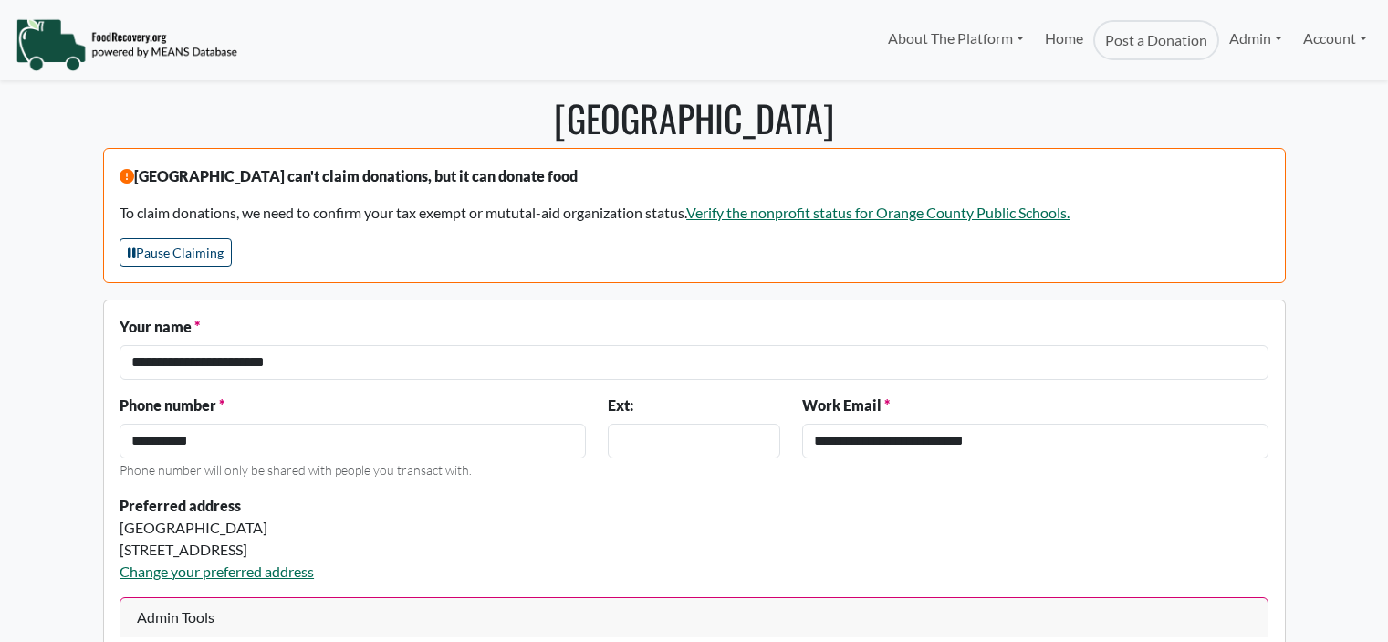
select select "Language Translate Widget"
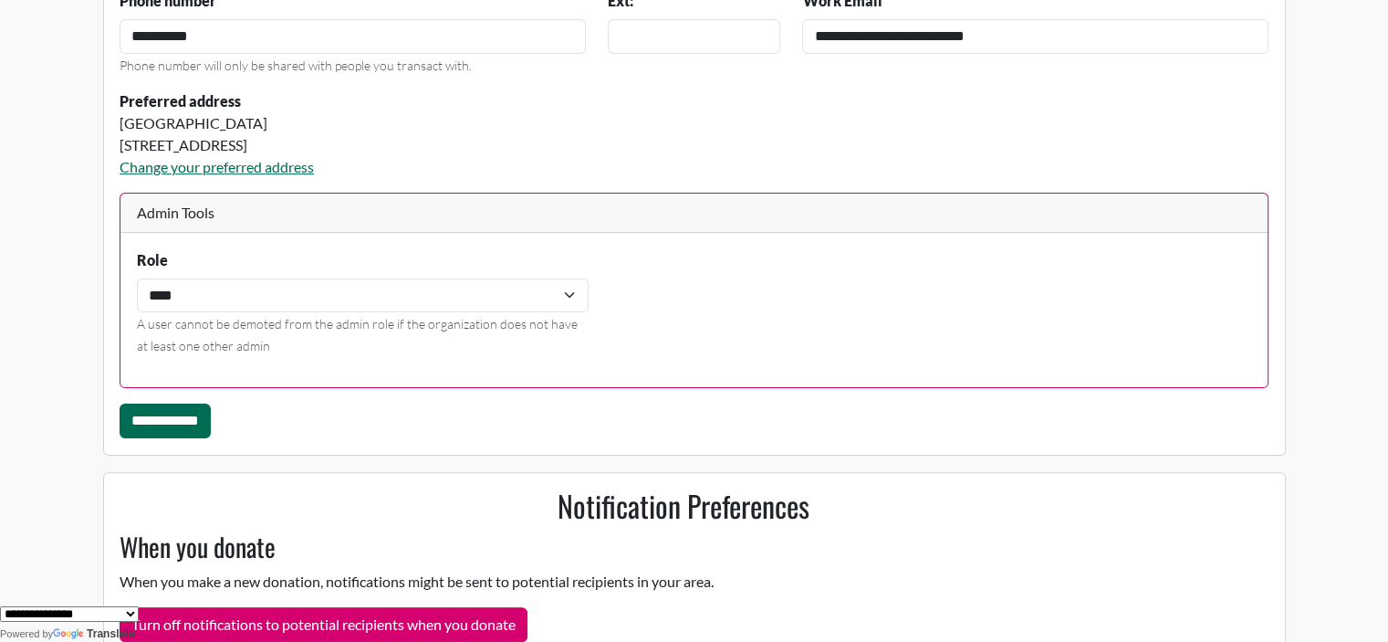
scroll to position [489, 0]
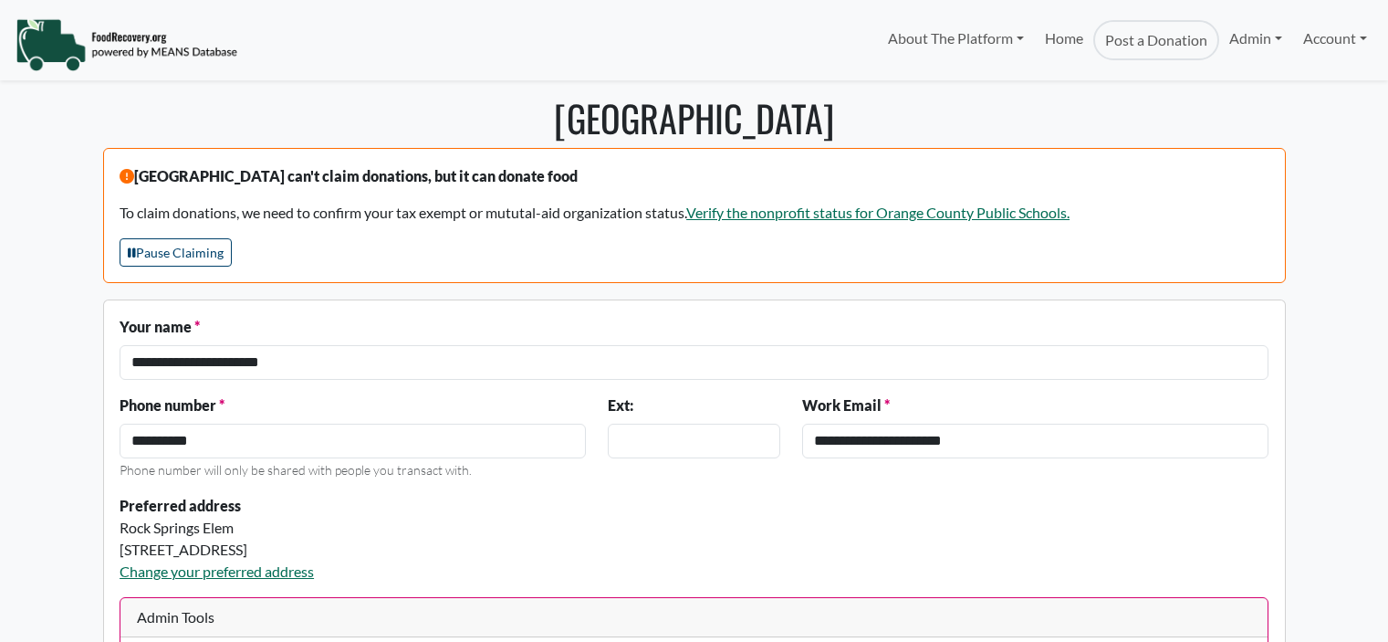
select select "Language Translate Widget"
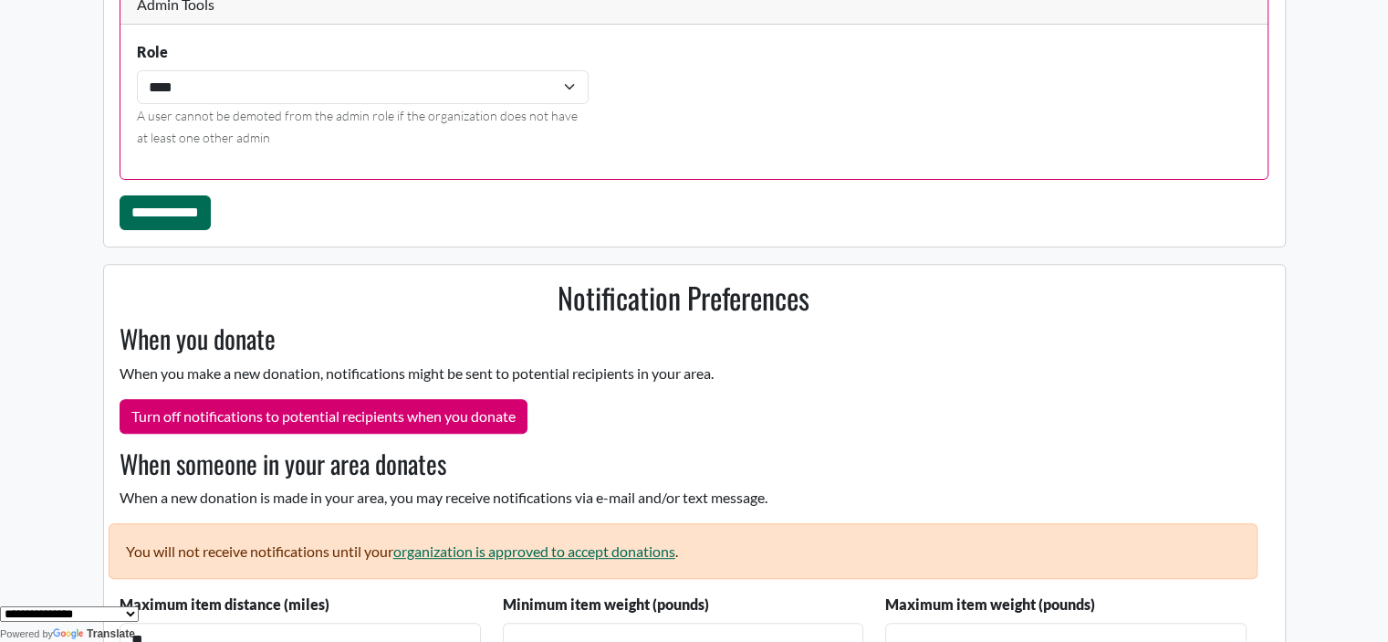
scroll to position [621, 0]
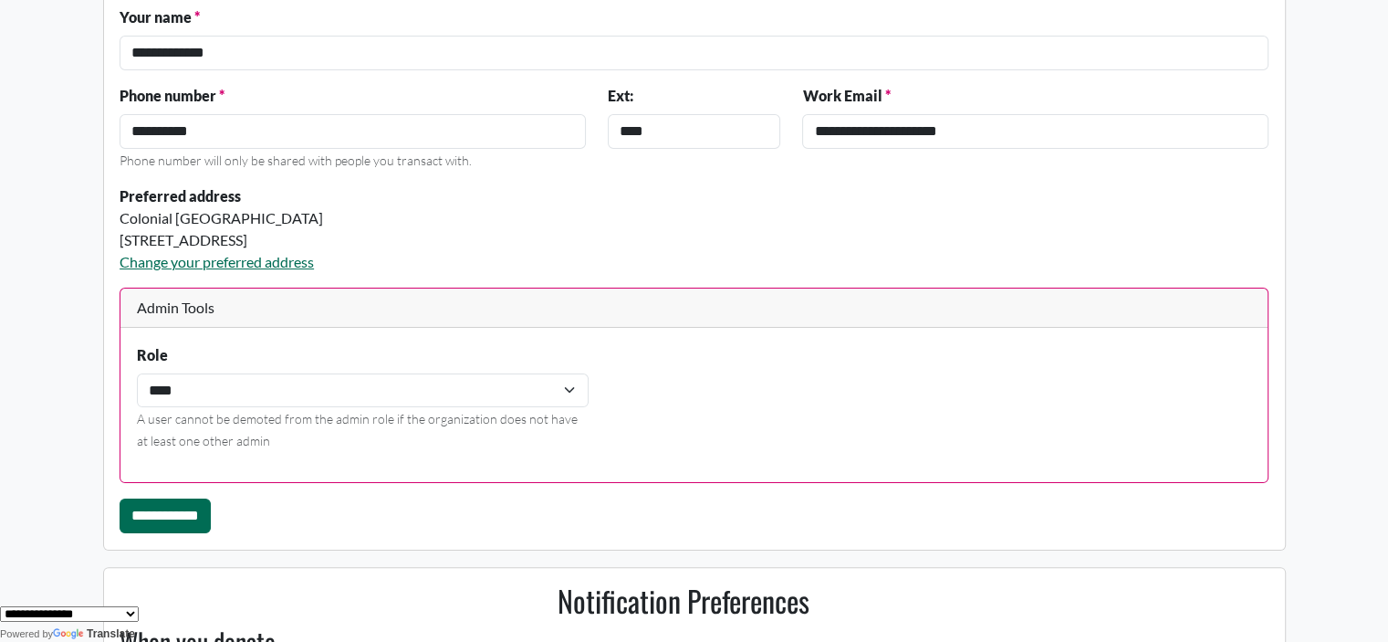
scroll to position [691, 0]
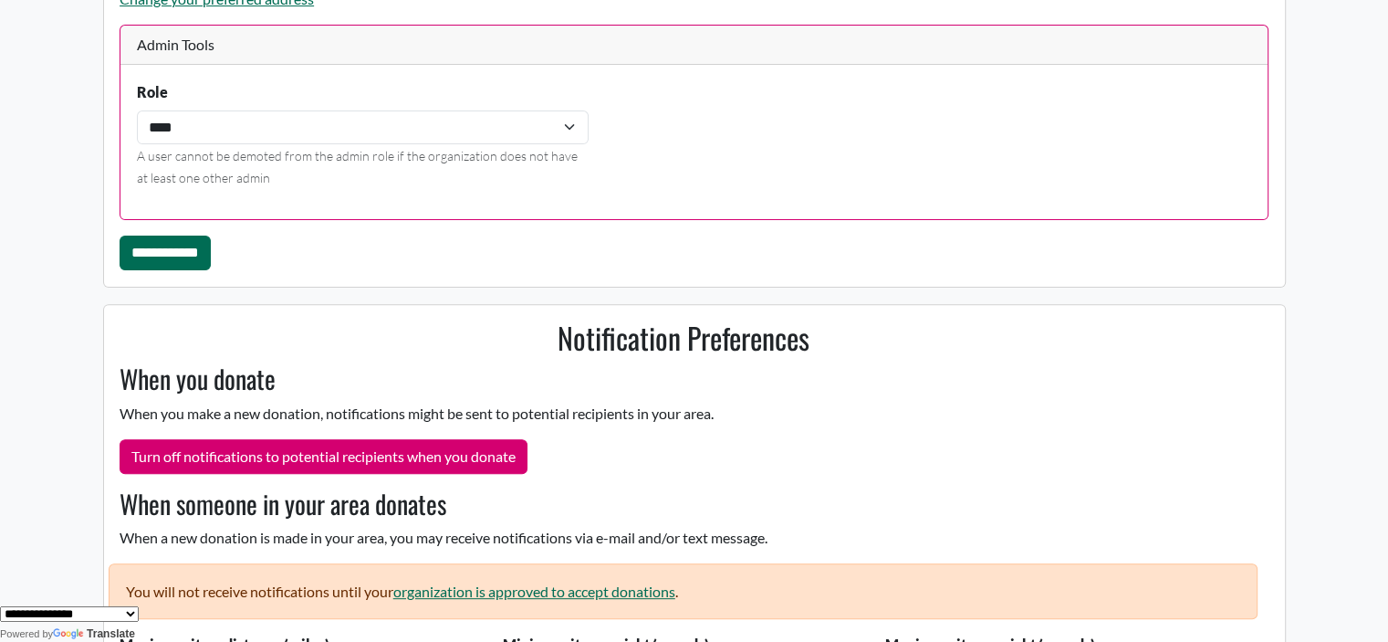
scroll to position [575, 0]
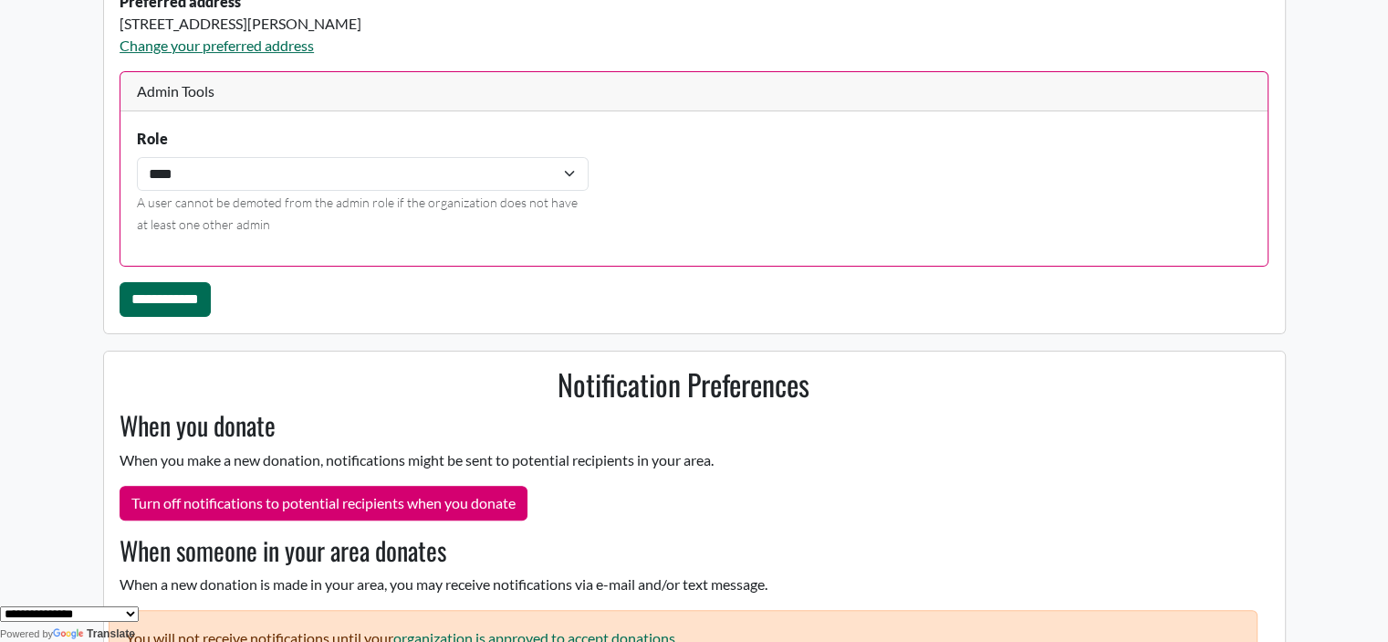
scroll to position [555, 0]
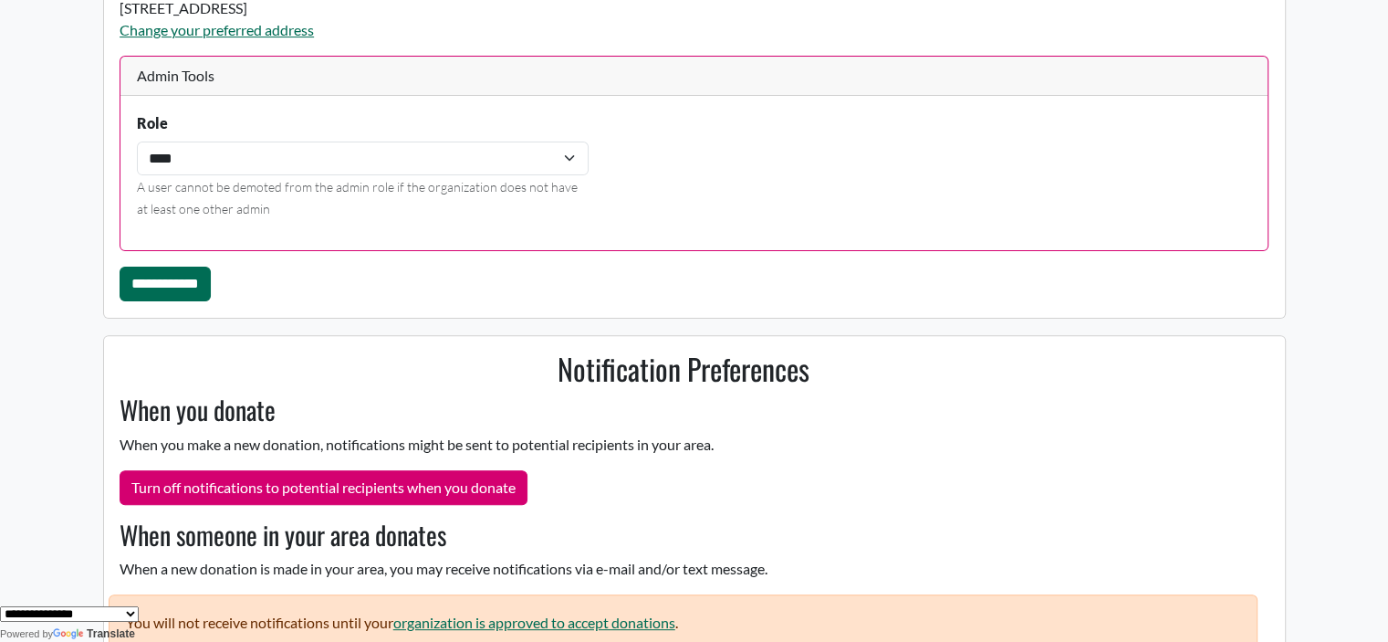
scroll to position [544, 0]
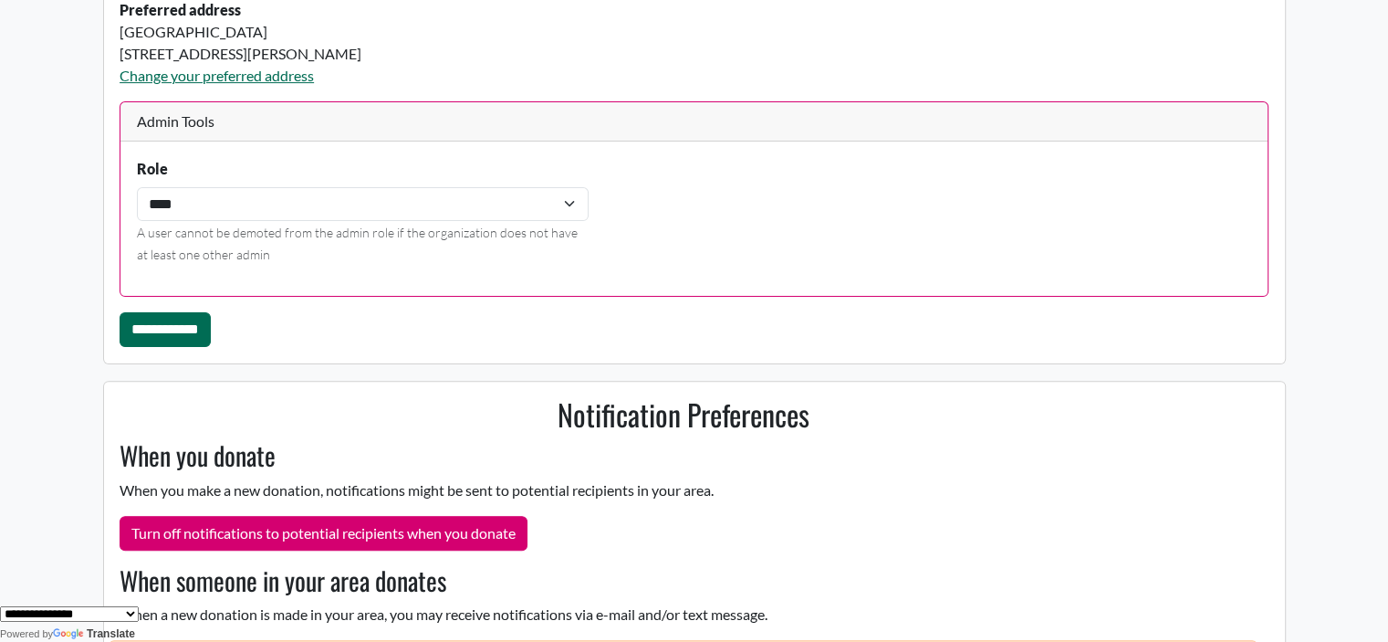
scroll to position [499, 0]
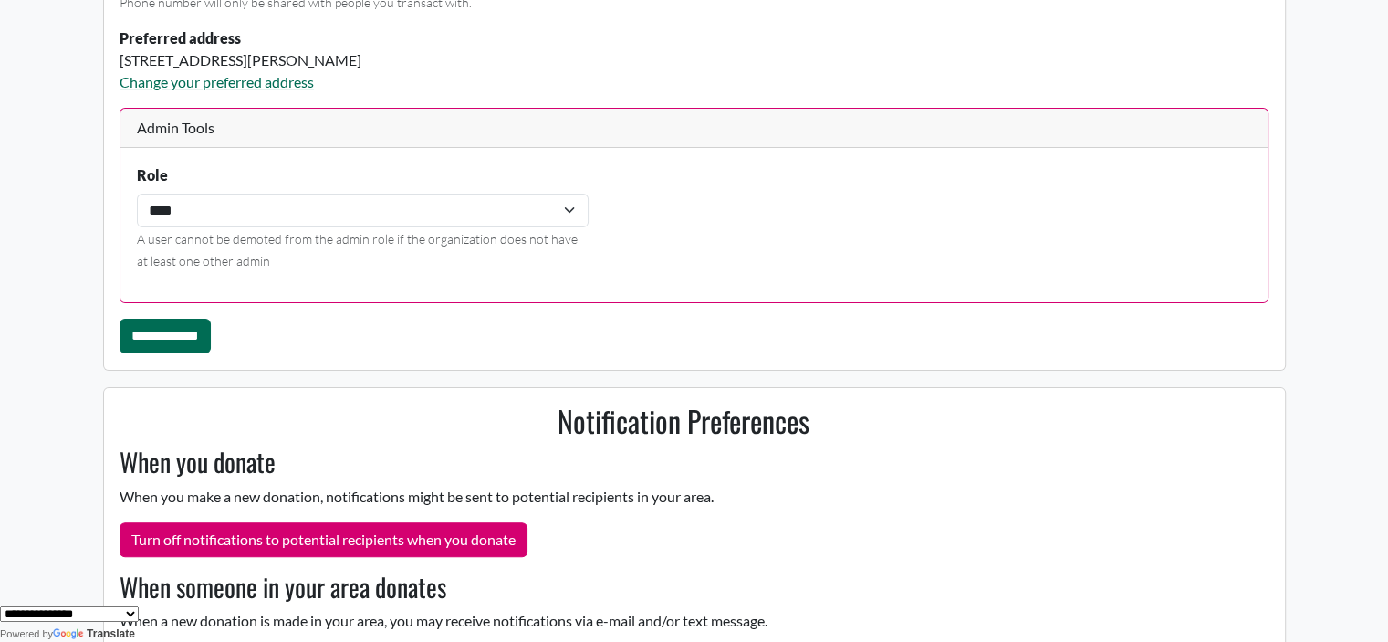
scroll to position [513, 0]
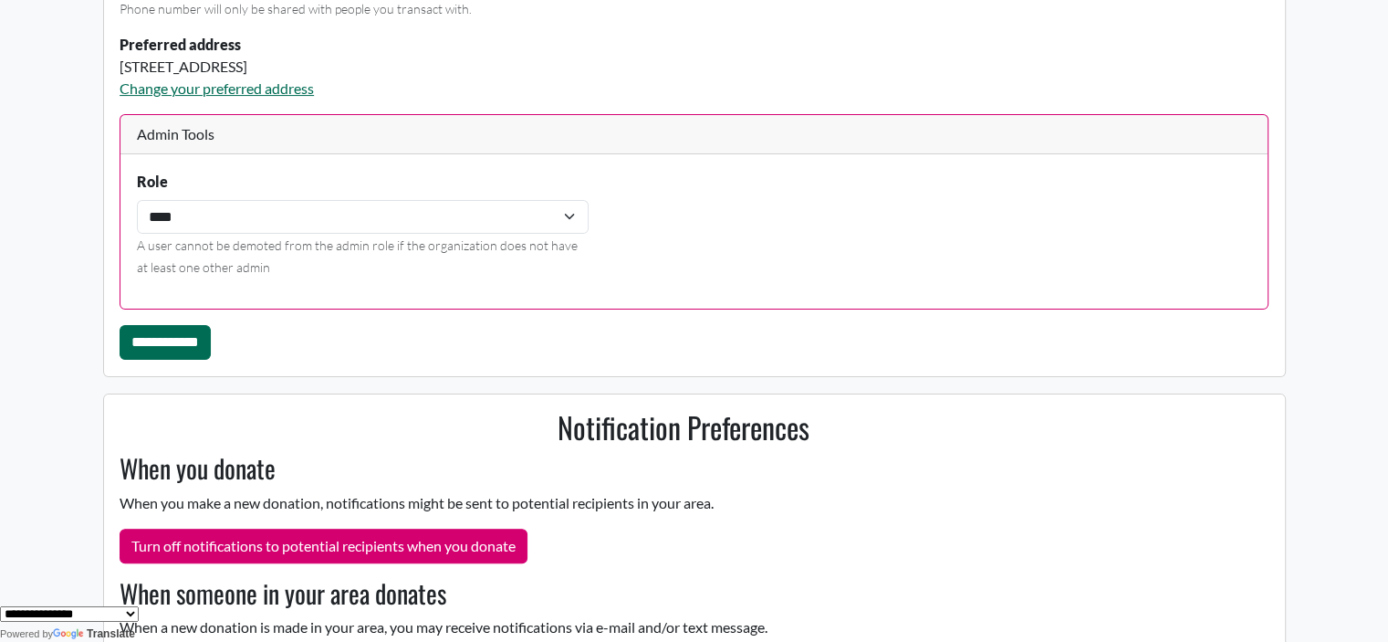
scroll to position [464, 0]
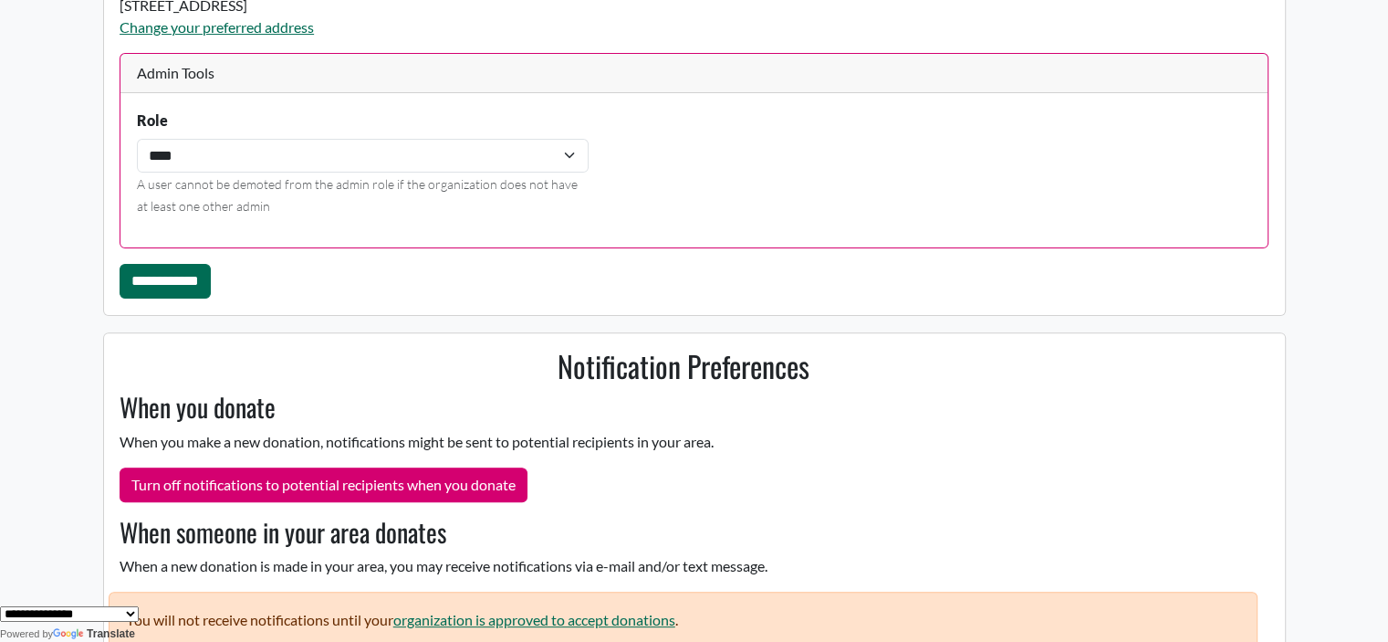
scroll to position [563, 0]
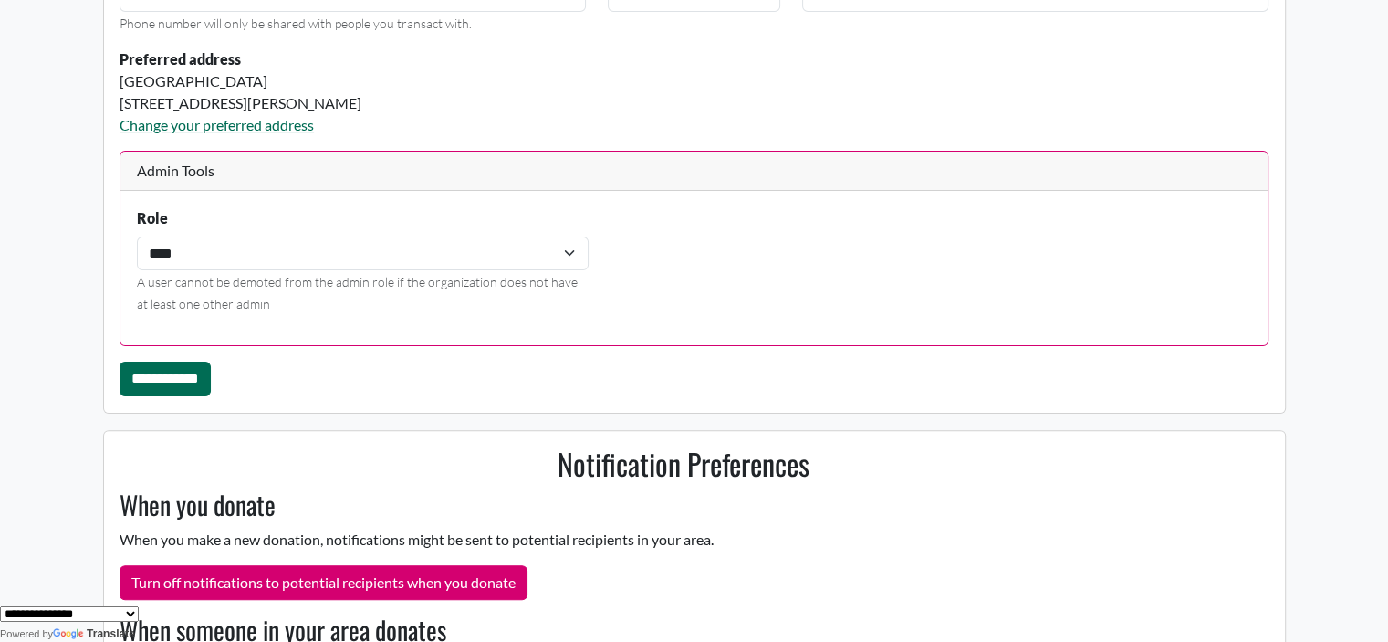
scroll to position [499, 0]
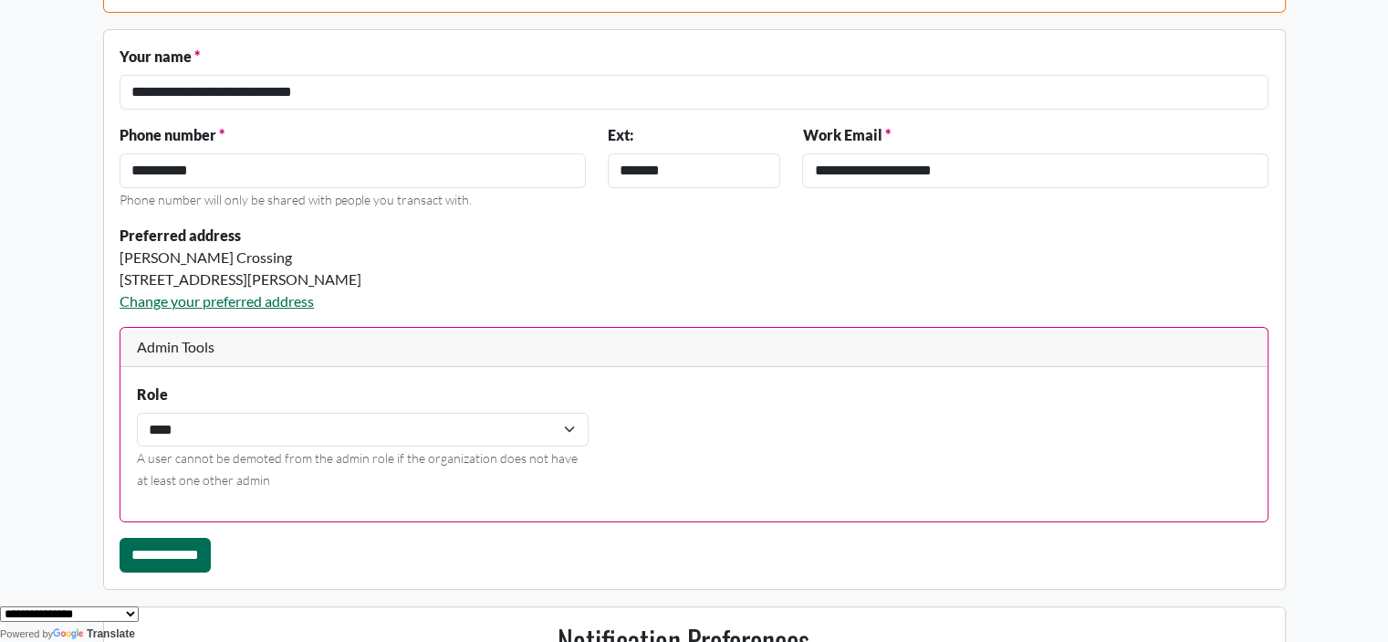
scroll to position [288, 0]
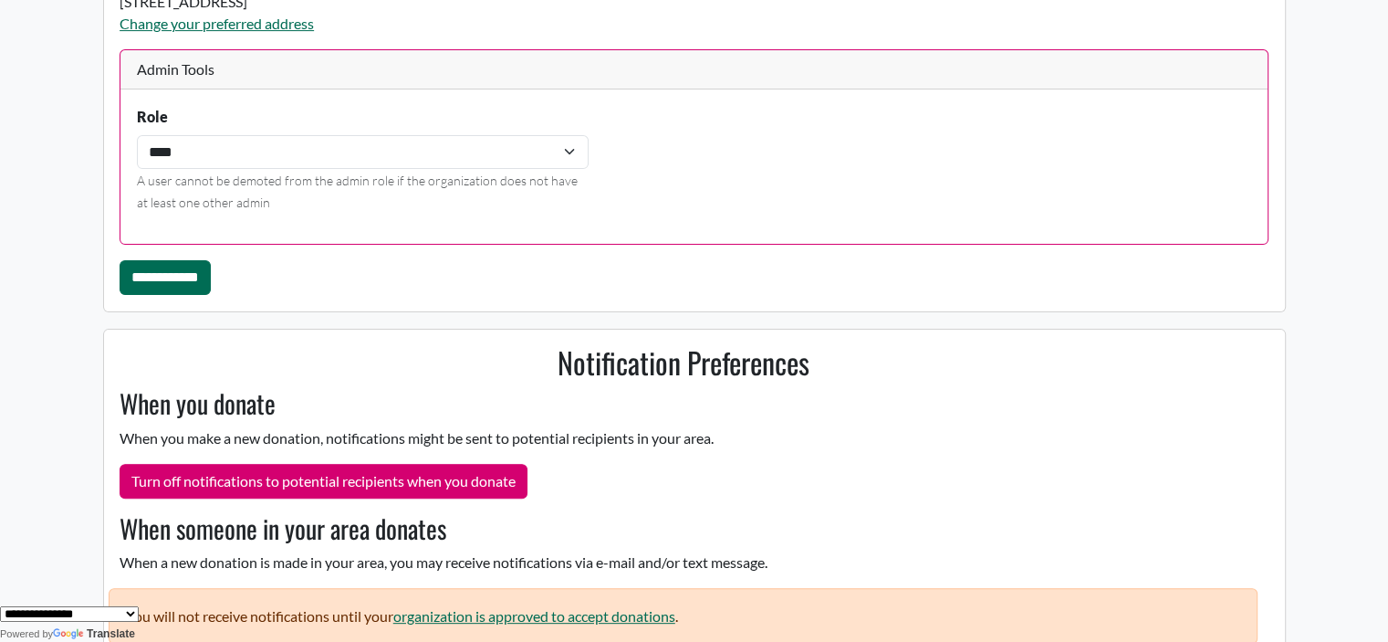
scroll to position [531, 0]
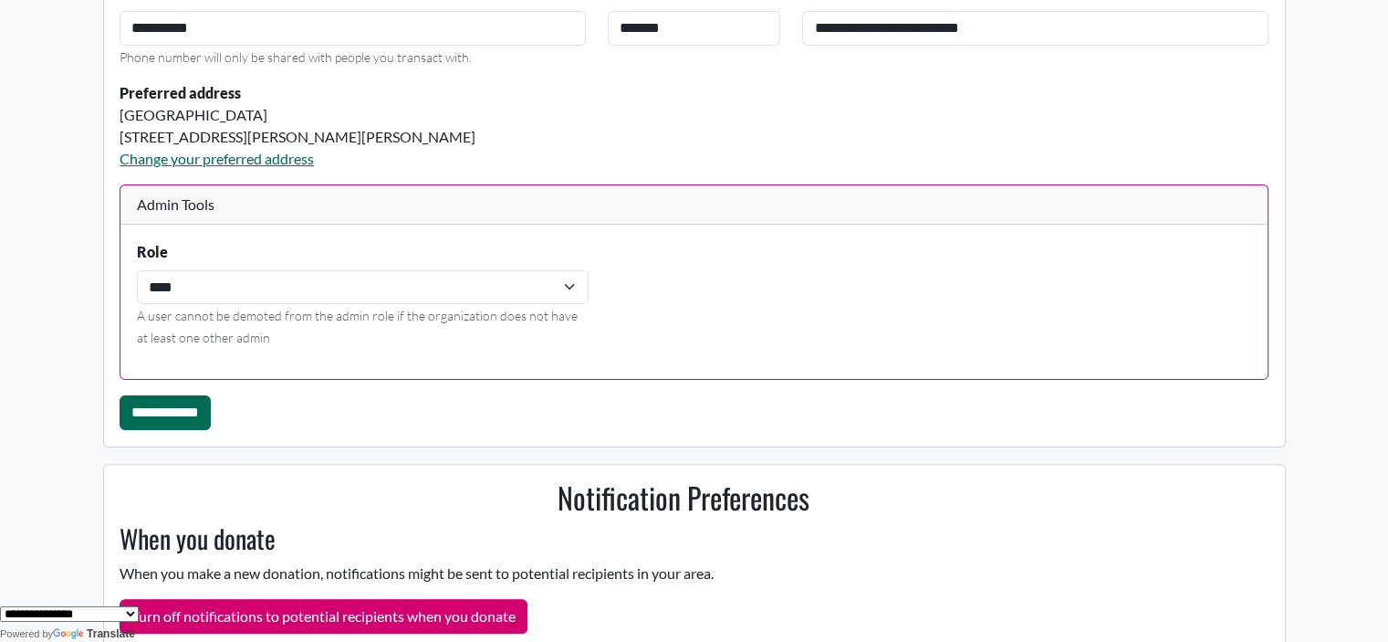
scroll to position [443, 0]
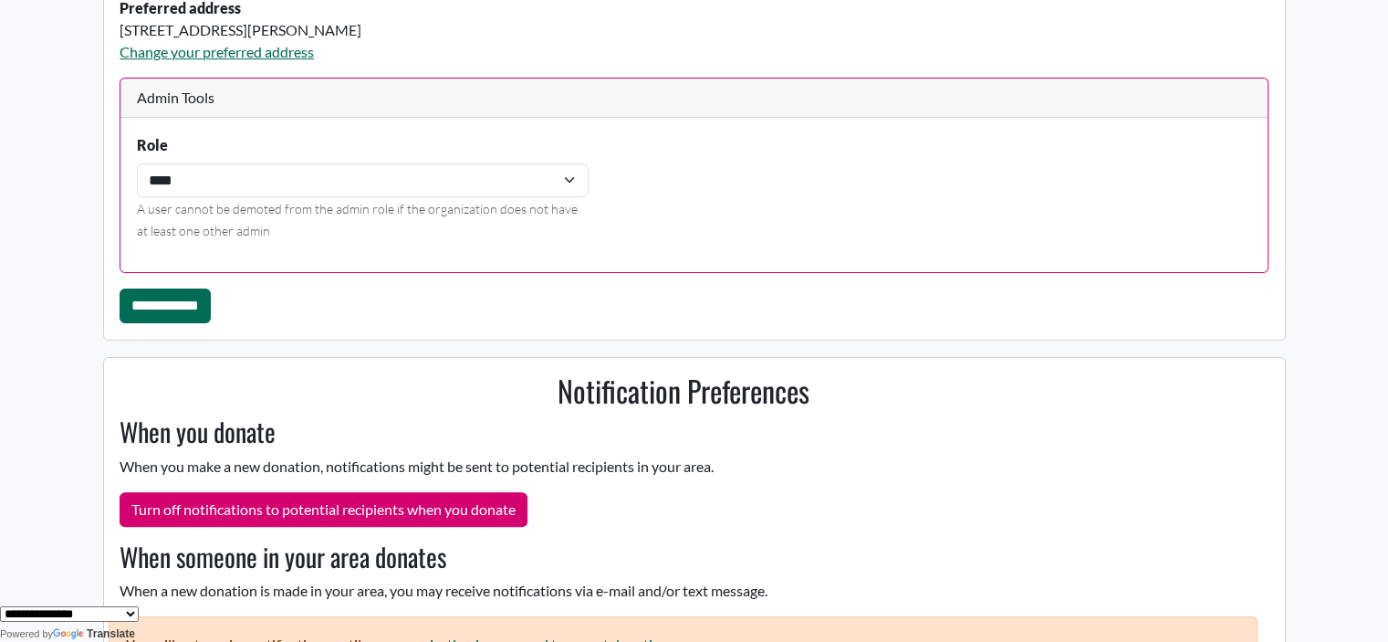
scroll to position [504, 0]
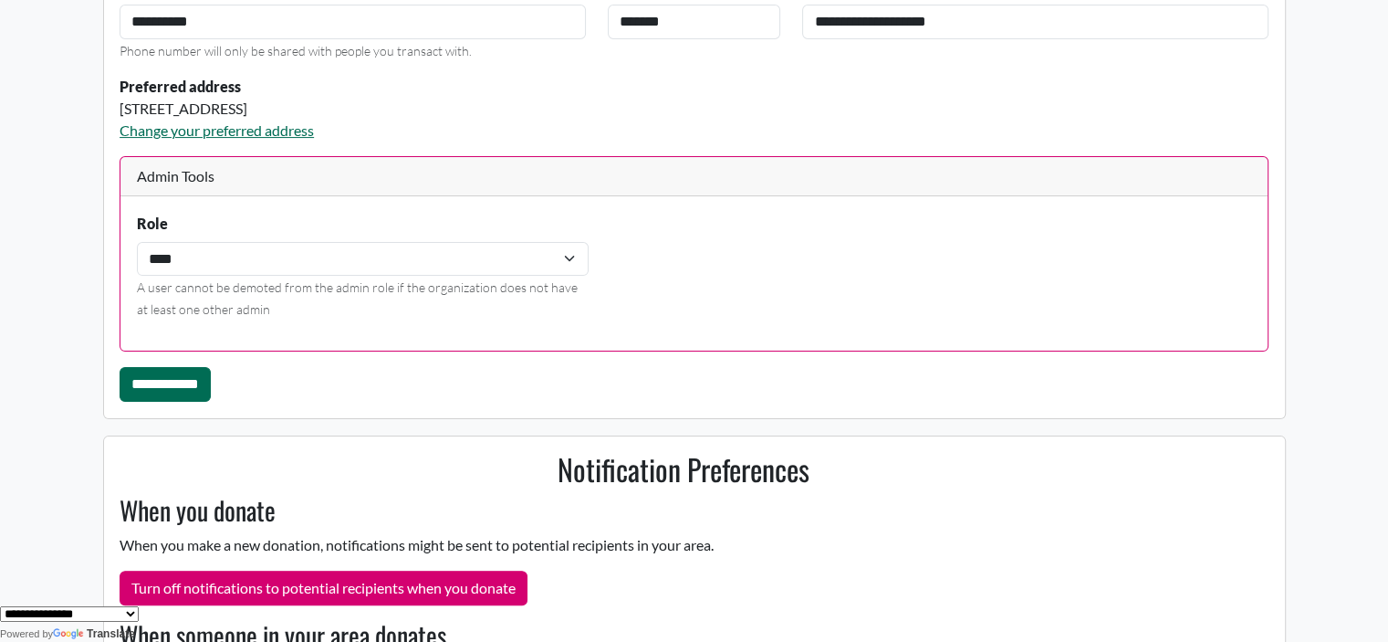
scroll to position [431, 0]
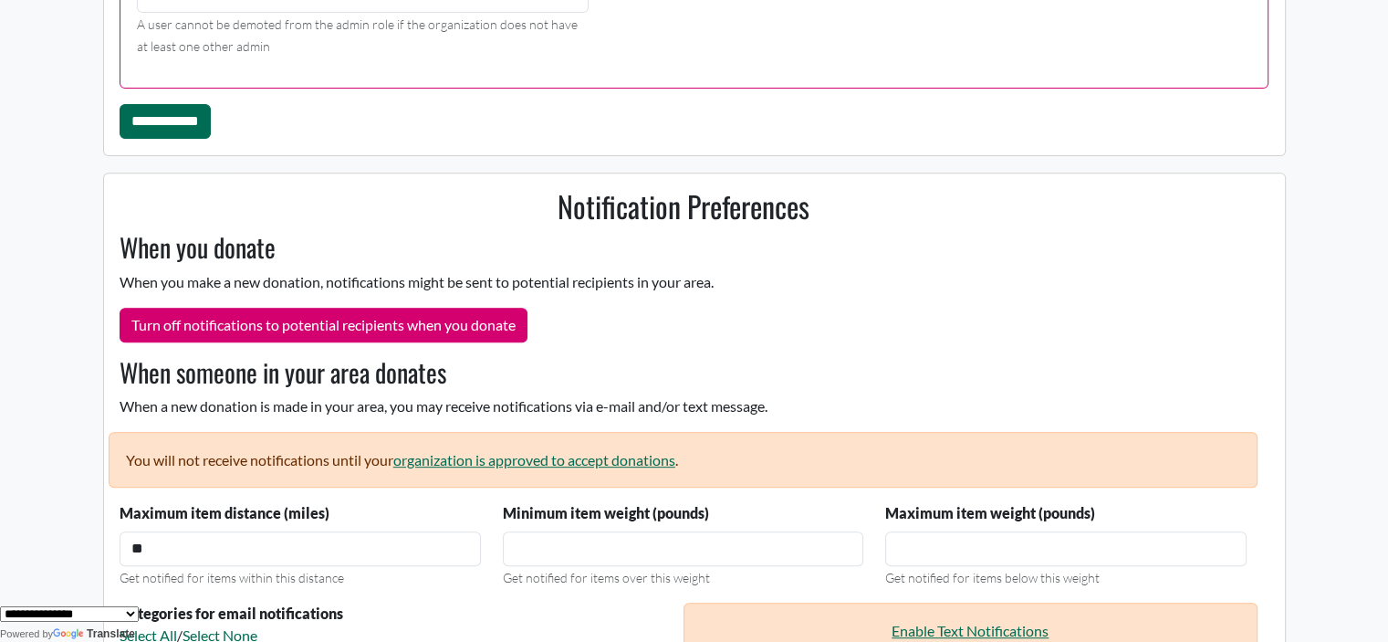
scroll to position [706, 0]
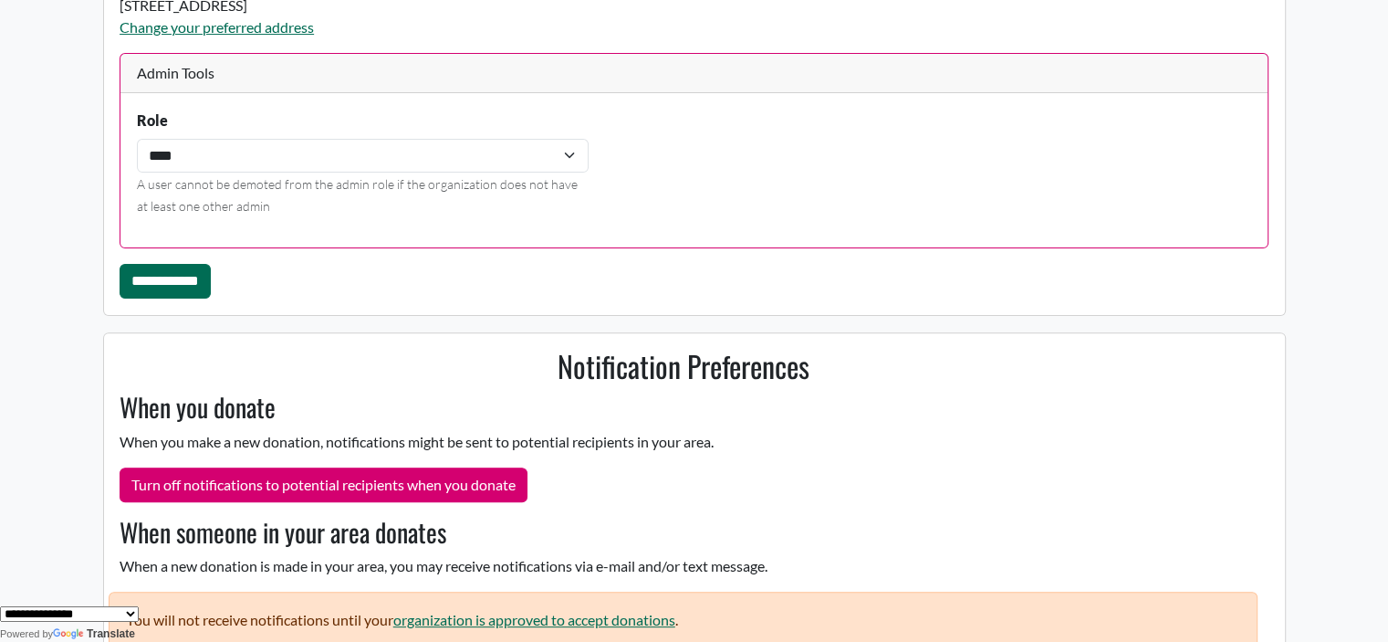
scroll to position [551, 0]
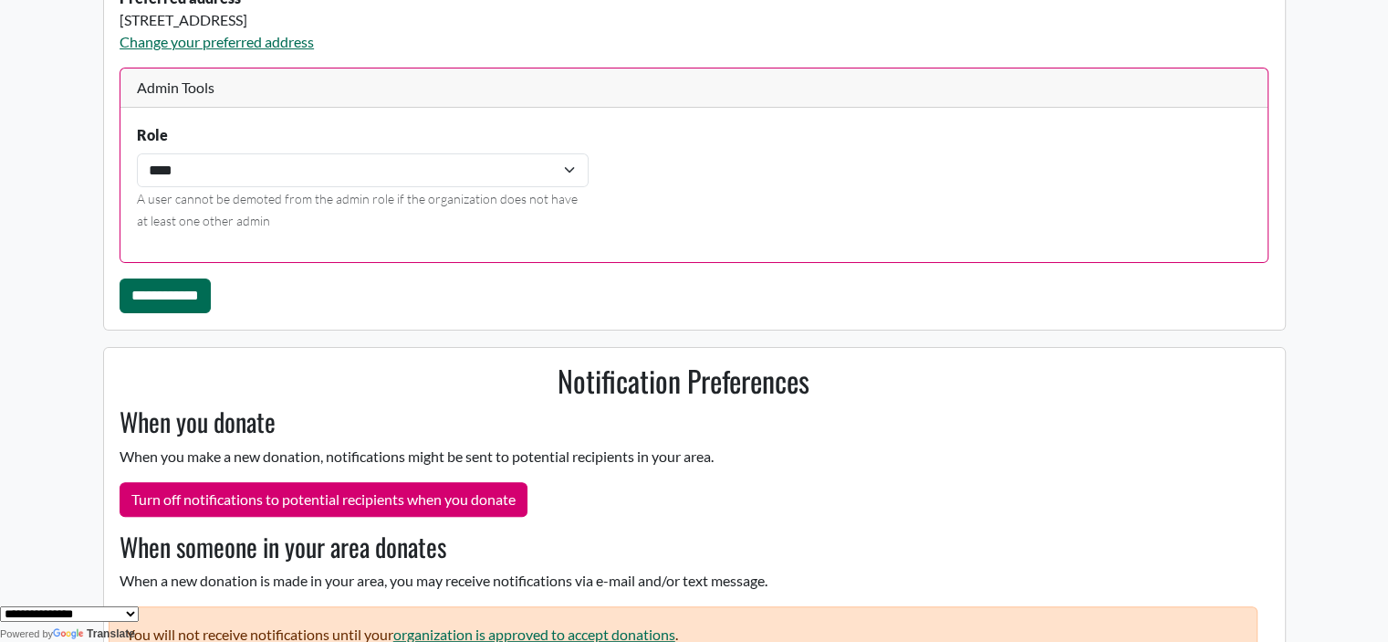
scroll to position [516, 0]
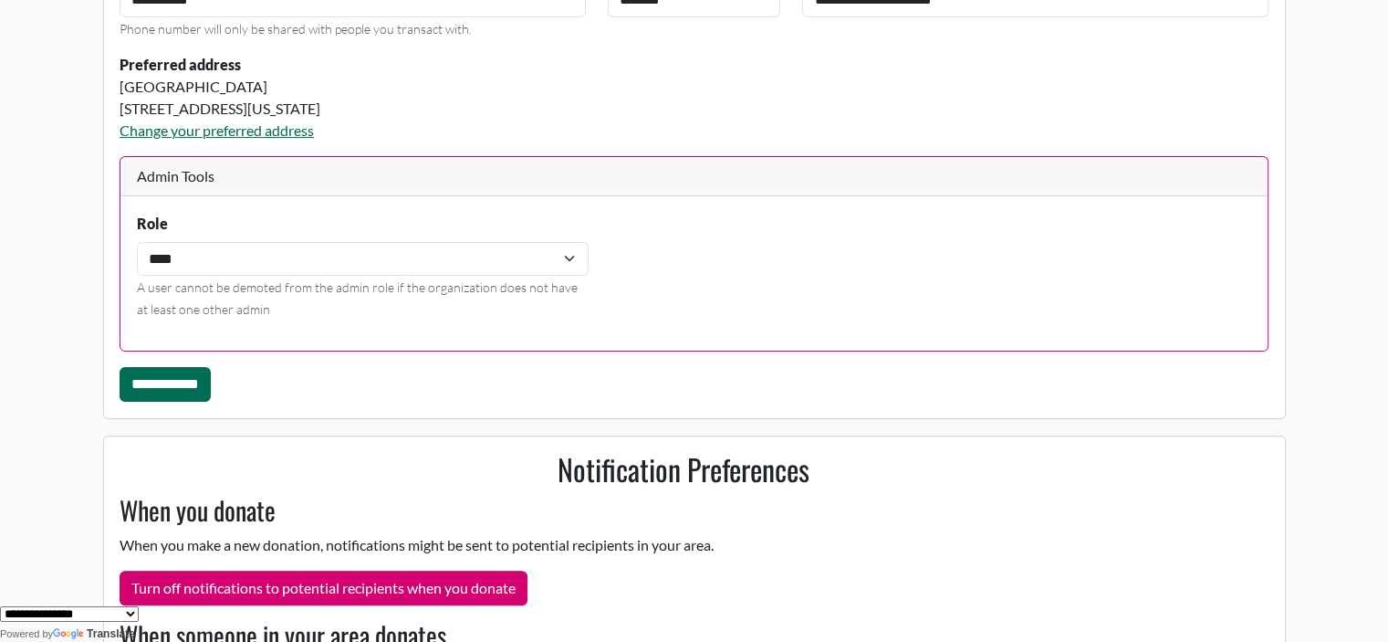
scroll to position [551, 0]
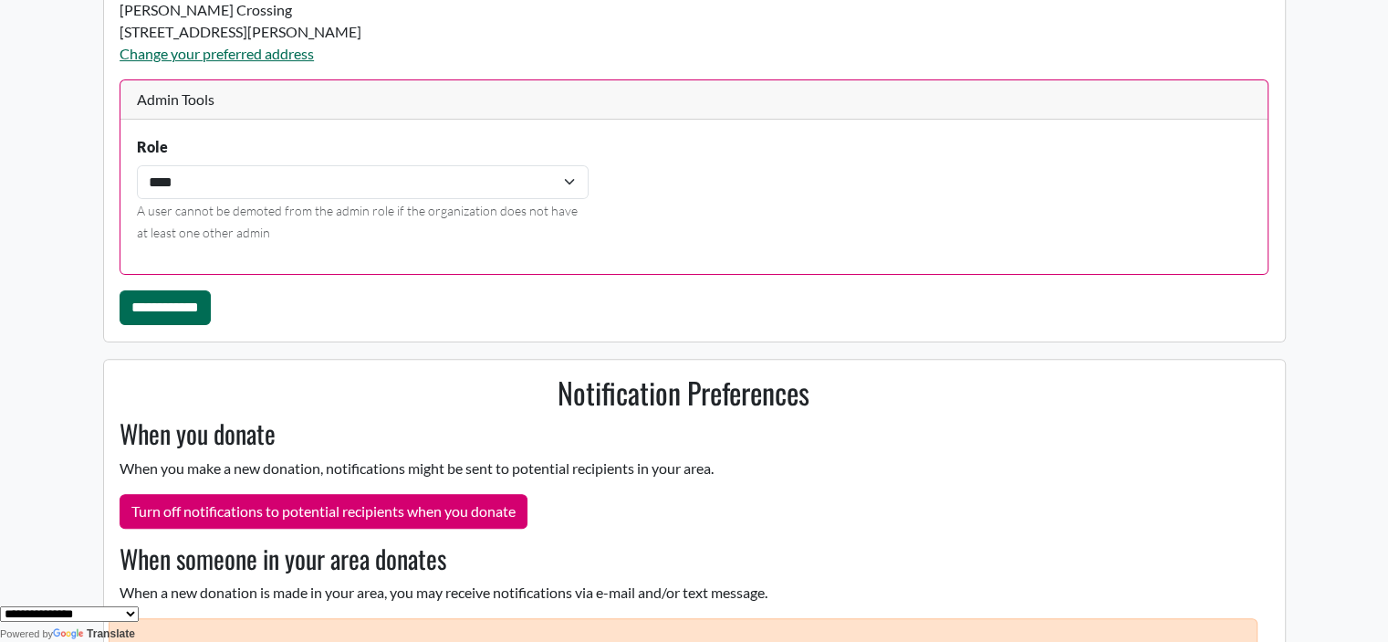
scroll to position [533, 0]
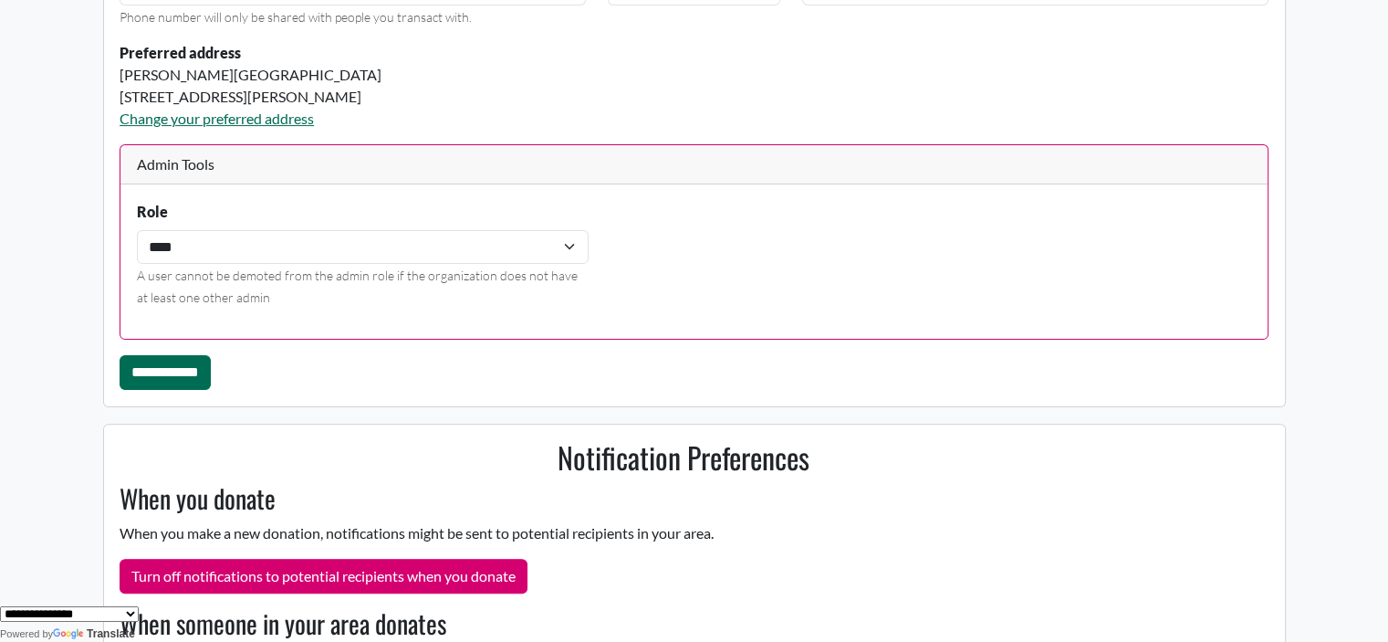
scroll to position [502, 0]
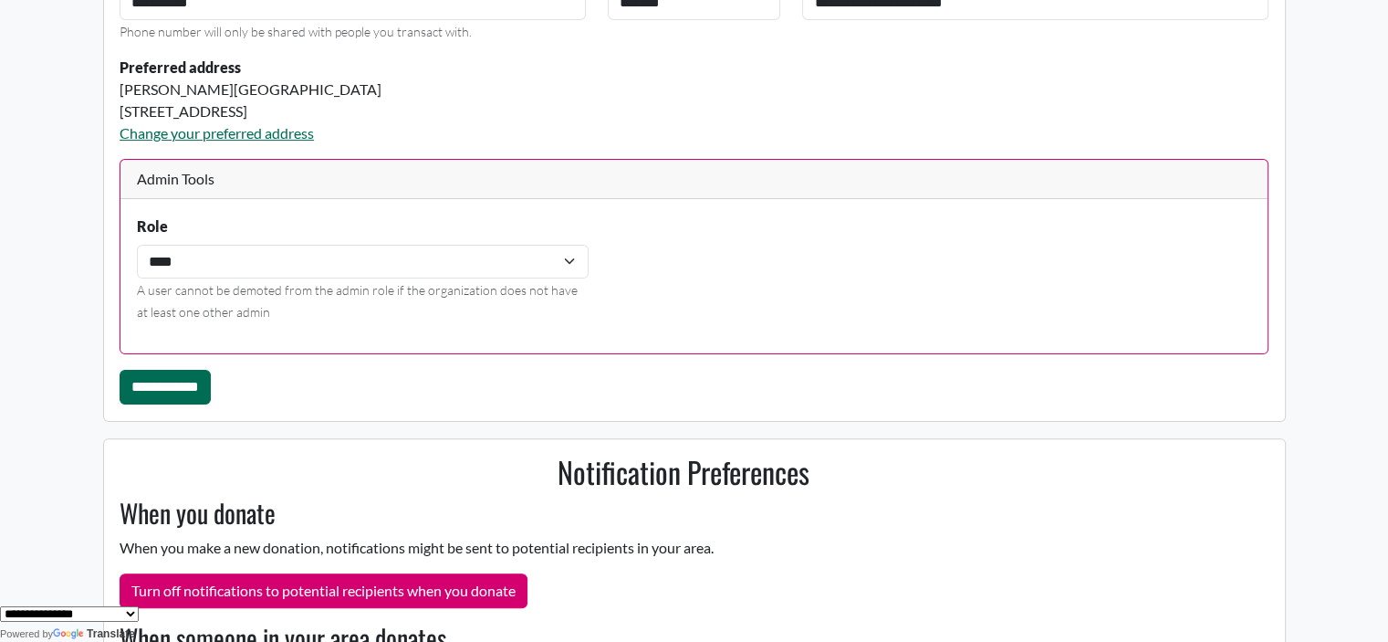
scroll to position [496, 0]
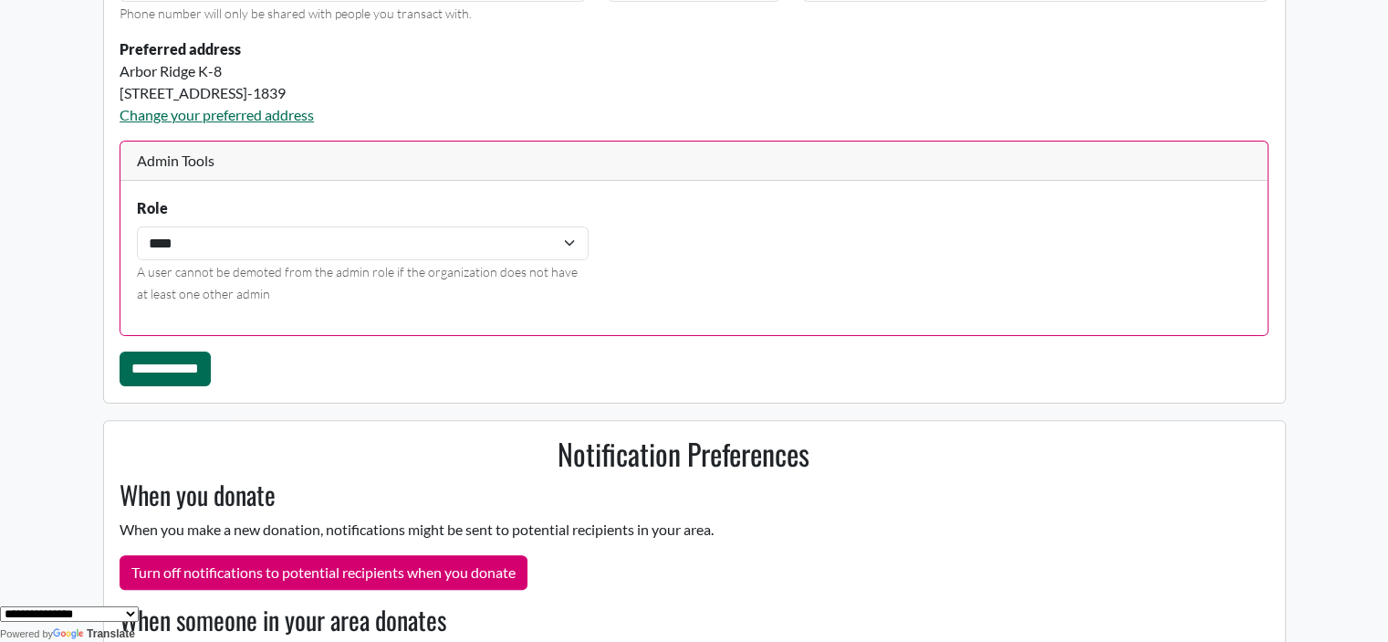
scroll to position [517, 0]
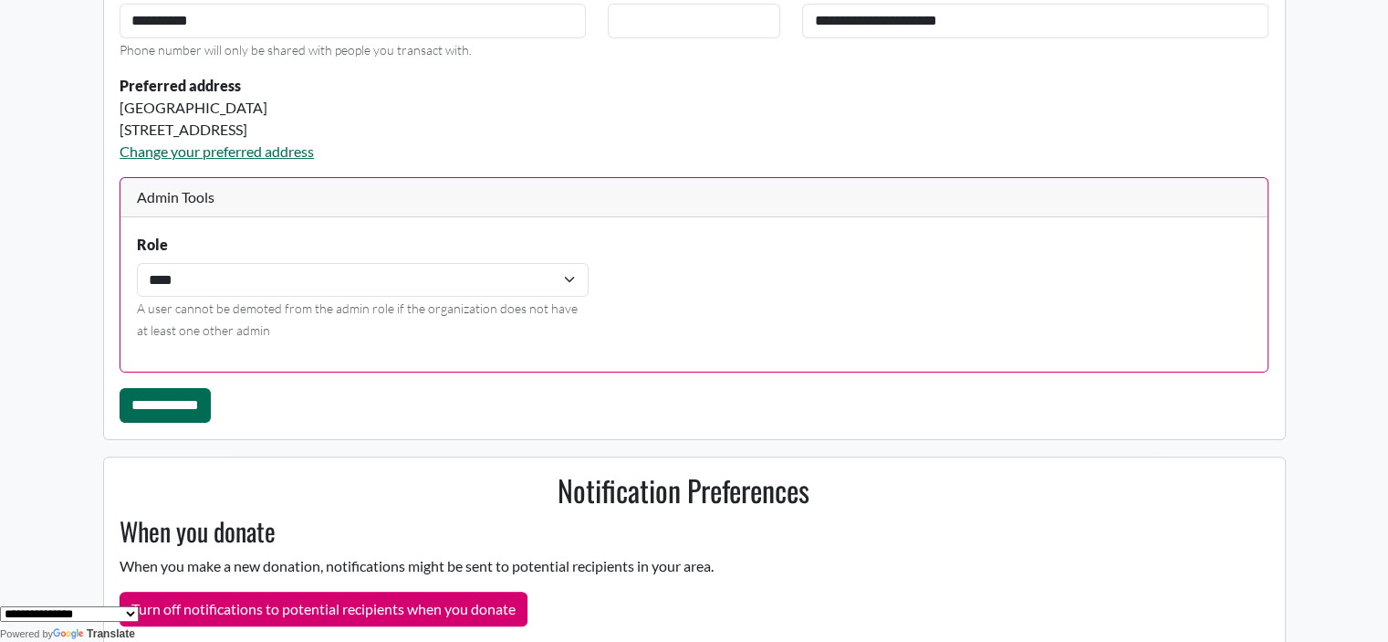
scroll to position [566, 0]
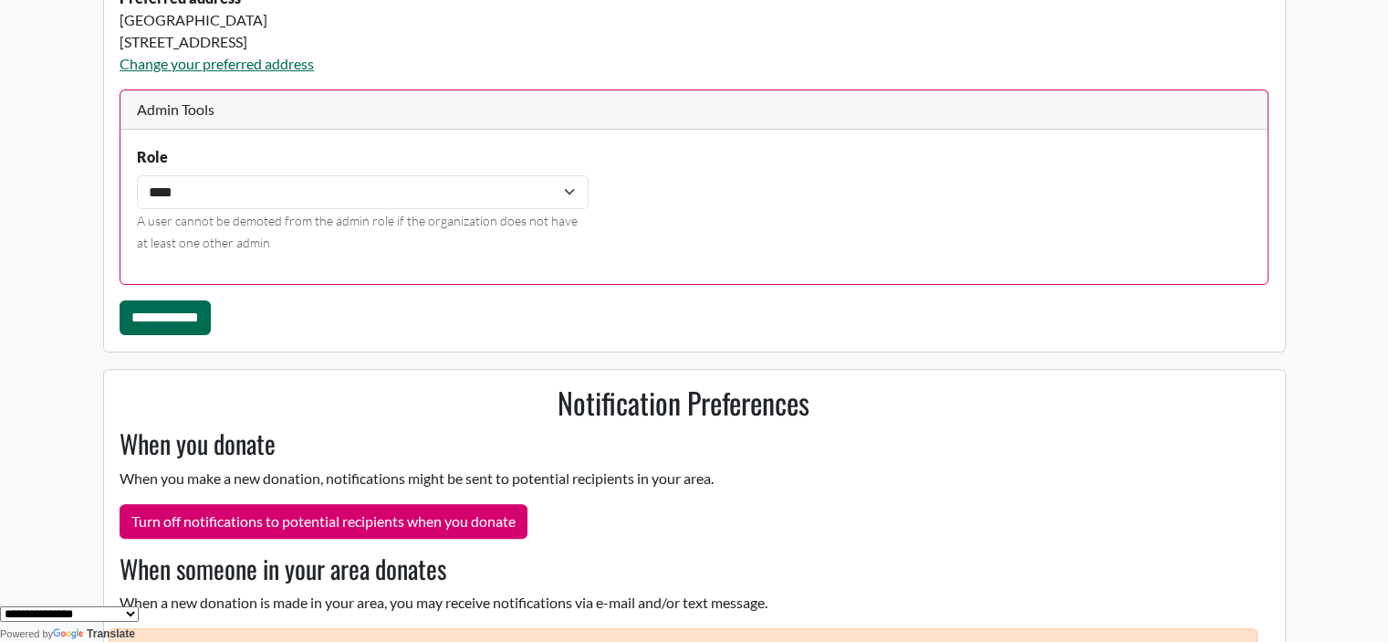
scroll to position [533, 0]
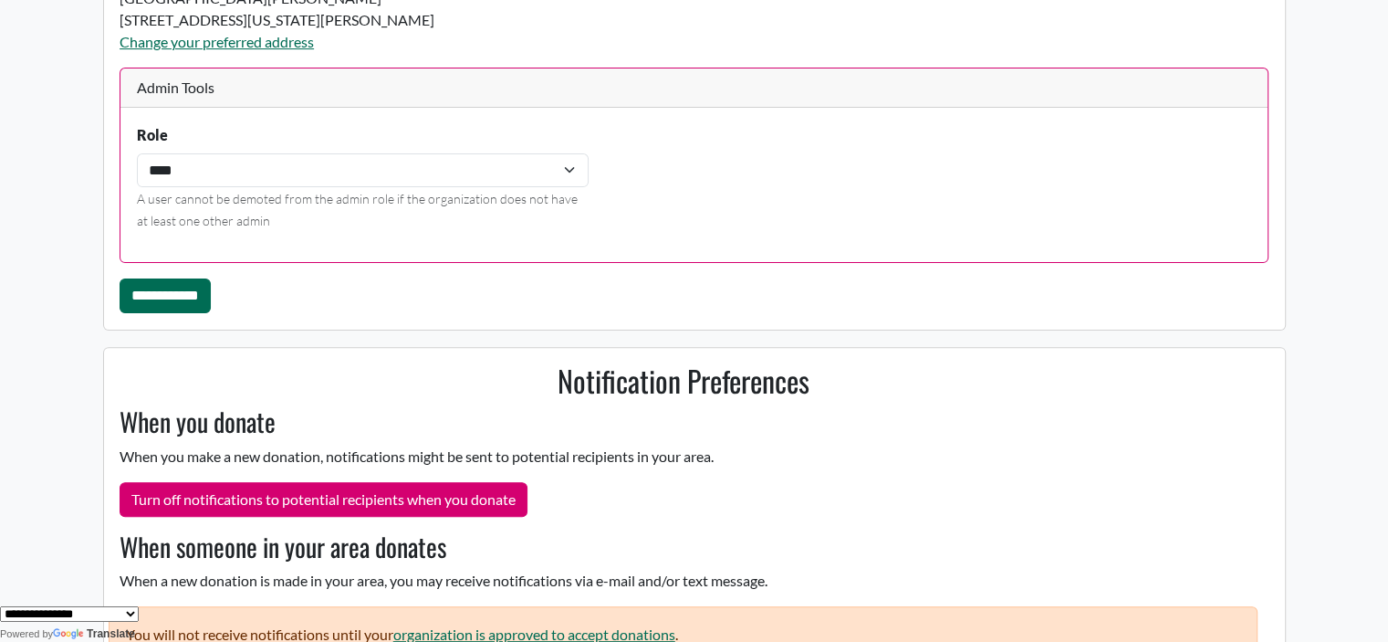
scroll to position [541, 0]
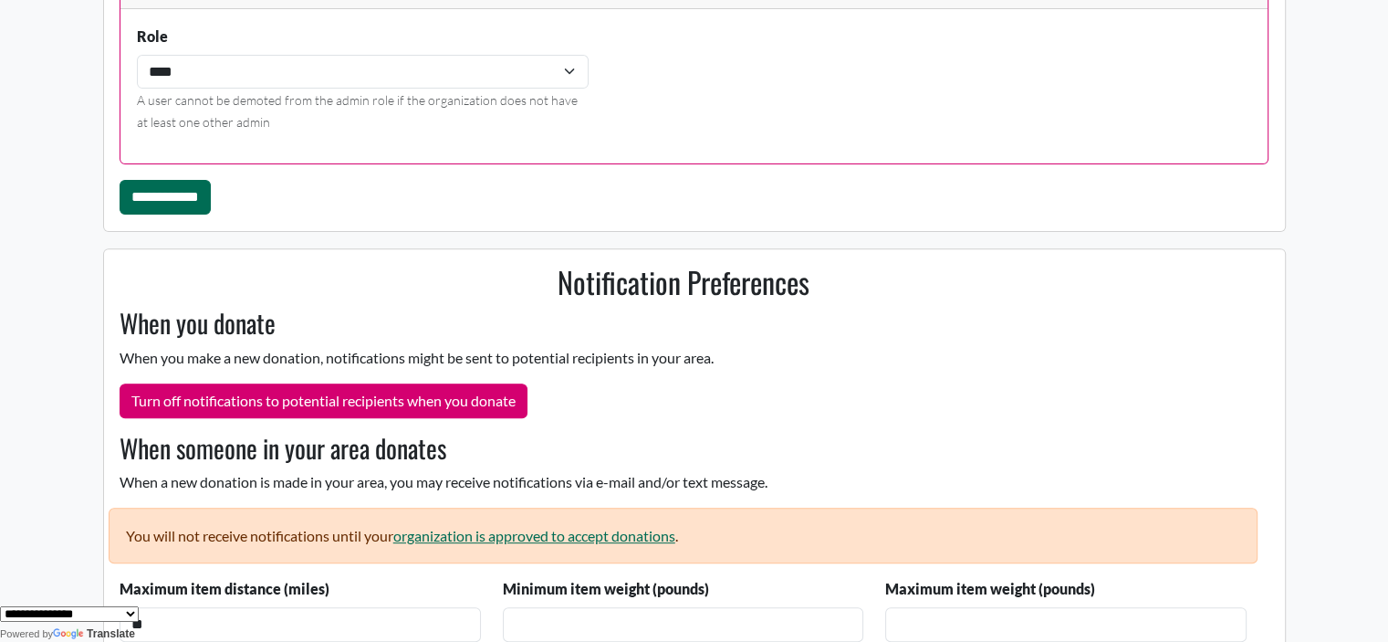
scroll to position [631, 0]
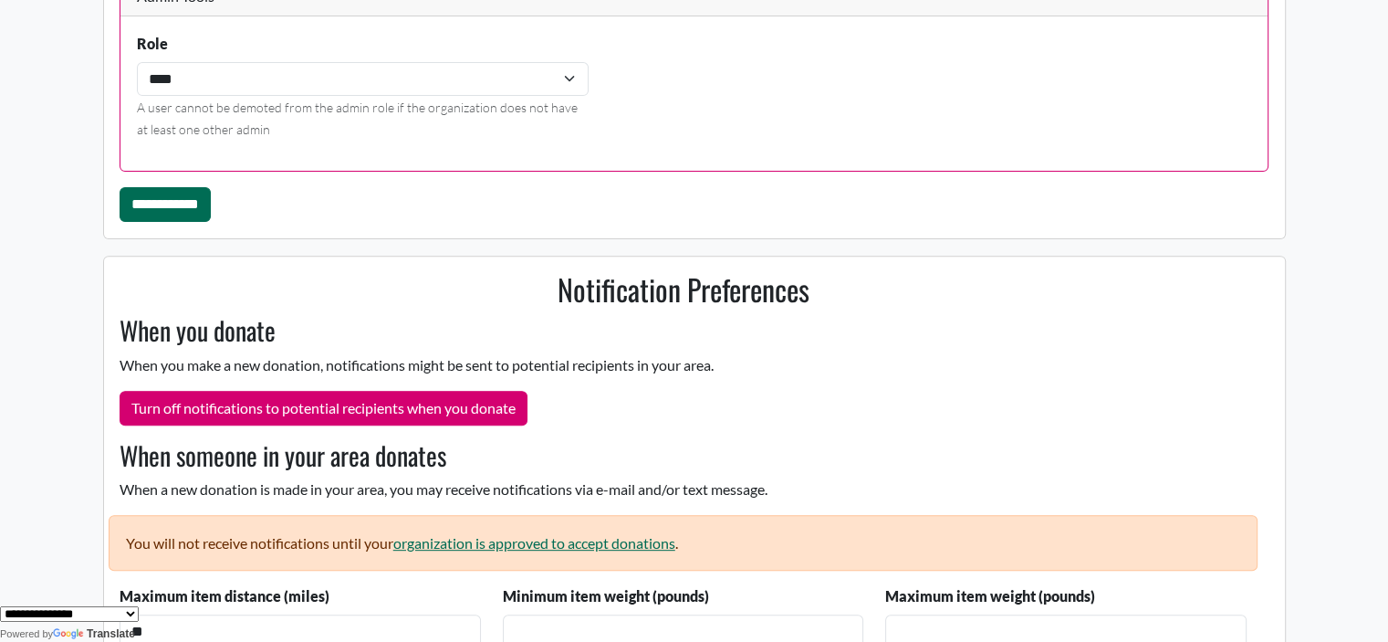
scroll to position [649, 0]
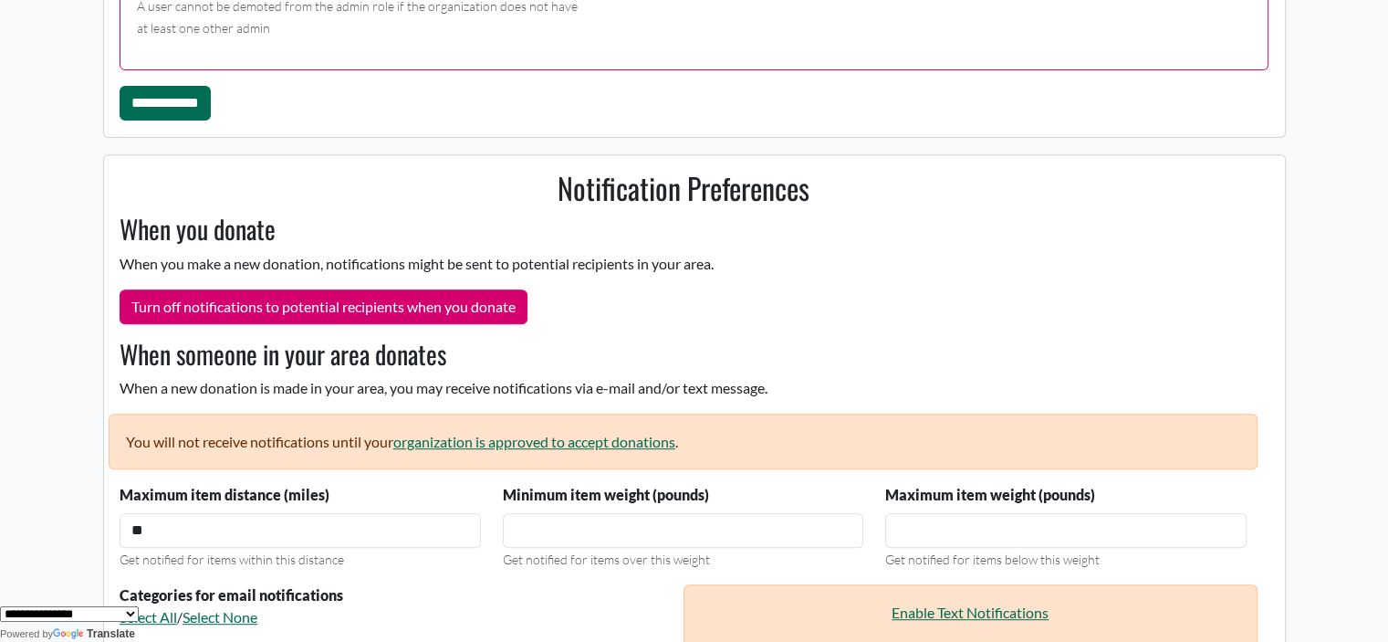
scroll to position [786, 0]
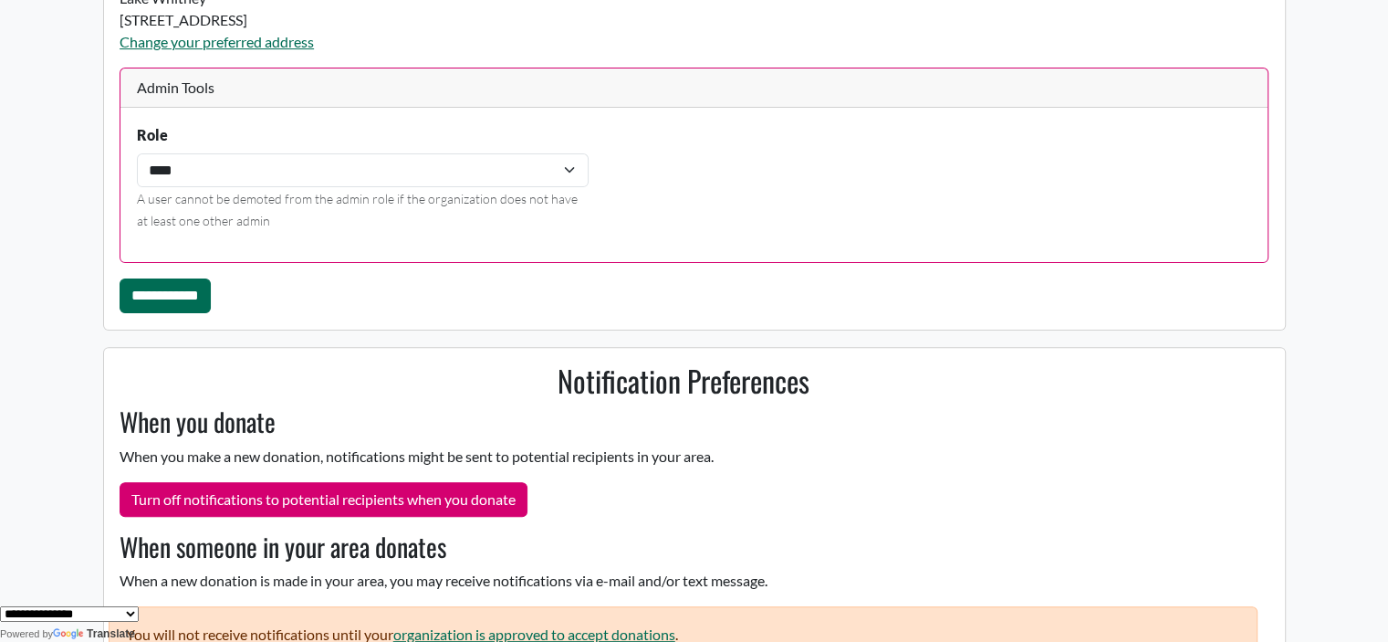
scroll to position [554, 0]
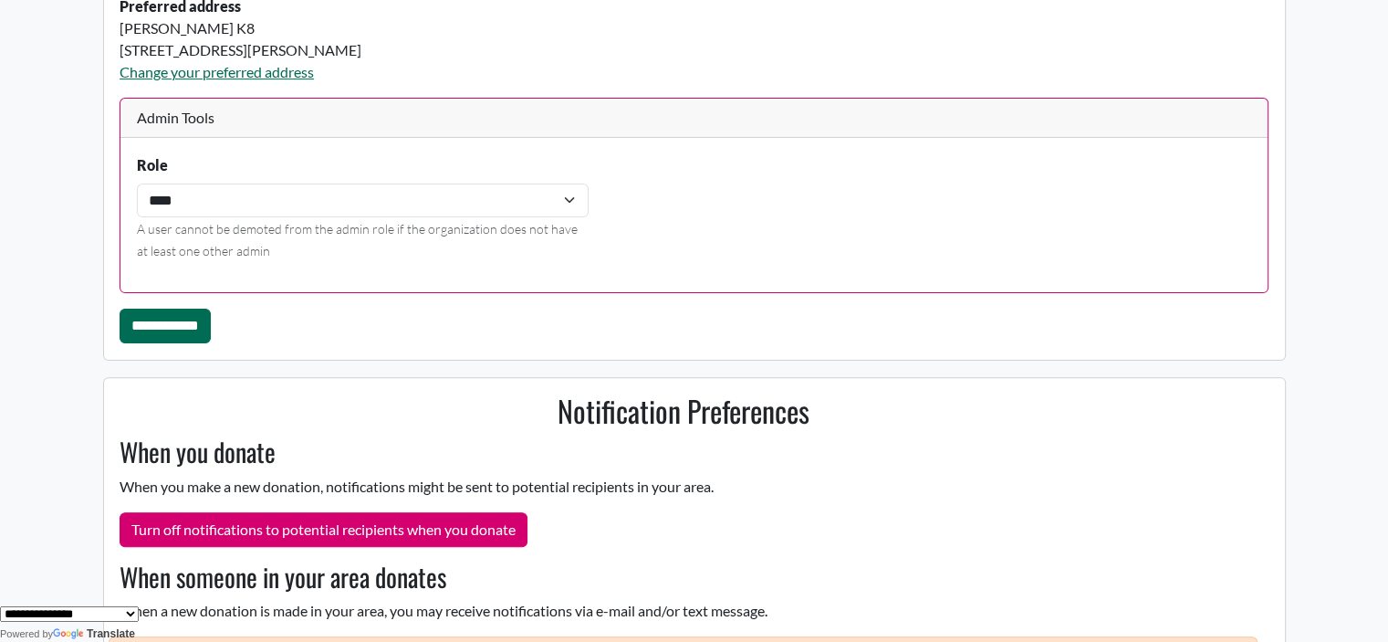
scroll to position [559, 0]
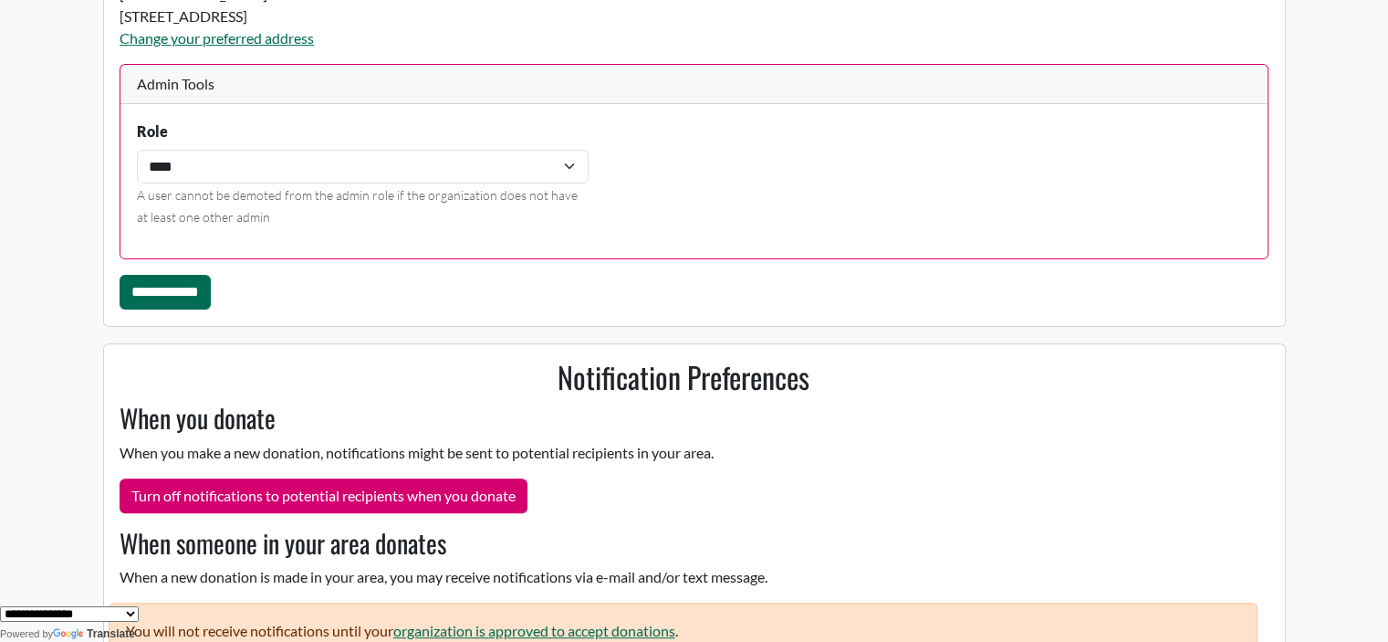
scroll to position [557, 0]
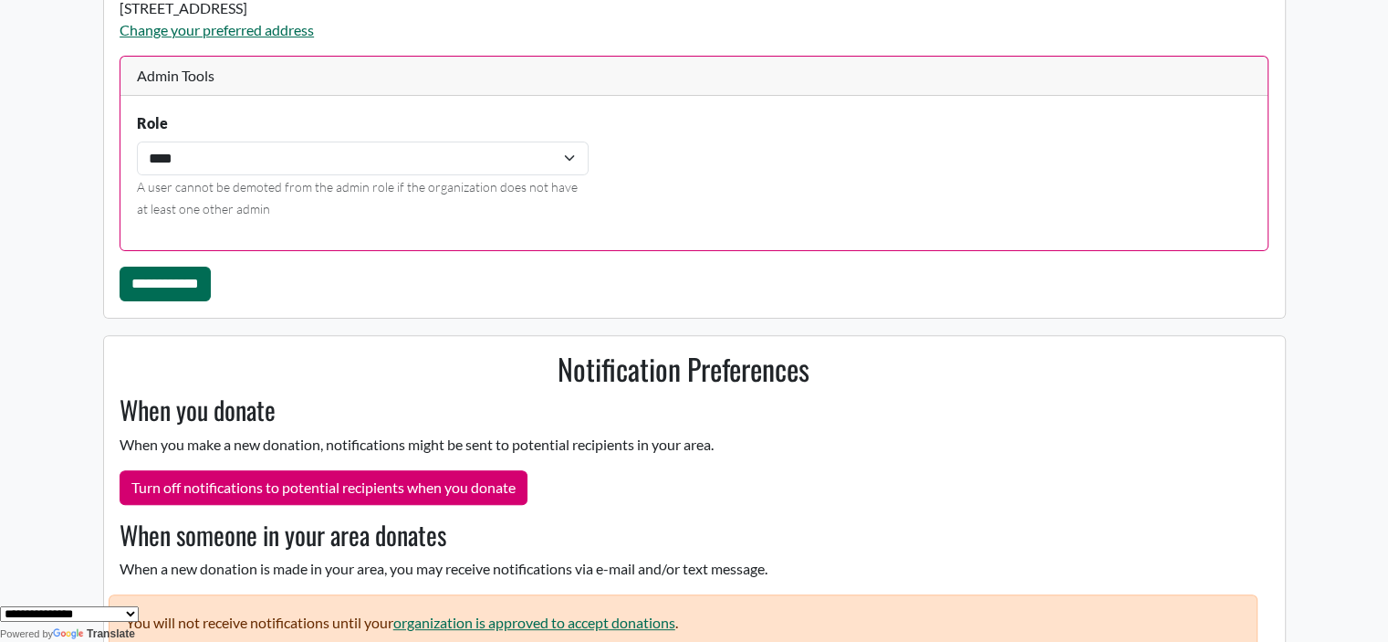
scroll to position [554, 0]
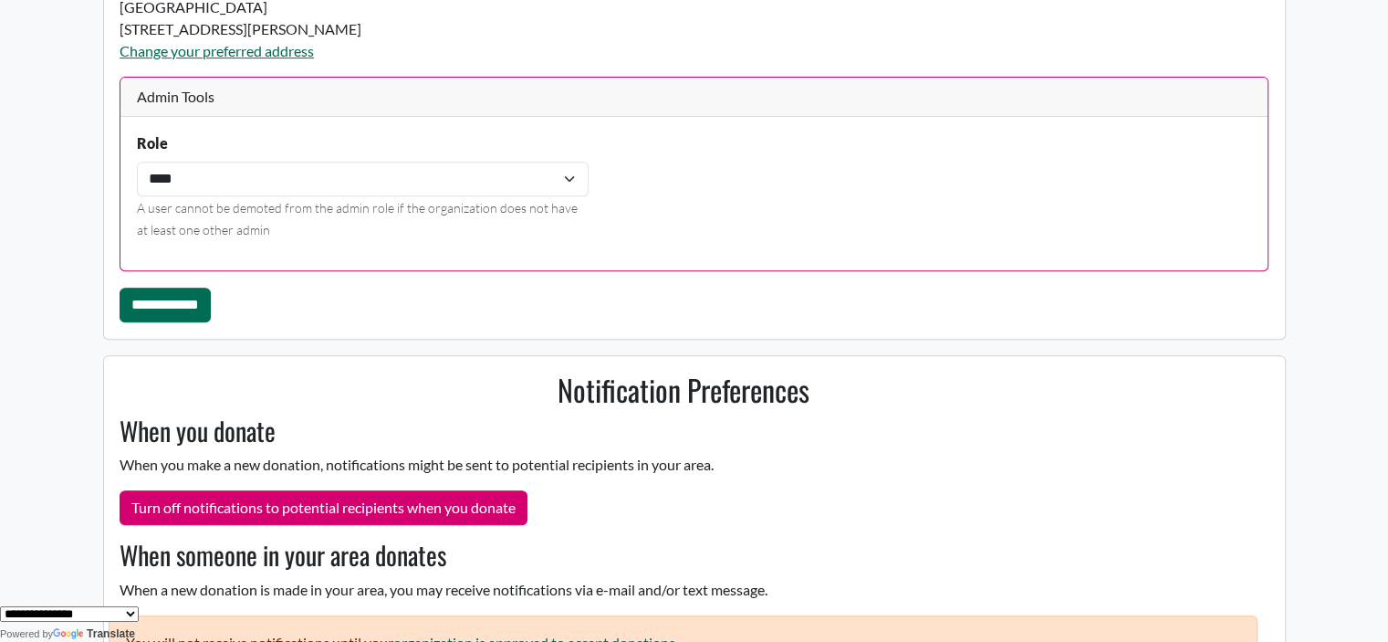
scroll to position [761, 0]
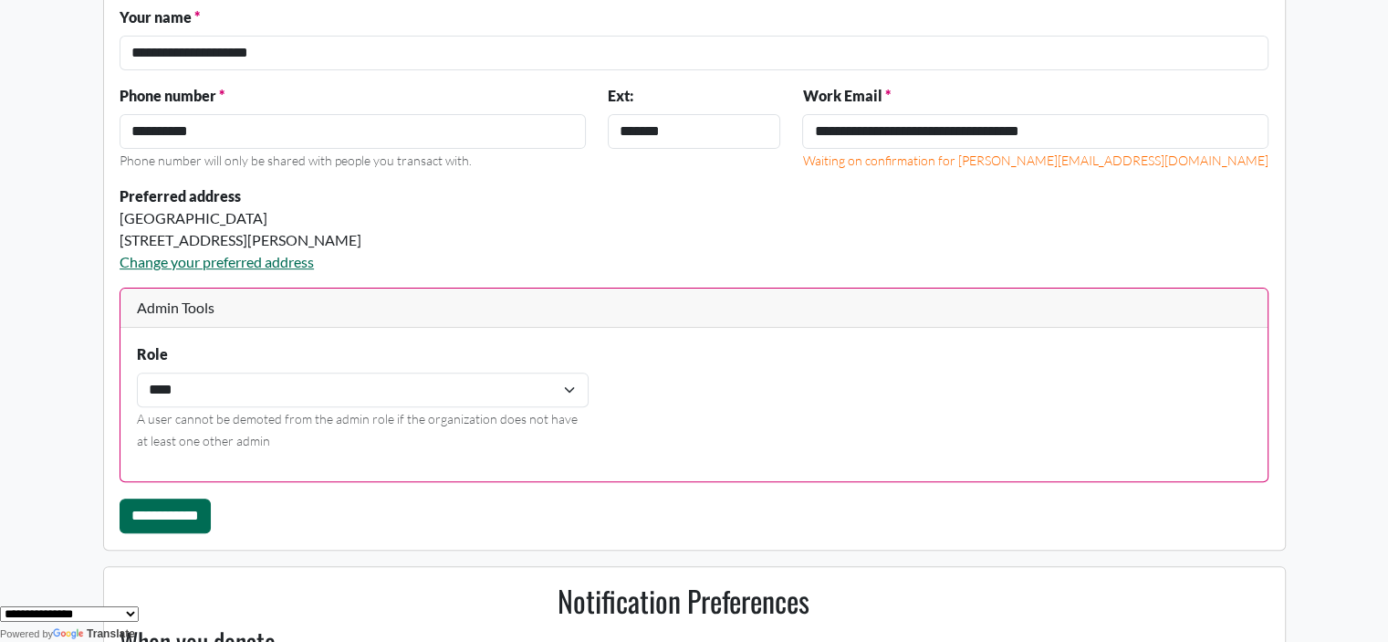
scroll to position [558, 0]
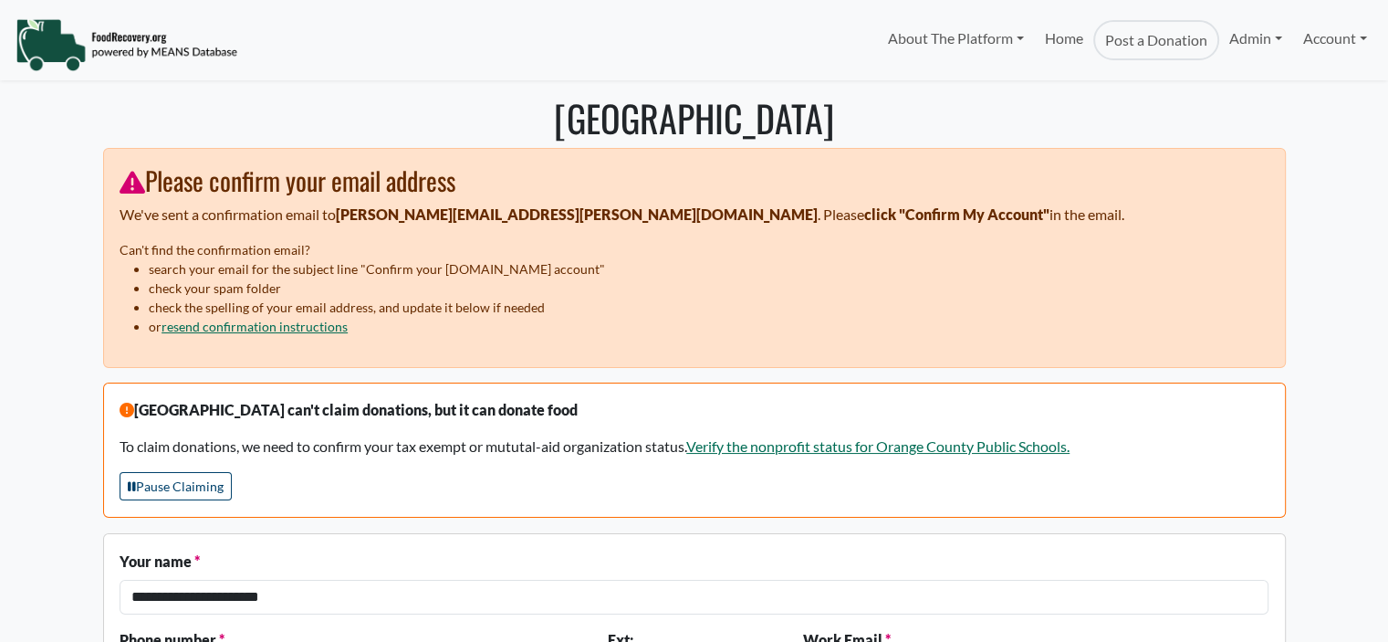
select select "Language Translate Widget"
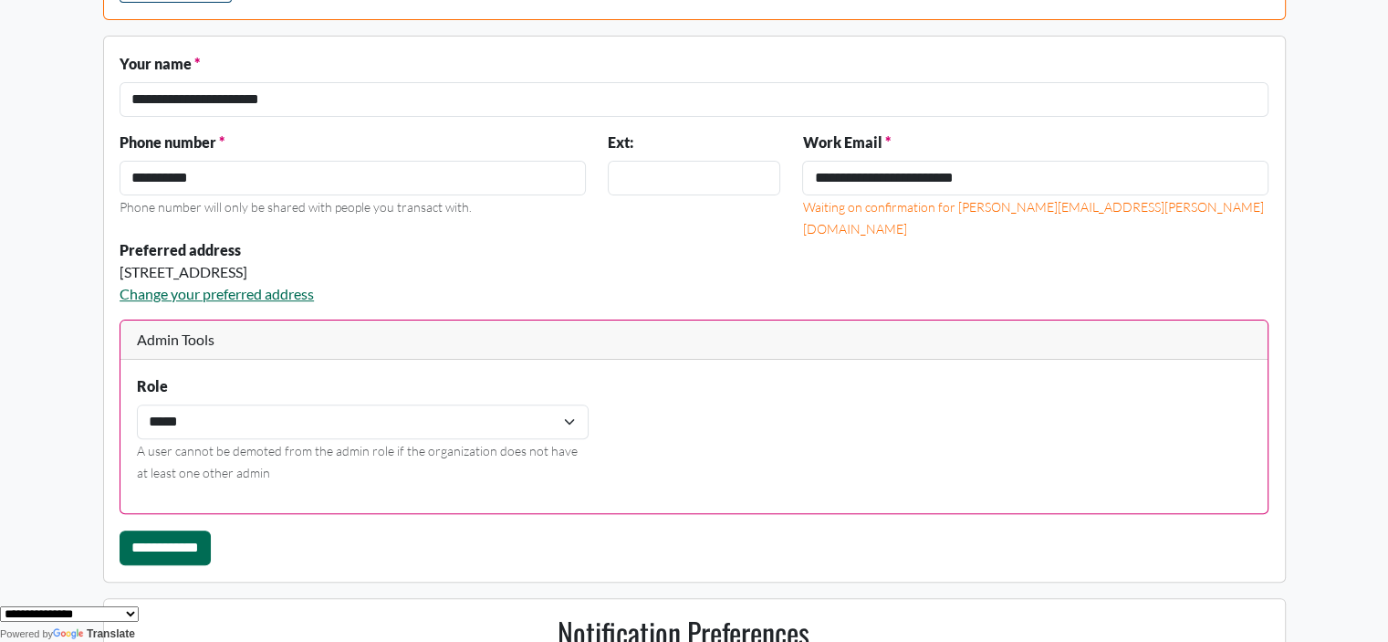
scroll to position [550, 0]
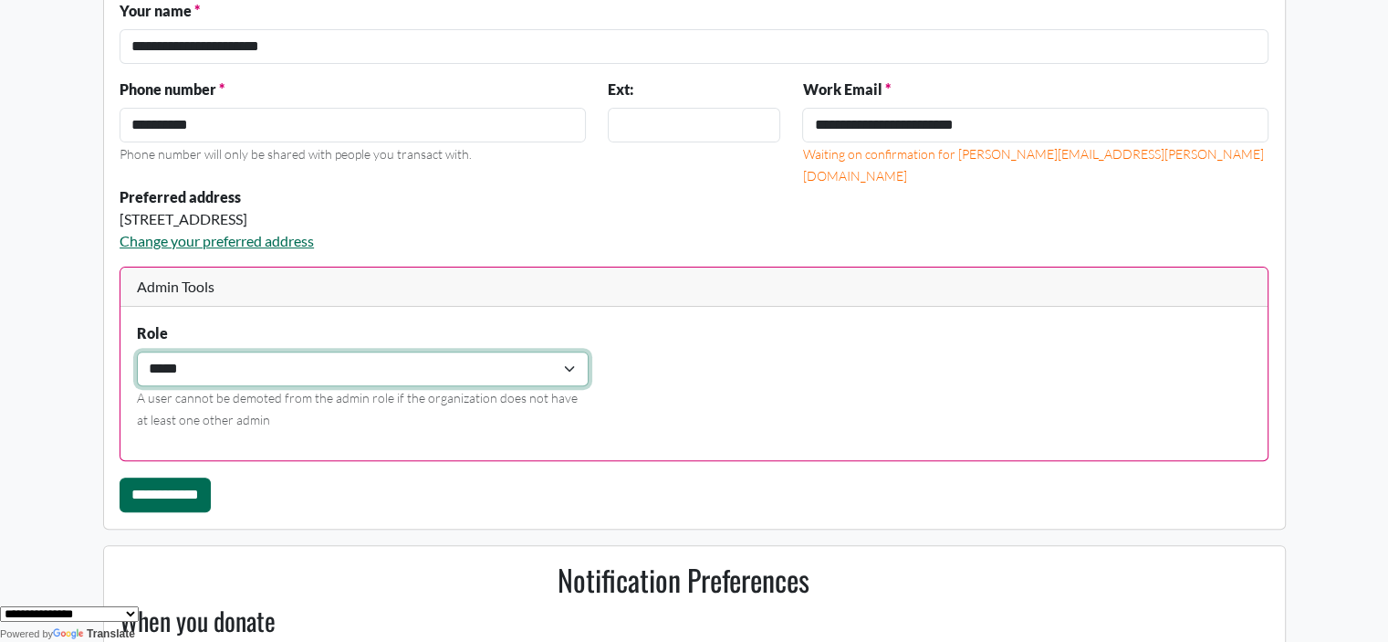
click at [168, 360] on select "**********" at bounding box center [363, 368] width 452 height 35
select select "****"
click at [137, 351] on select "**********" at bounding box center [363, 368] width 452 height 35
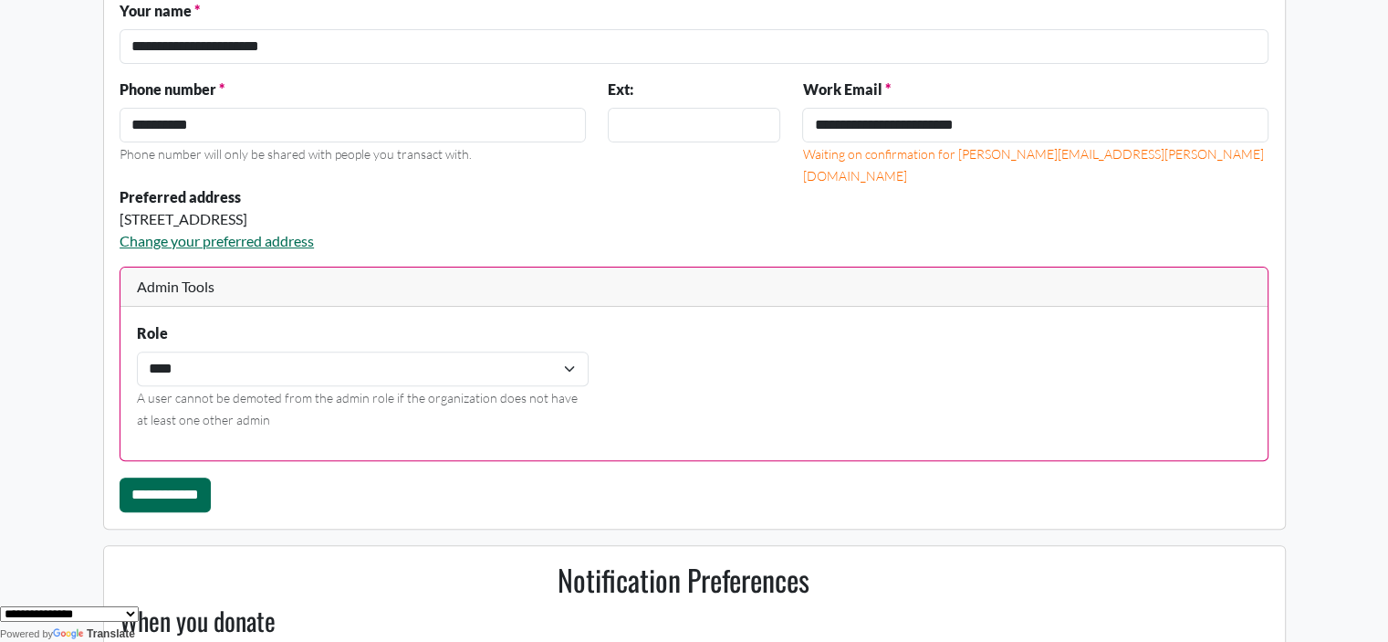
click at [183, 498] on input "**********" at bounding box center [165, 494] width 91 height 35
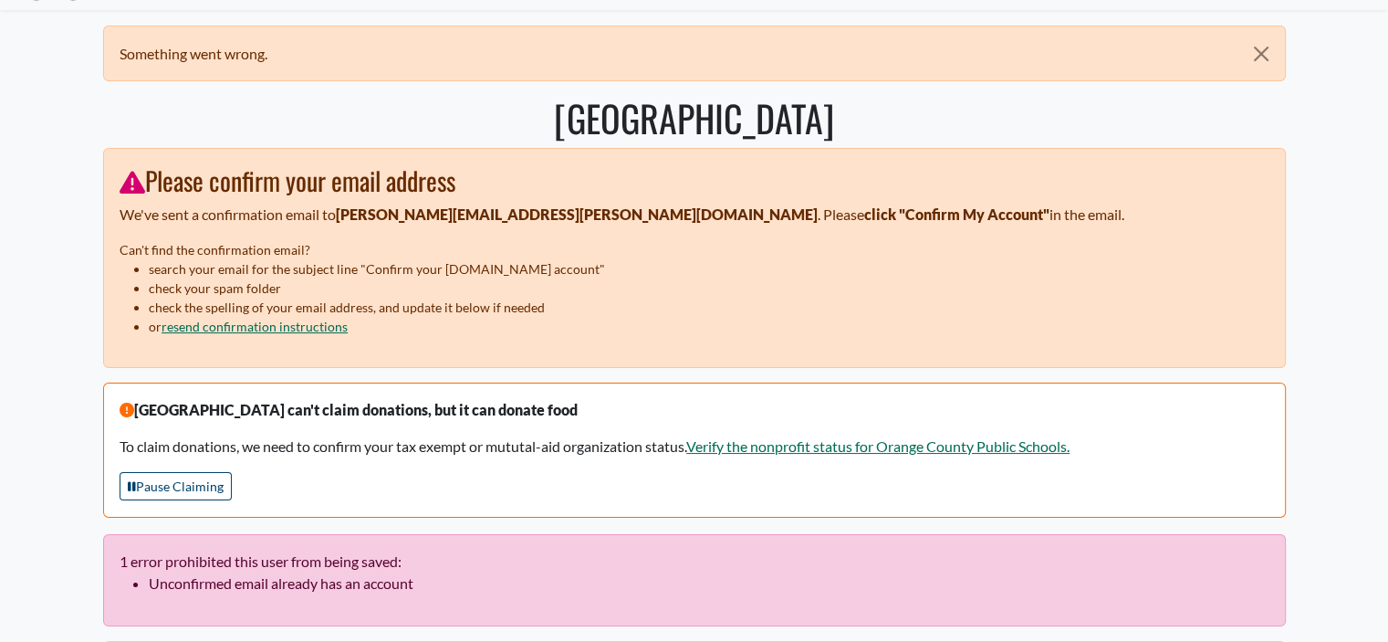
scroll to position [91, 0]
